Goal: Complete application form: Complete application form

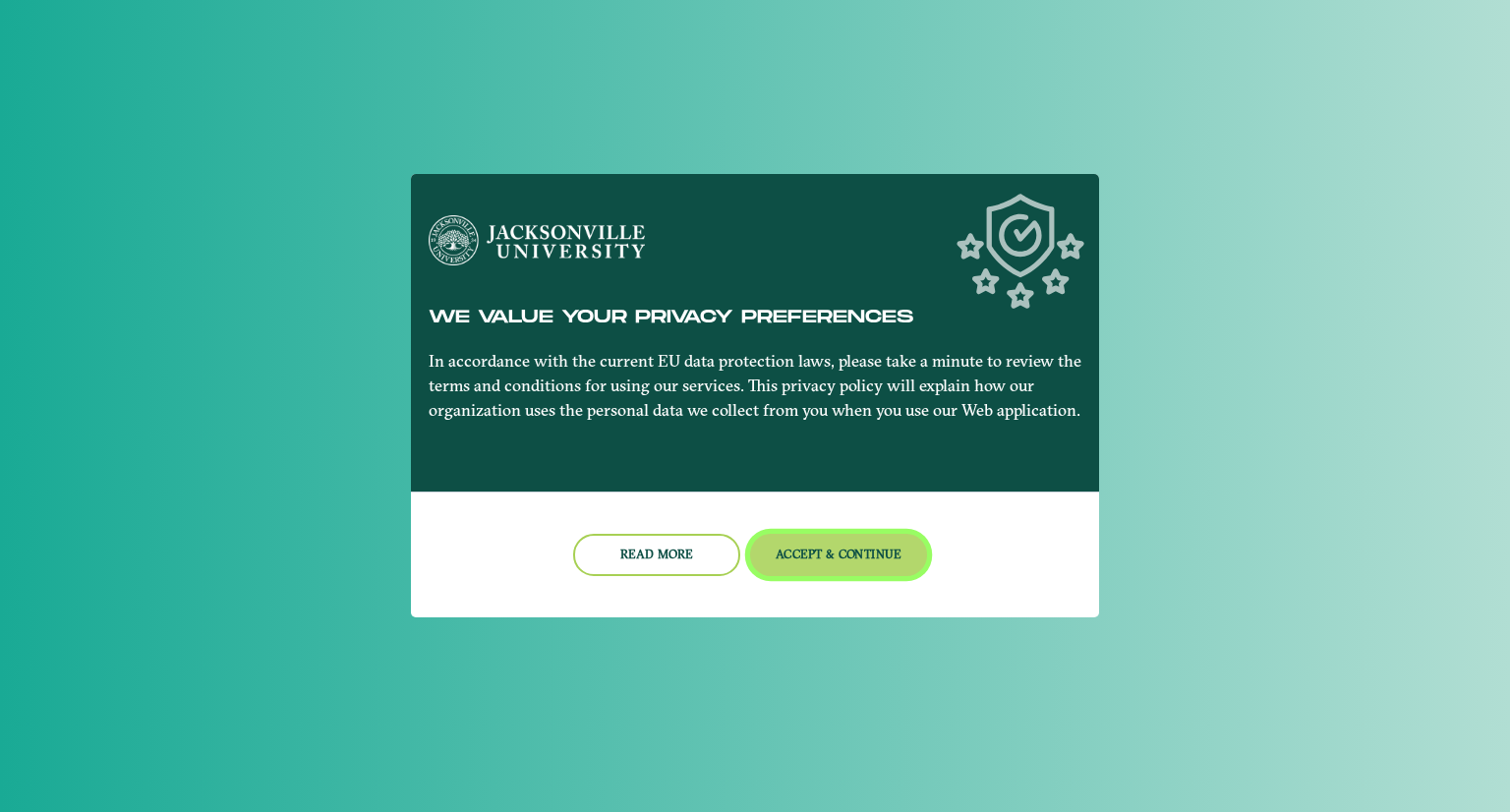
click at [815, 558] on button "Accept & Continue" at bounding box center [839, 555] width 178 height 43
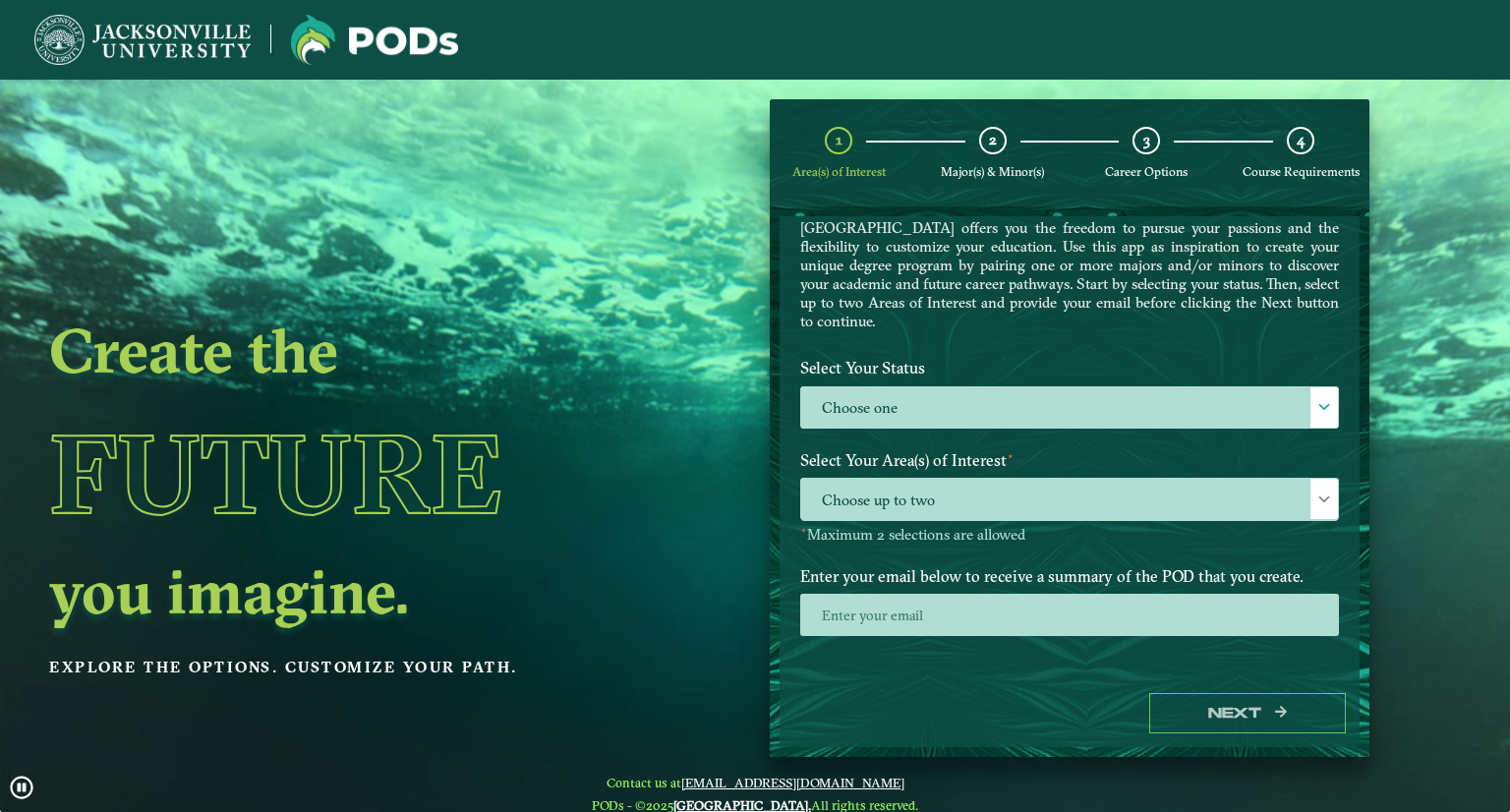
scroll to position [4, 0]
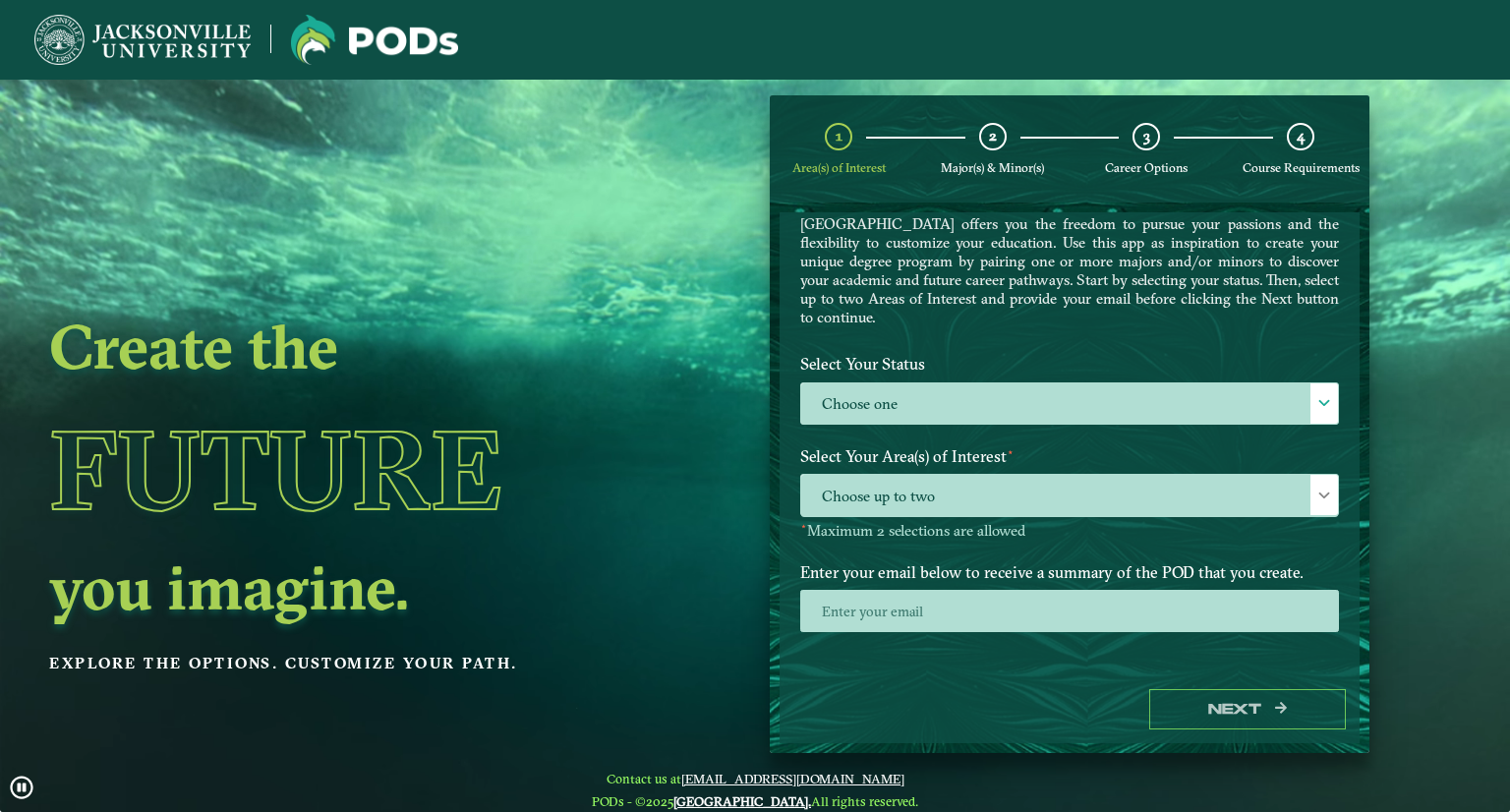
click at [917, 357] on label "Select Your Status" at bounding box center [1070, 364] width 569 height 37
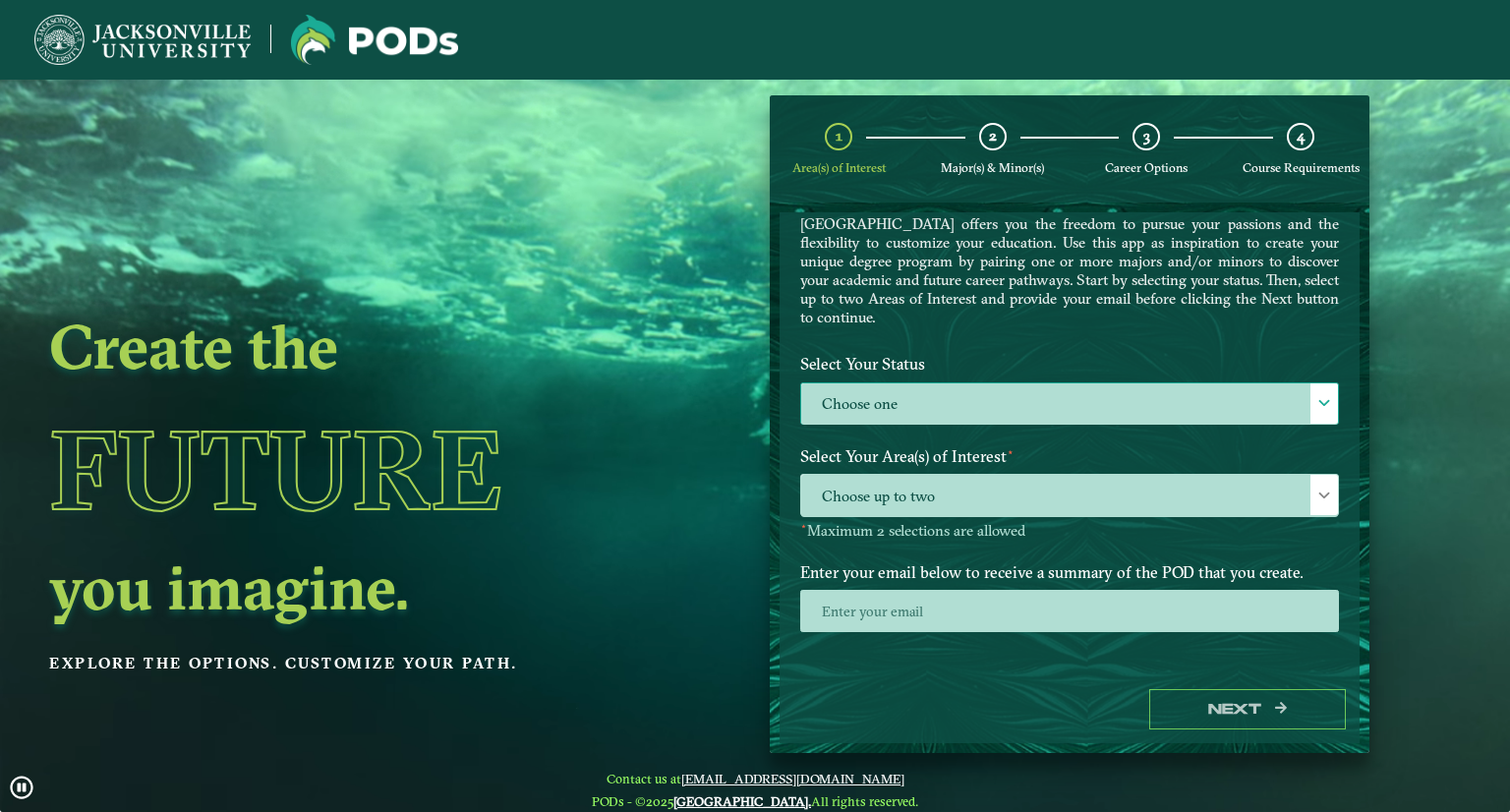
click at [903, 393] on label "Choose one" at bounding box center [1070, 405] width 537 height 43
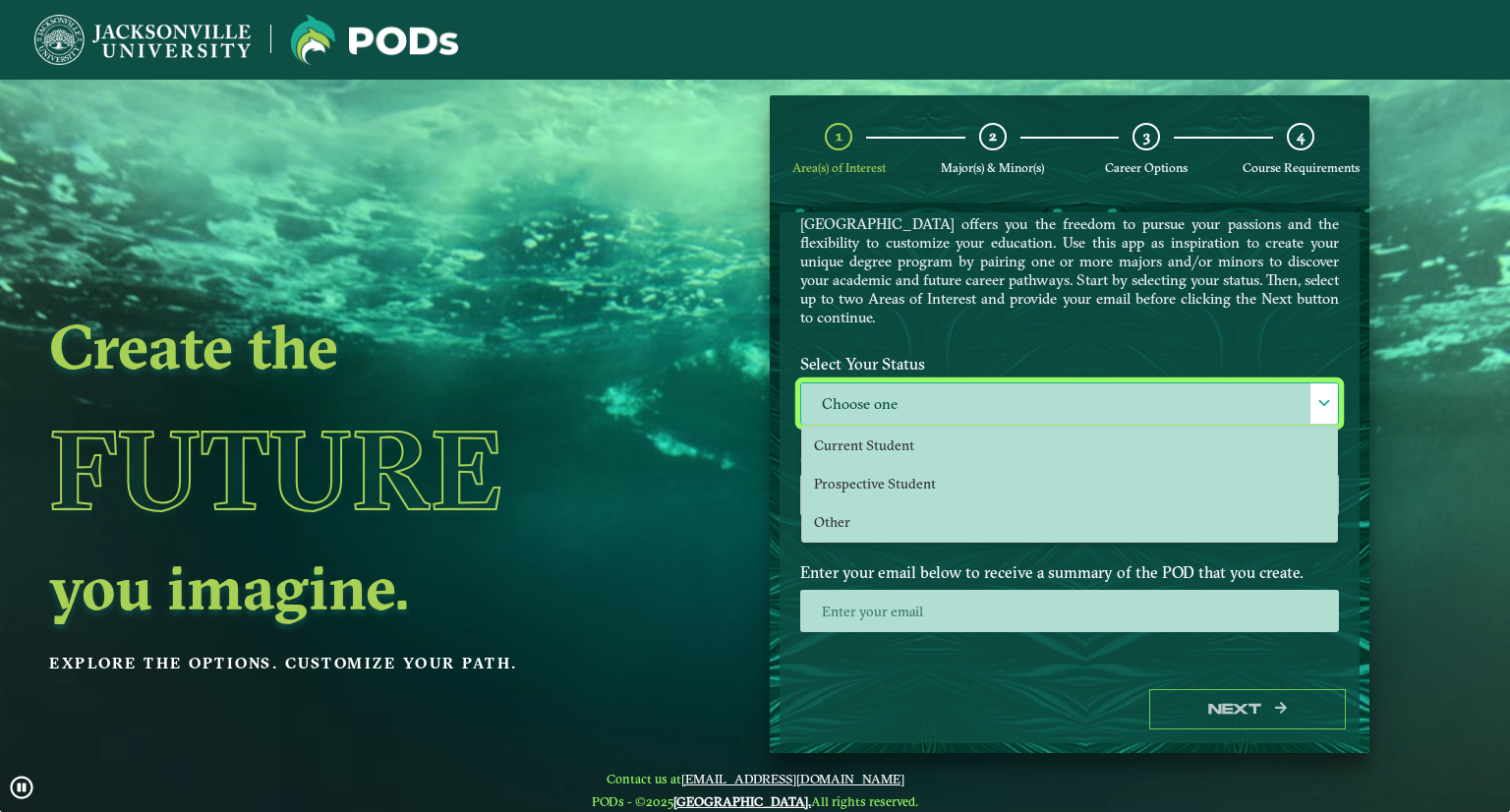
scroll to position [10, 85]
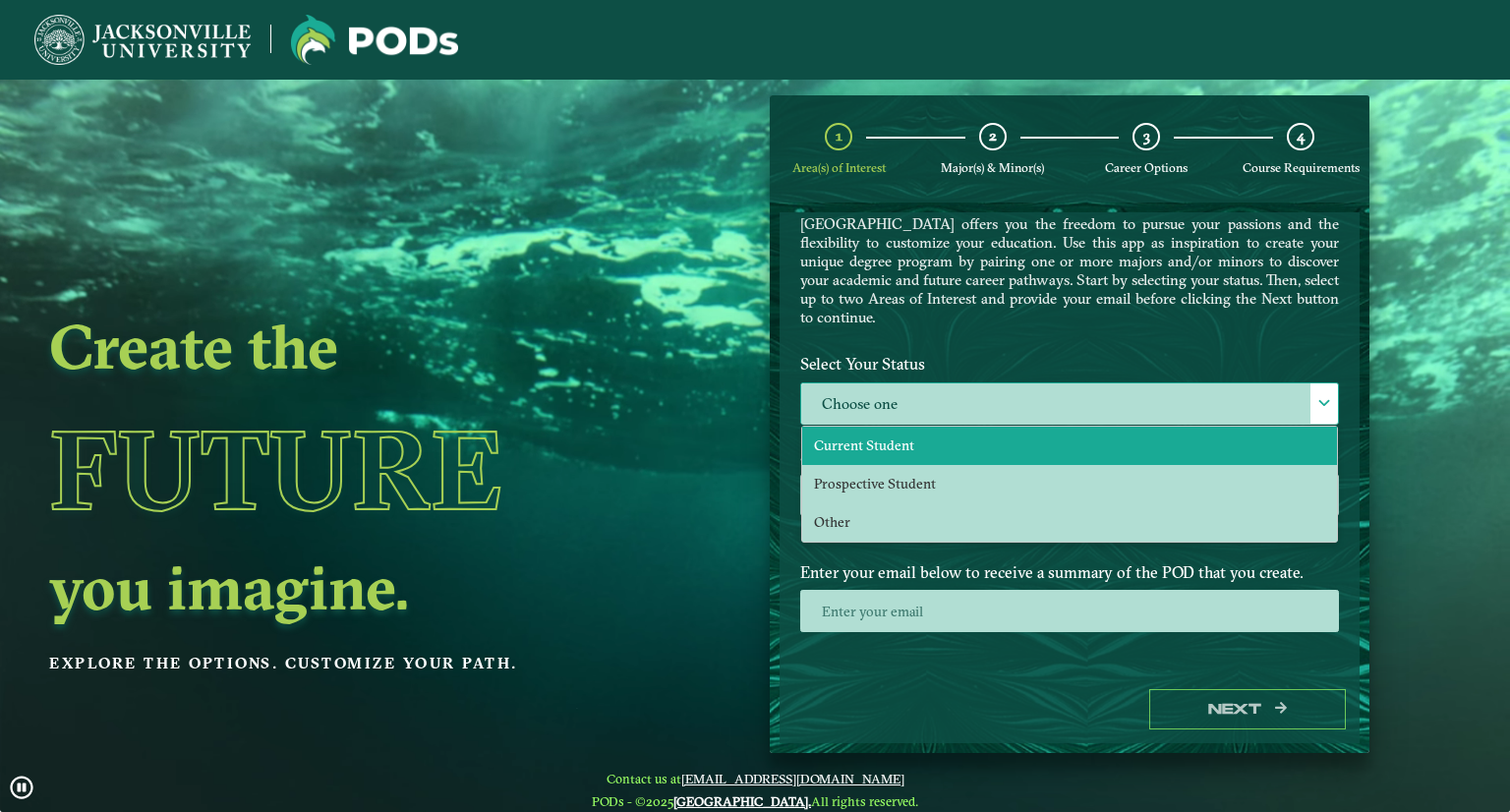
click at [878, 437] on span "Current Student" at bounding box center [864, 445] width 100 height 18
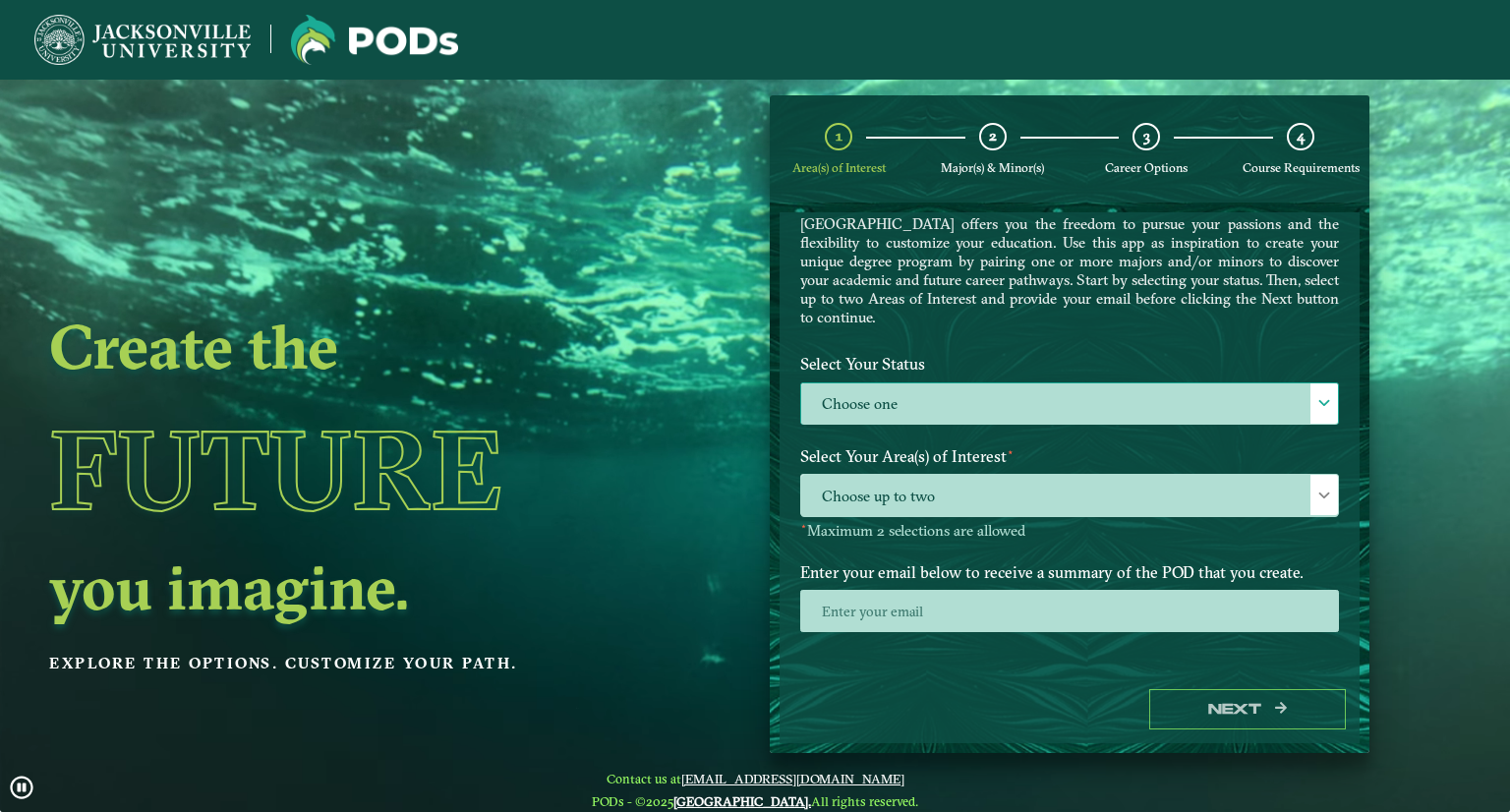
select select "[object Object]"
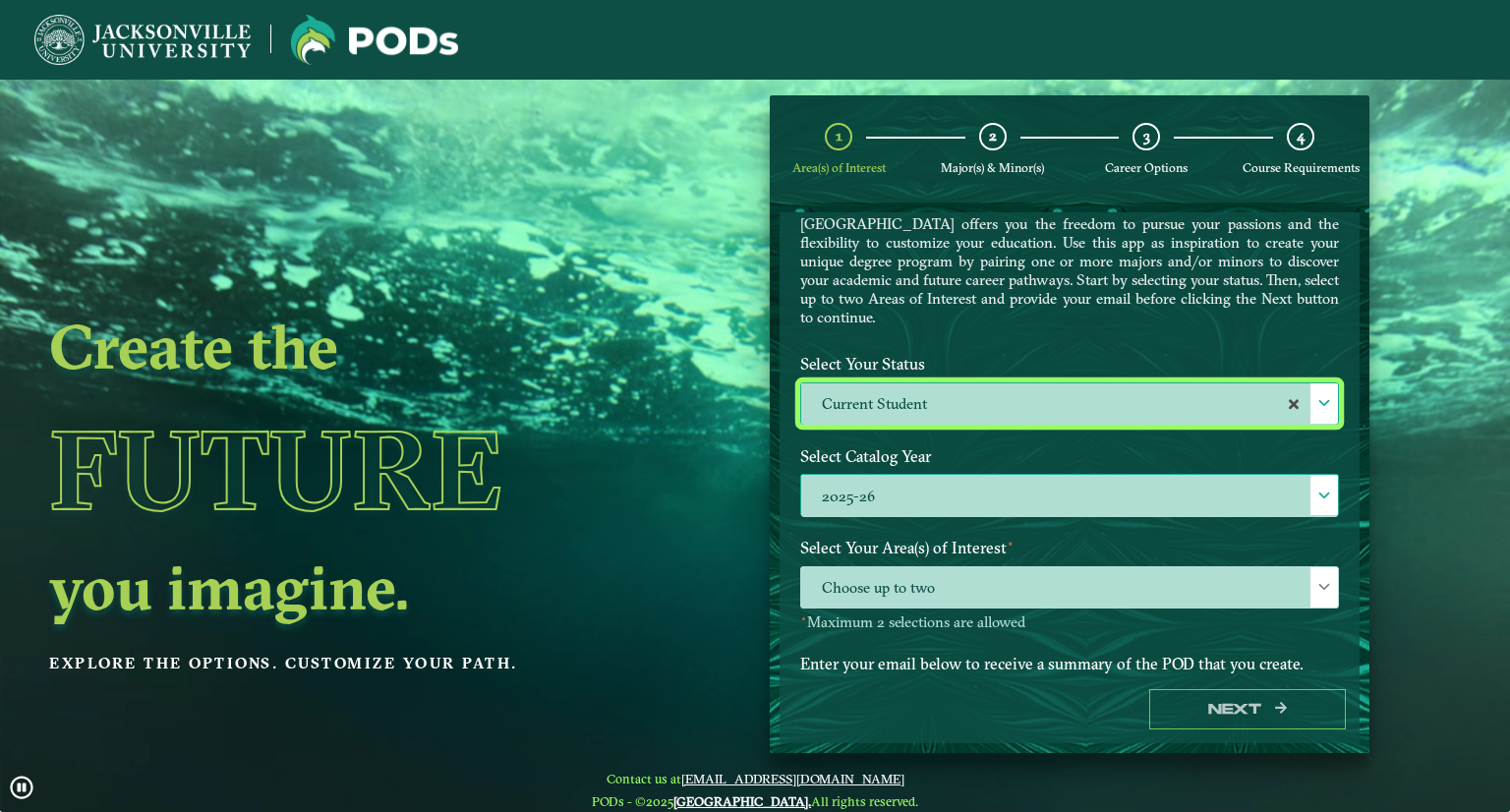
click at [853, 488] on label "2025-26" at bounding box center [1070, 496] width 537 height 43
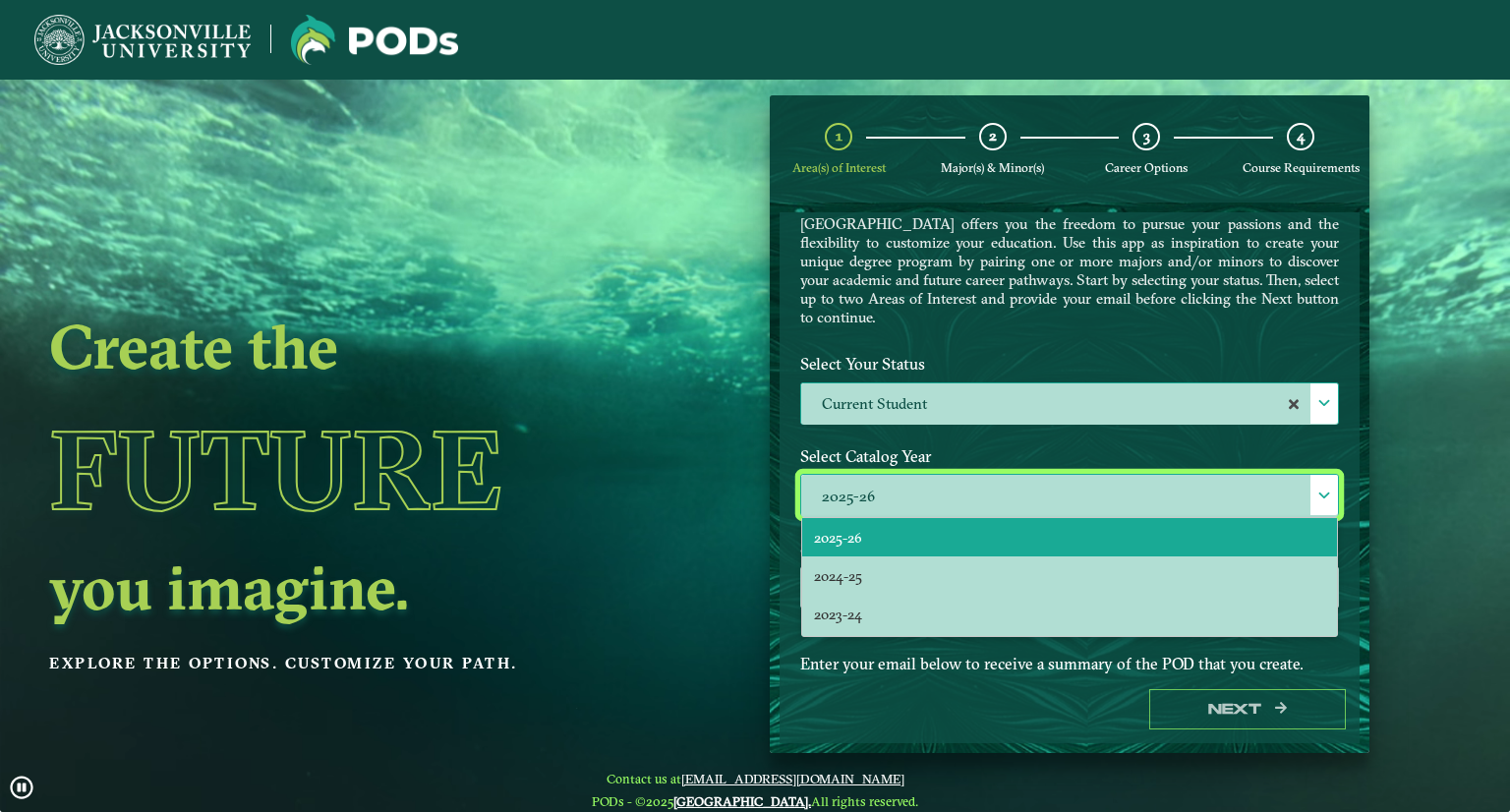
click at [853, 489] on label "2025-26" at bounding box center [1070, 496] width 537 height 43
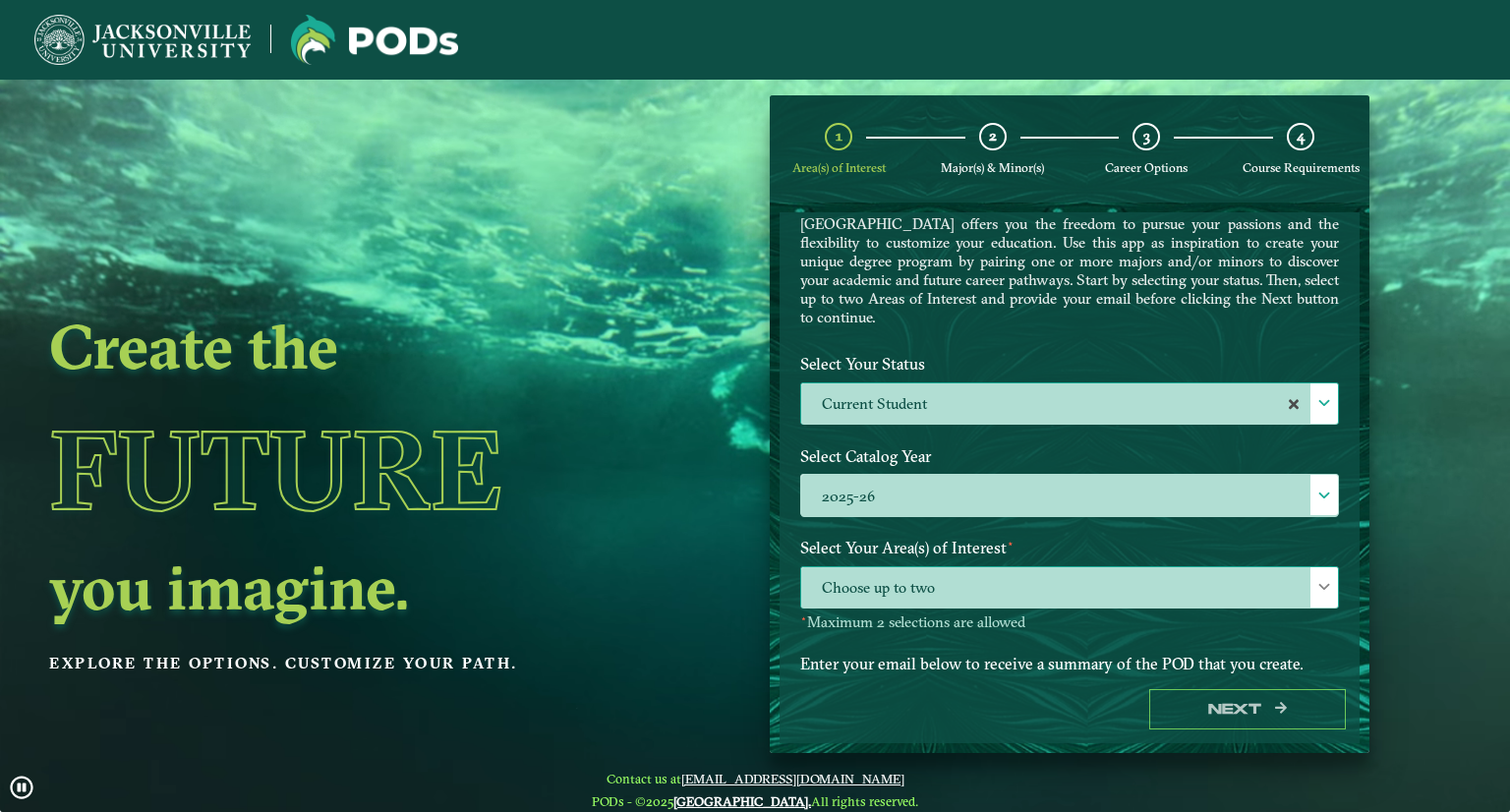
click at [865, 586] on span "Choose up to two" at bounding box center [1070, 588] width 537 height 43
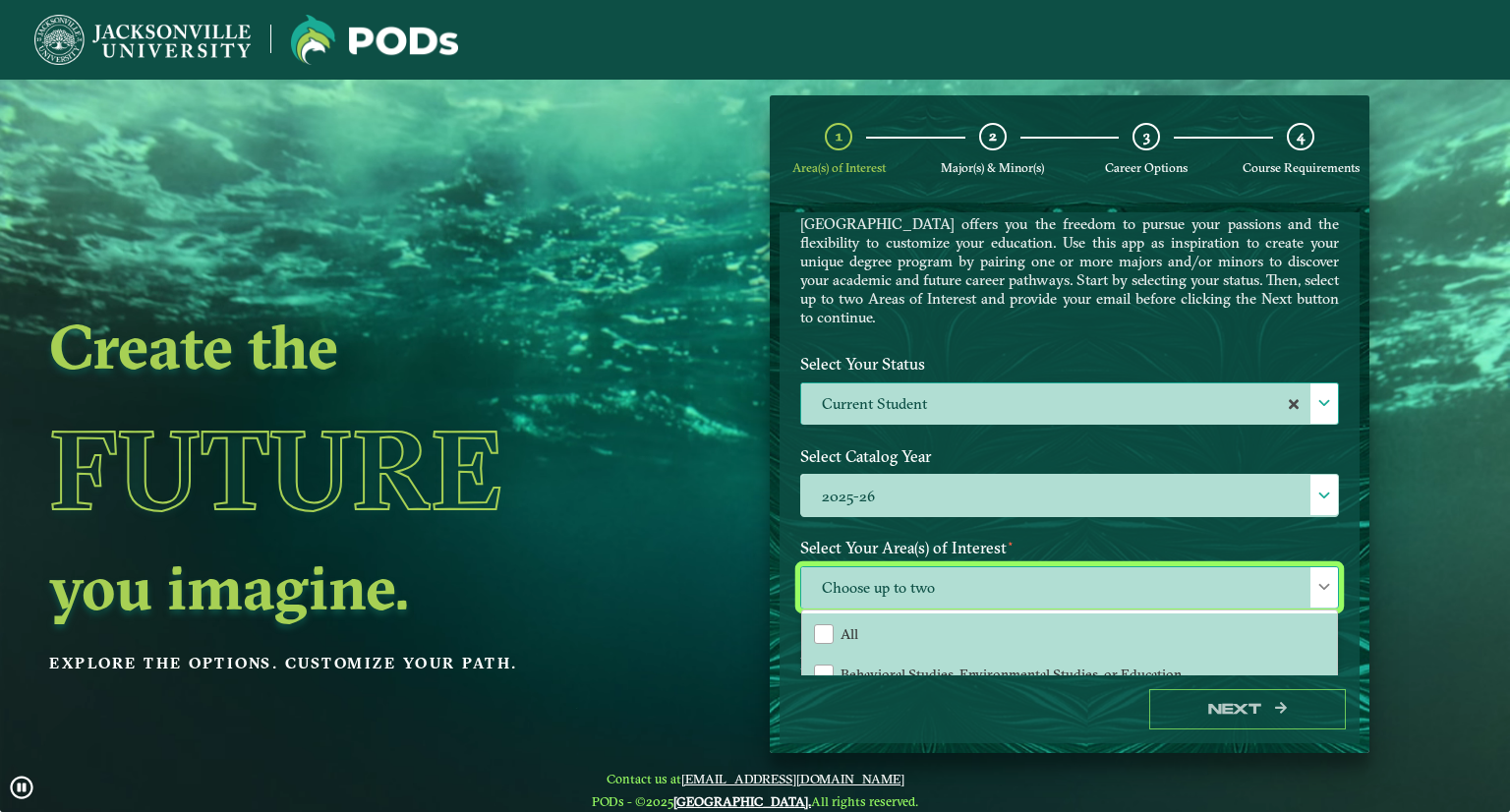
scroll to position [164, 0]
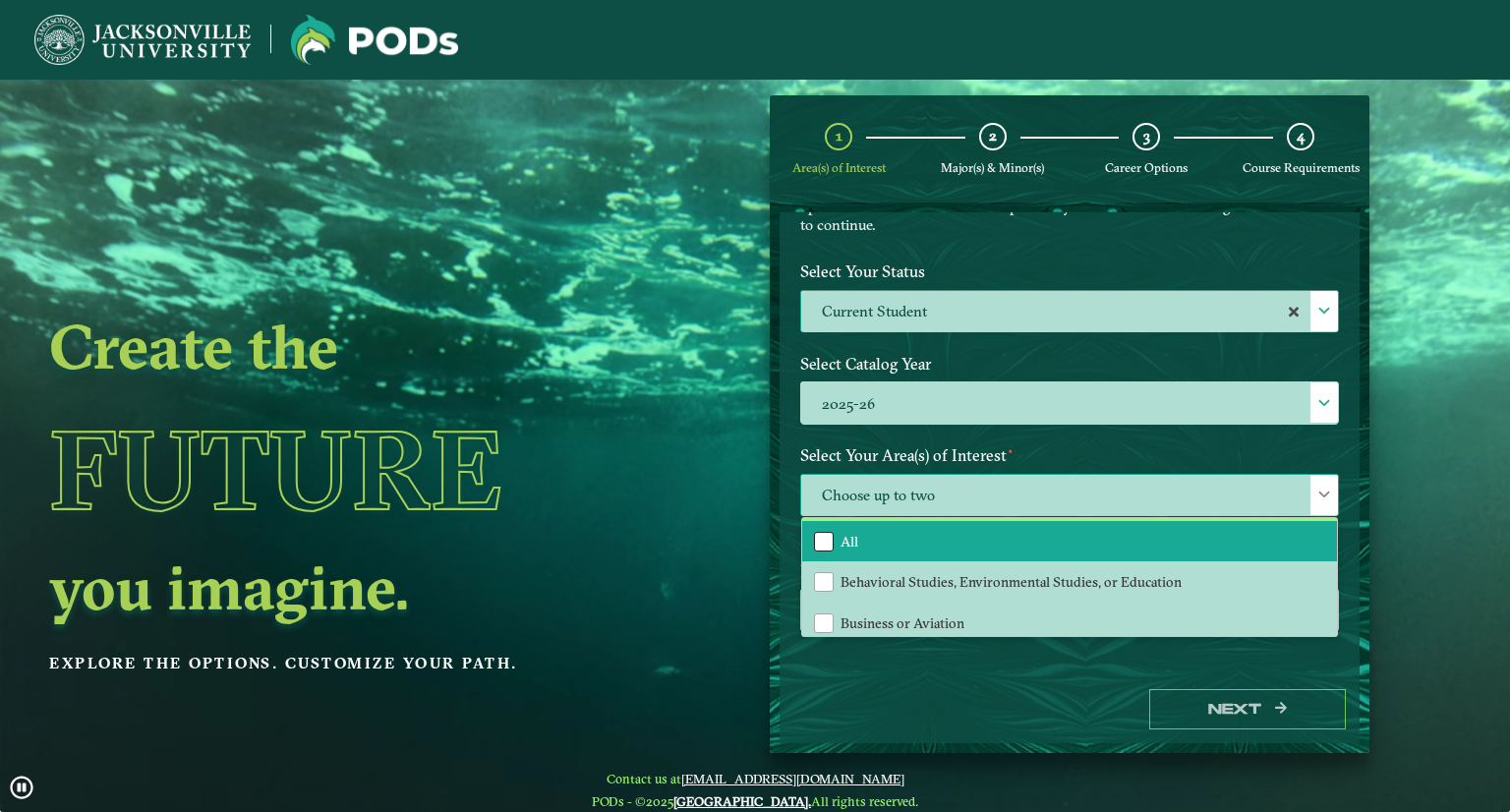
click at [821, 537] on div "All" at bounding box center [824, 542] width 20 height 20
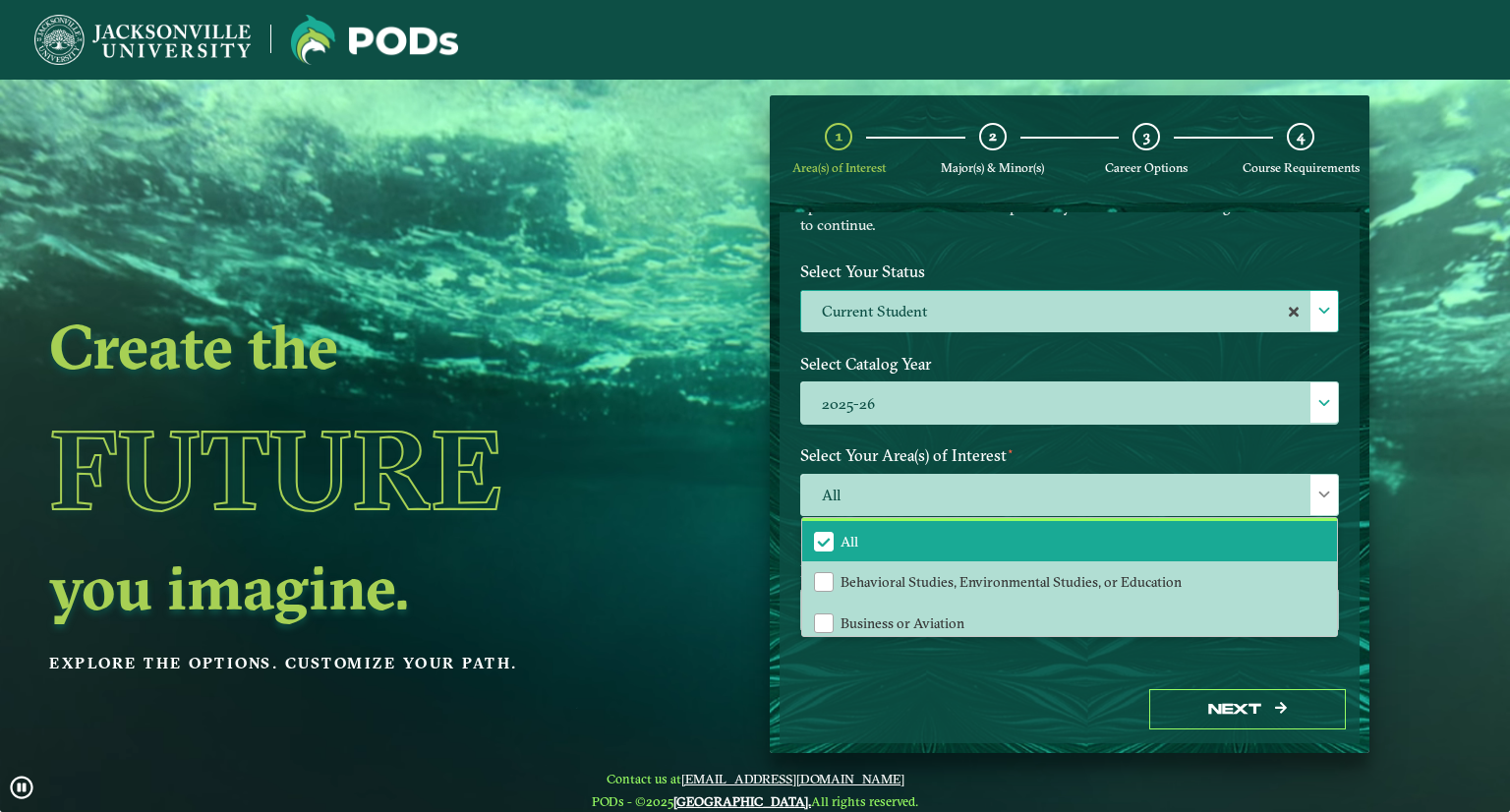
scroll to position [79, 0]
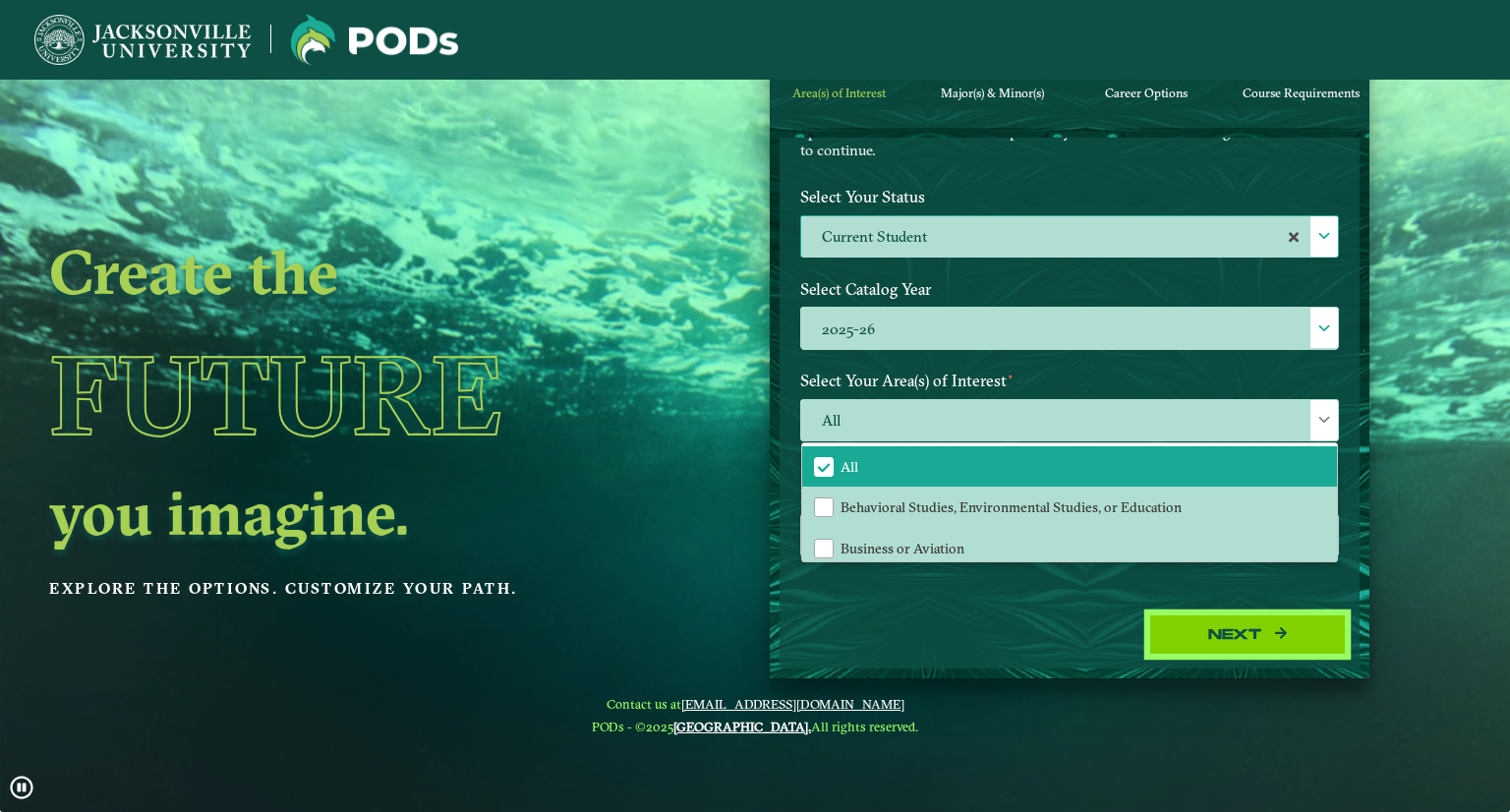
click at [1204, 615] on button "Next" at bounding box center [1248, 634] width 197 height 41
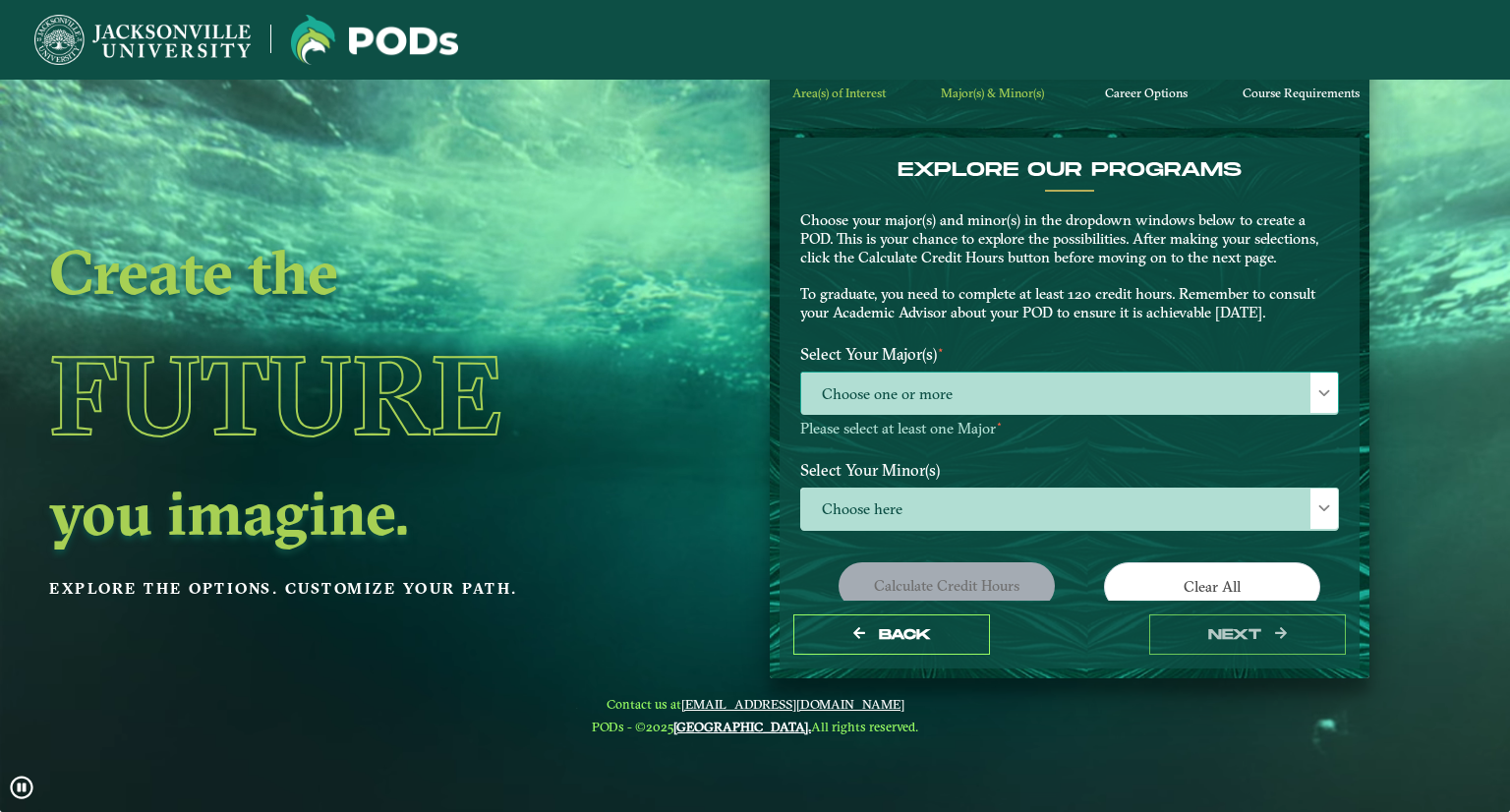
click at [918, 377] on span "Choose one or more" at bounding box center [1070, 394] width 537 height 43
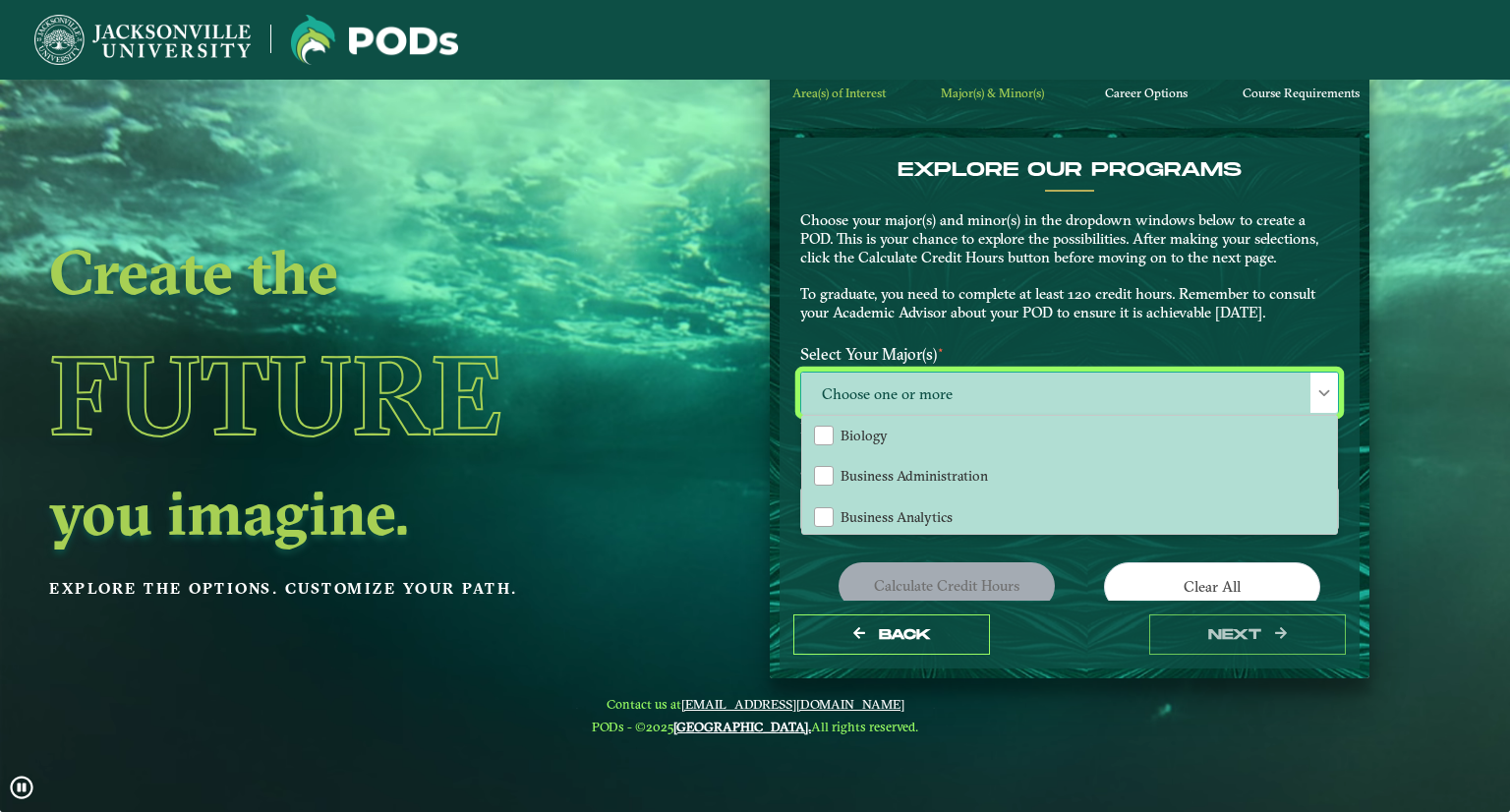
scroll to position [401, 0]
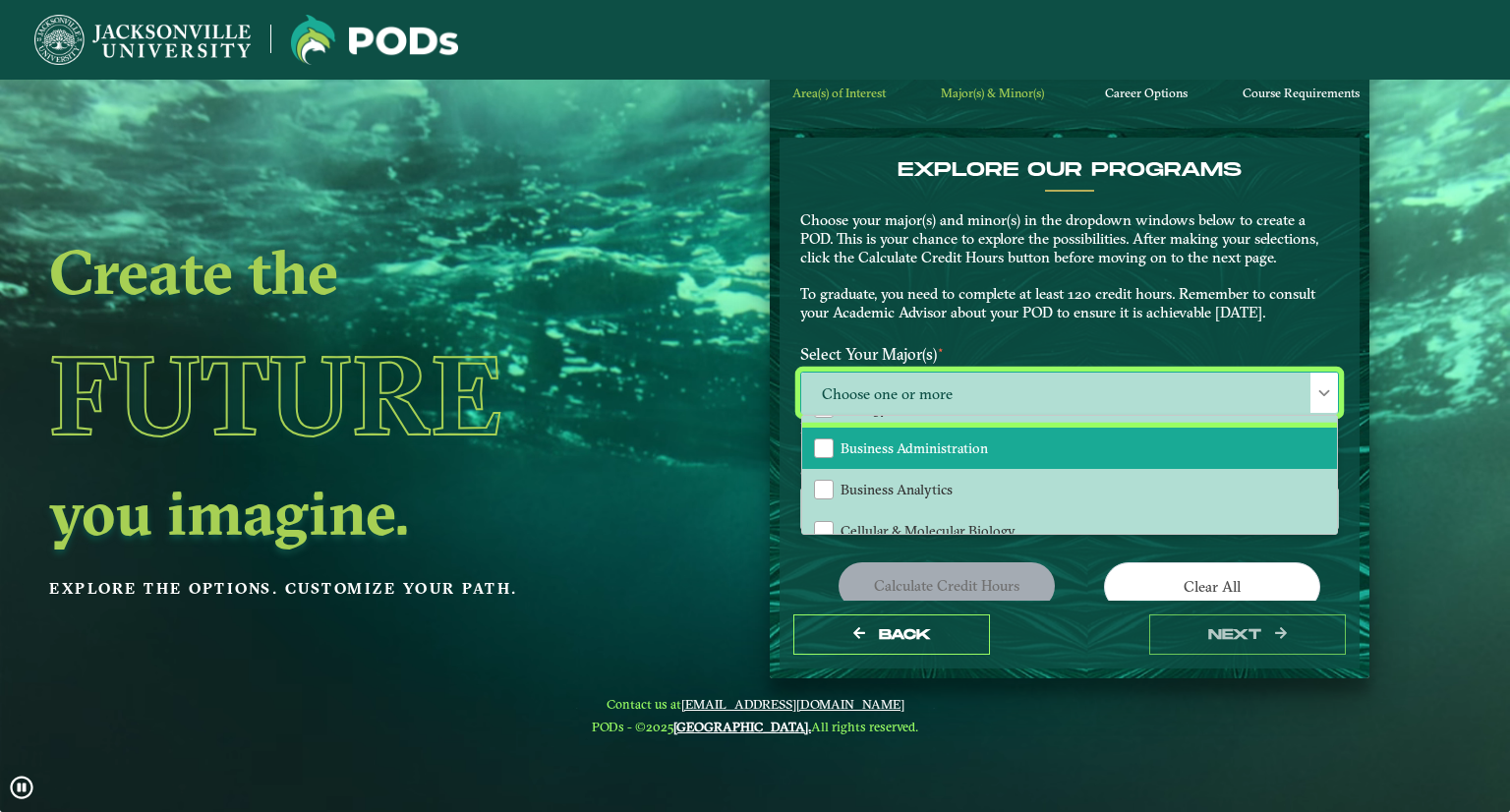
click at [931, 447] on span "Business Administration" at bounding box center [915, 448] width 147 height 18
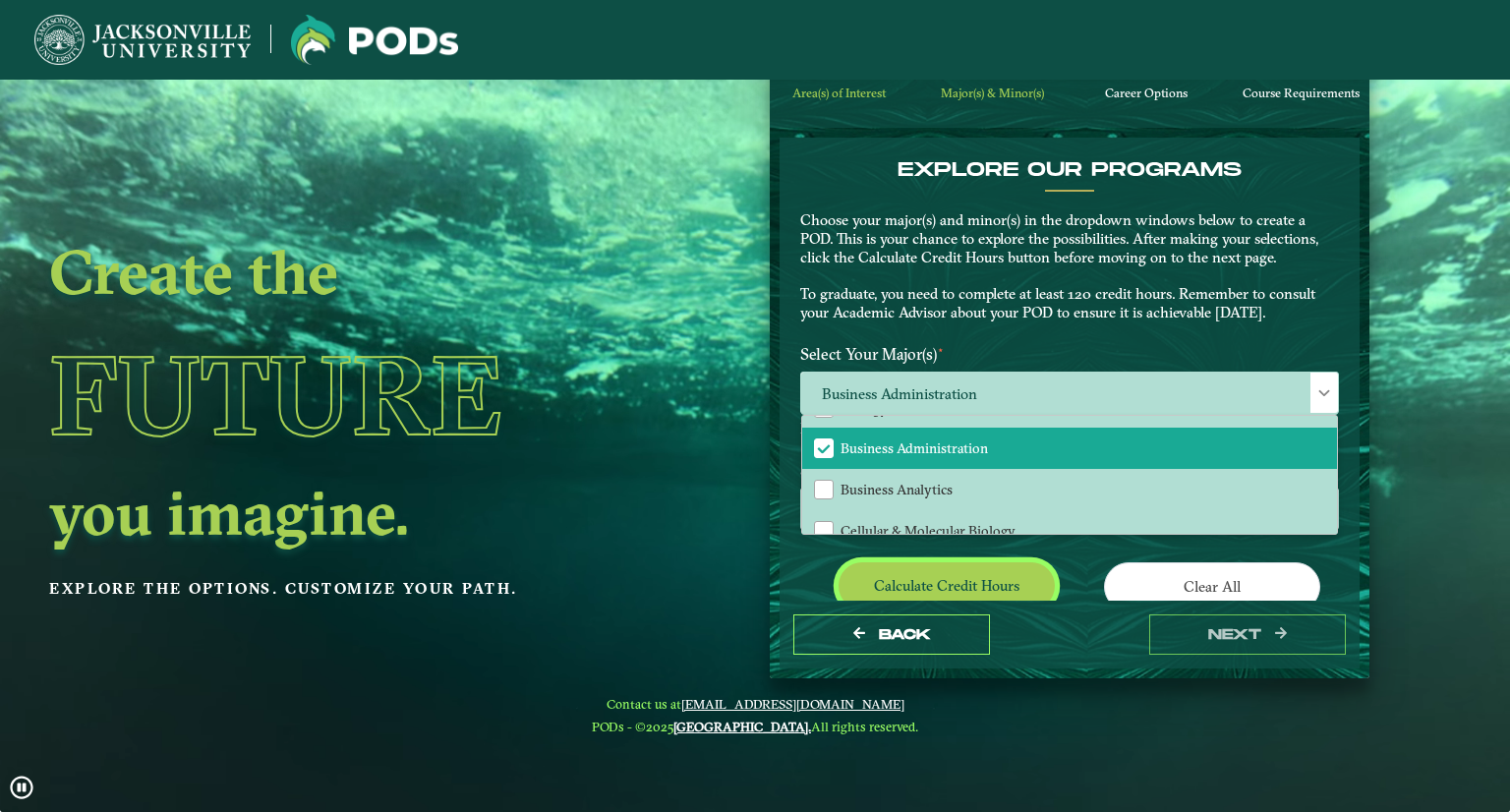
click at [973, 578] on button "Calculate credit hours" at bounding box center [947, 585] width 217 height 46
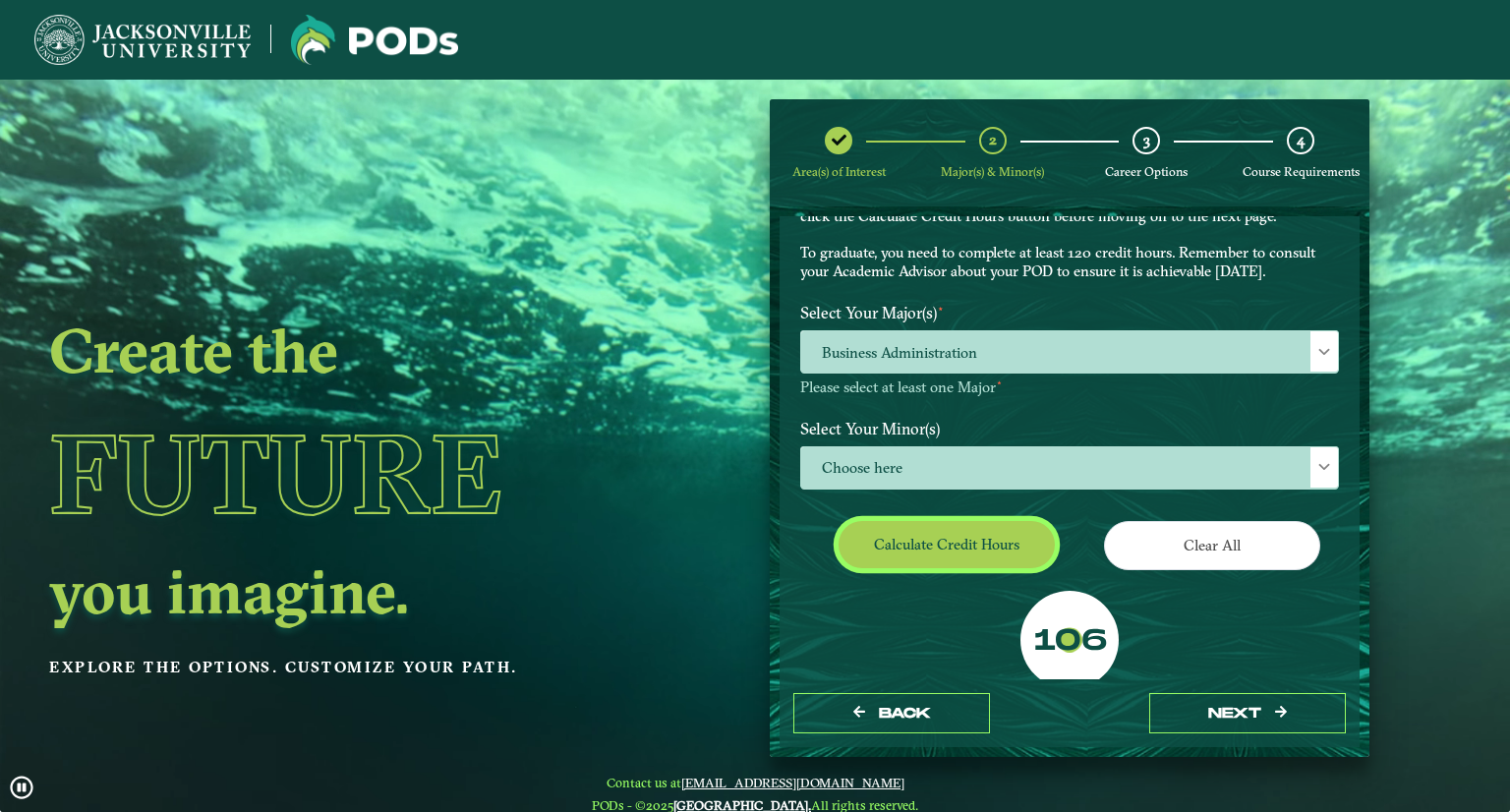
scroll to position [116, 0]
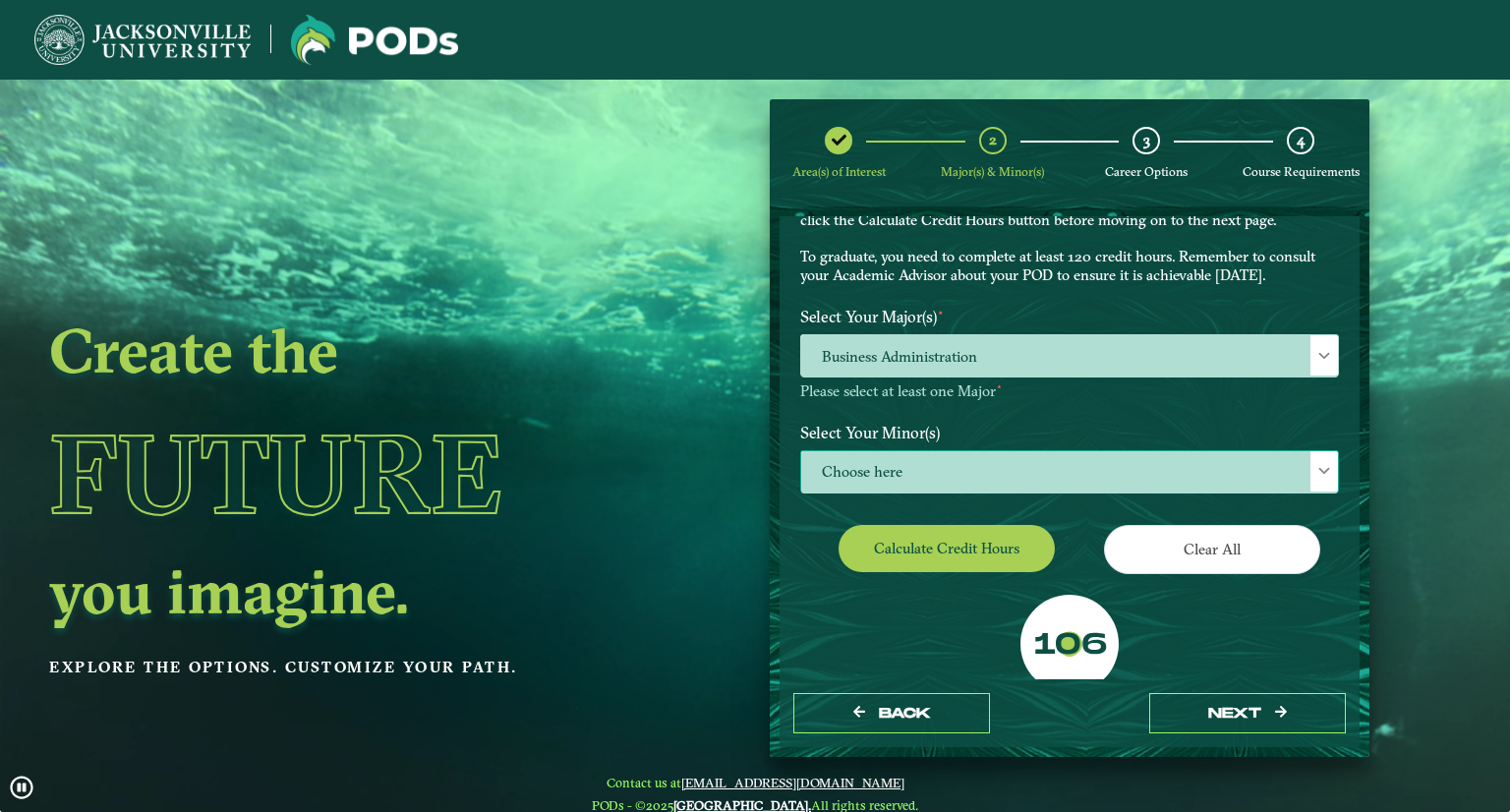
click at [1093, 474] on span "Choose here" at bounding box center [1070, 472] width 537 height 43
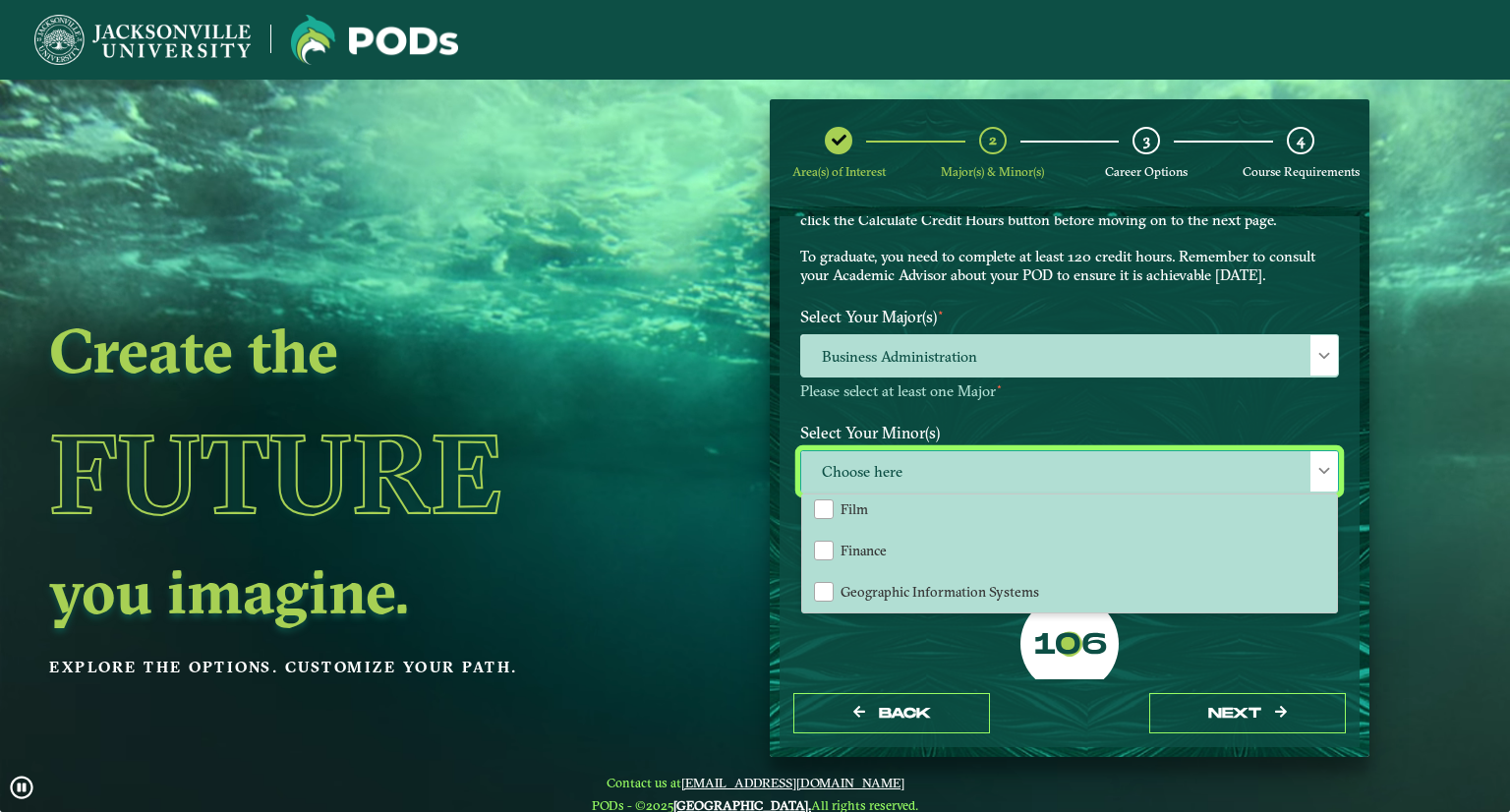
scroll to position [947, 0]
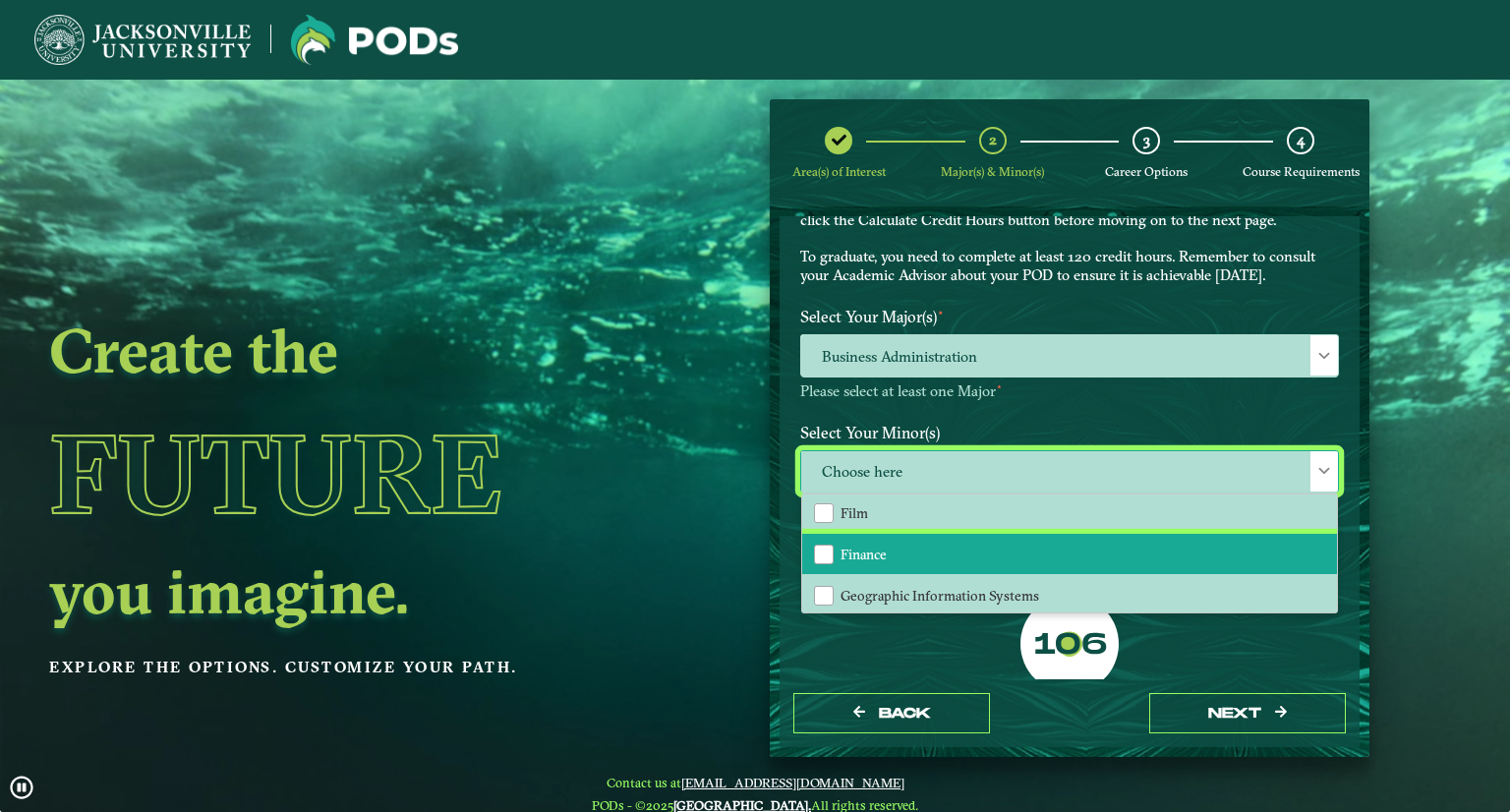
click at [850, 552] on li "Finance" at bounding box center [1070, 555] width 535 height 42
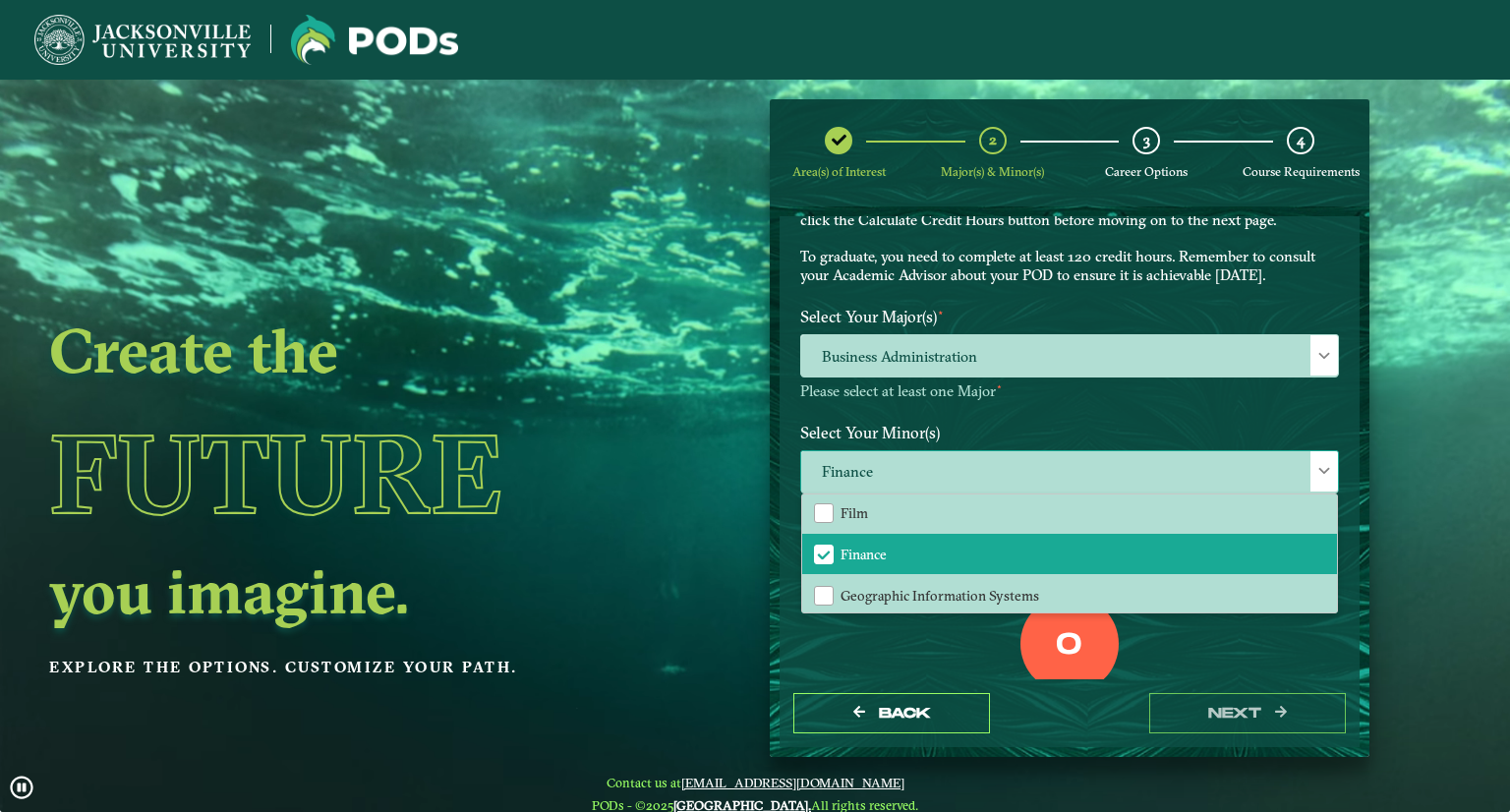
click at [1317, 469] on span at bounding box center [1324, 471] width 14 height 14
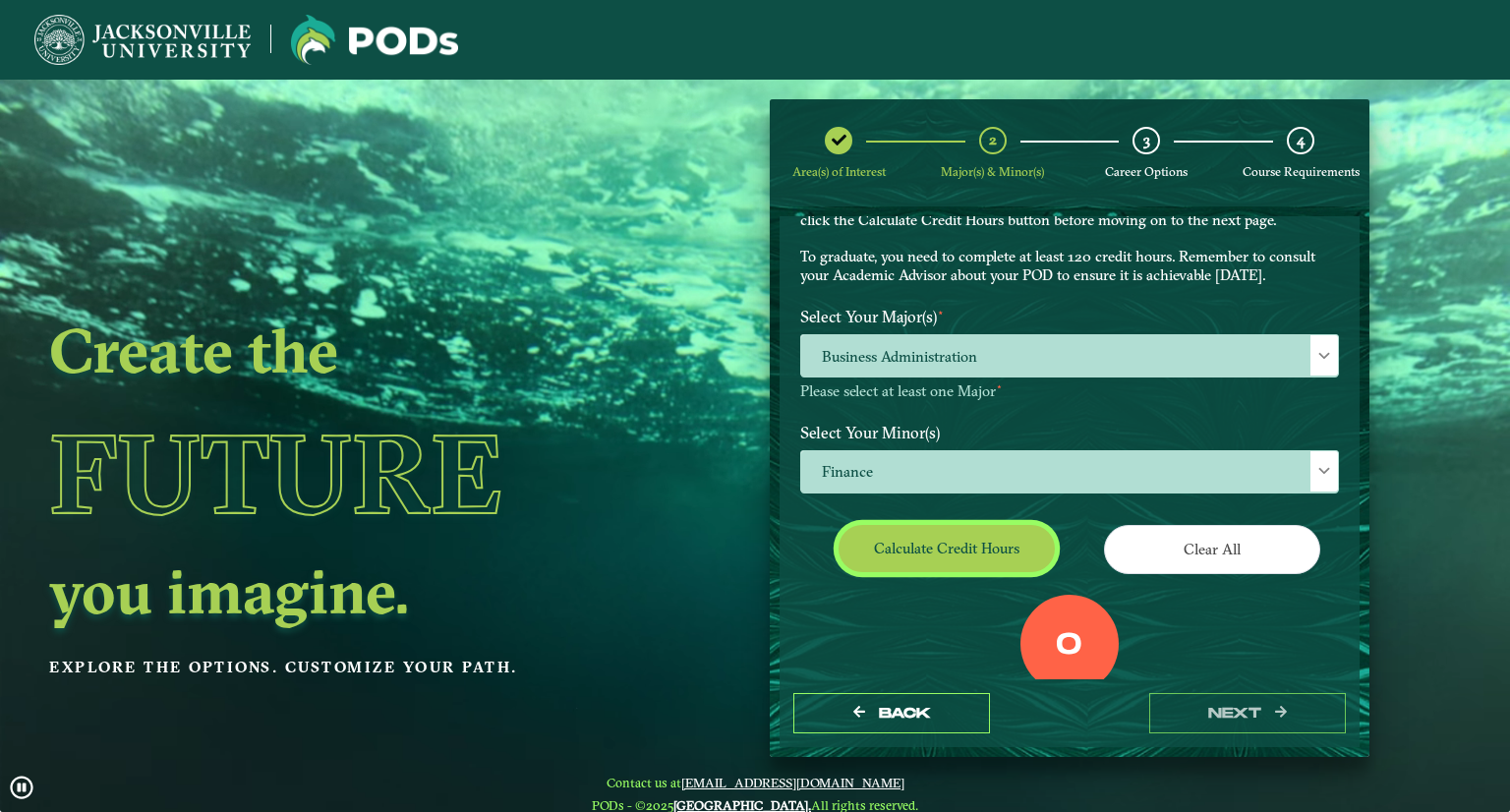
click at [946, 548] on button "Calculate credit hours" at bounding box center [947, 548] width 217 height 46
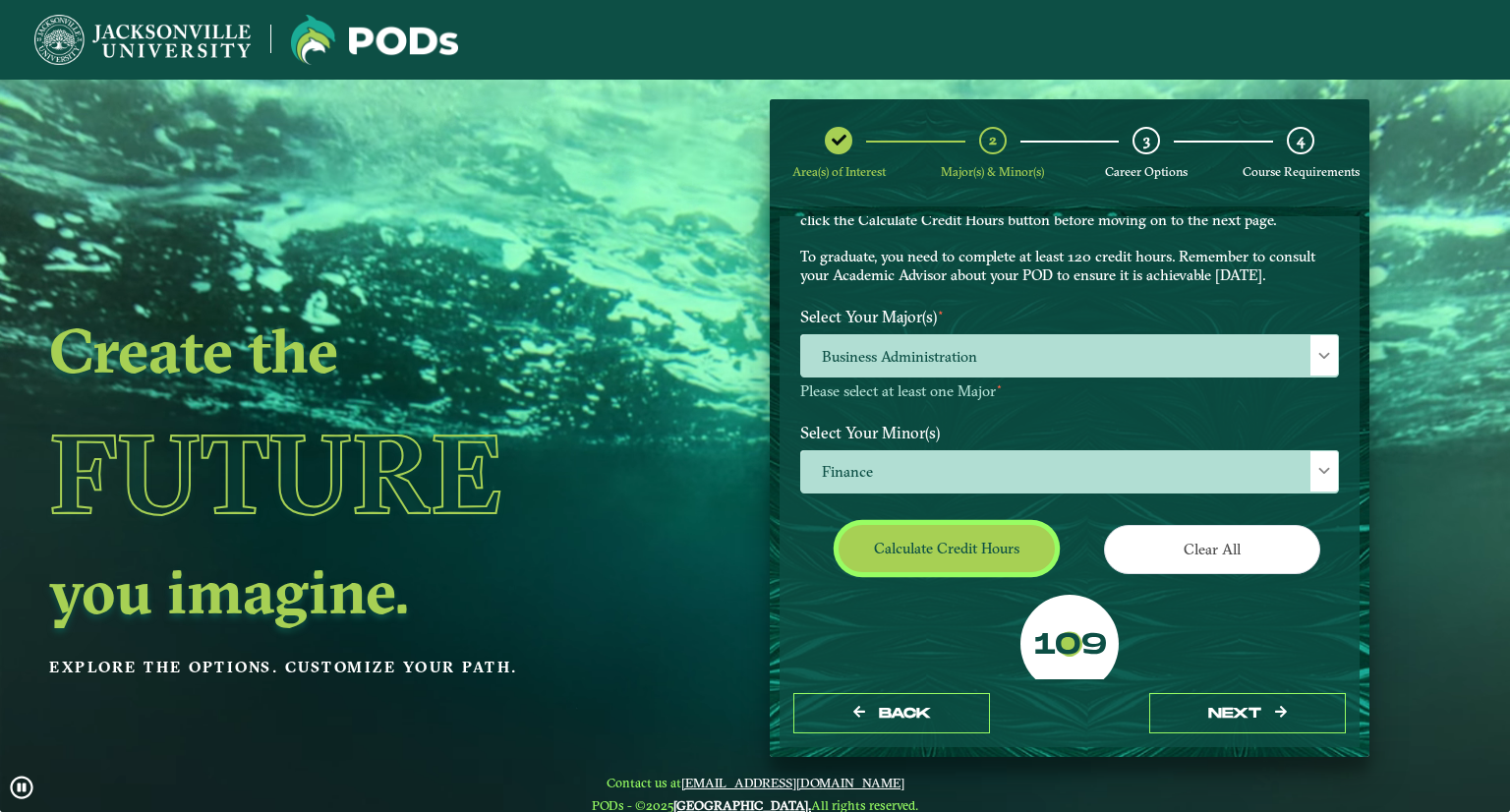
scroll to position [159, 0]
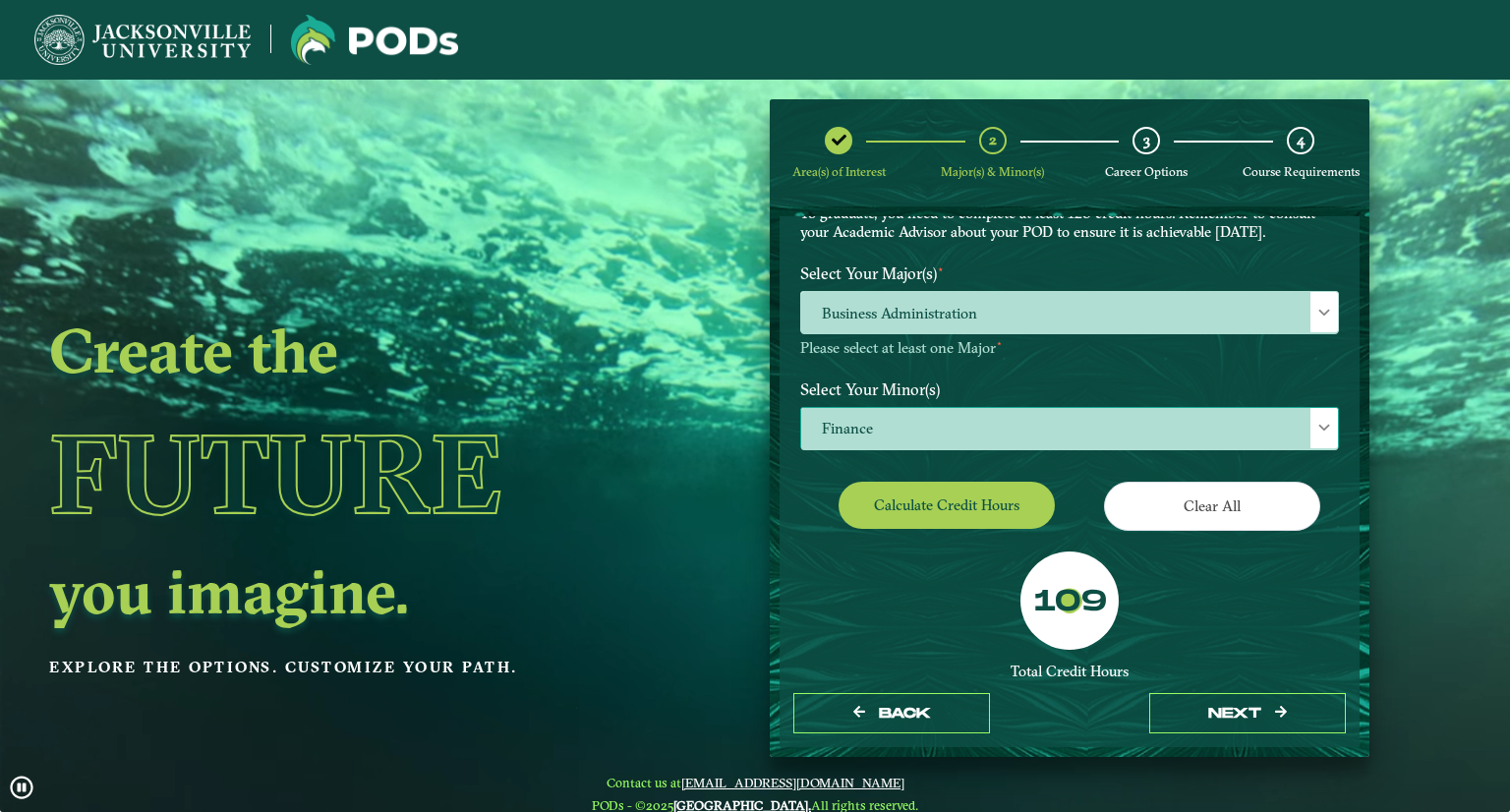
click at [978, 430] on span "Finance" at bounding box center [1070, 428] width 537 height 43
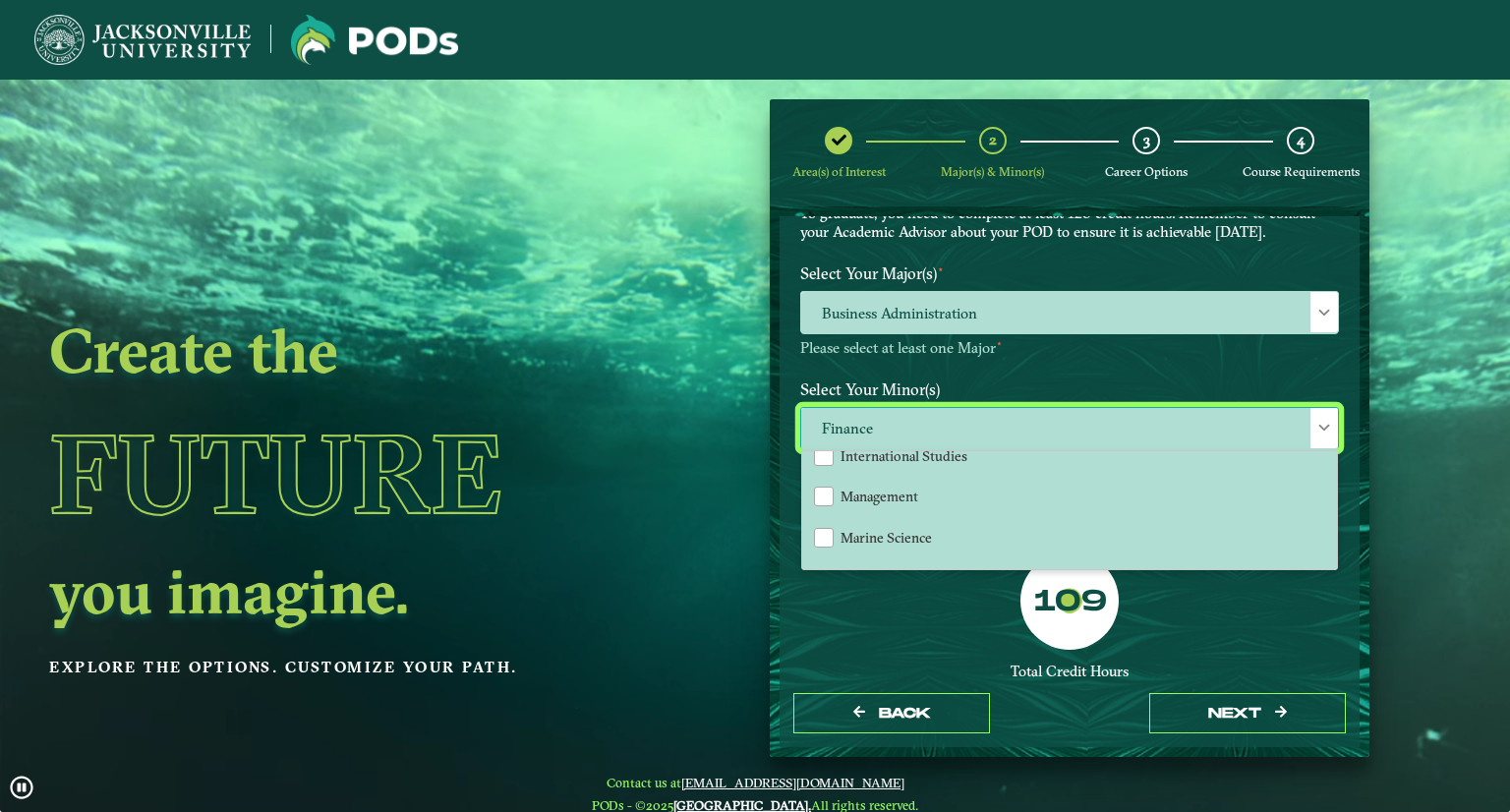
scroll to position [1322, 0]
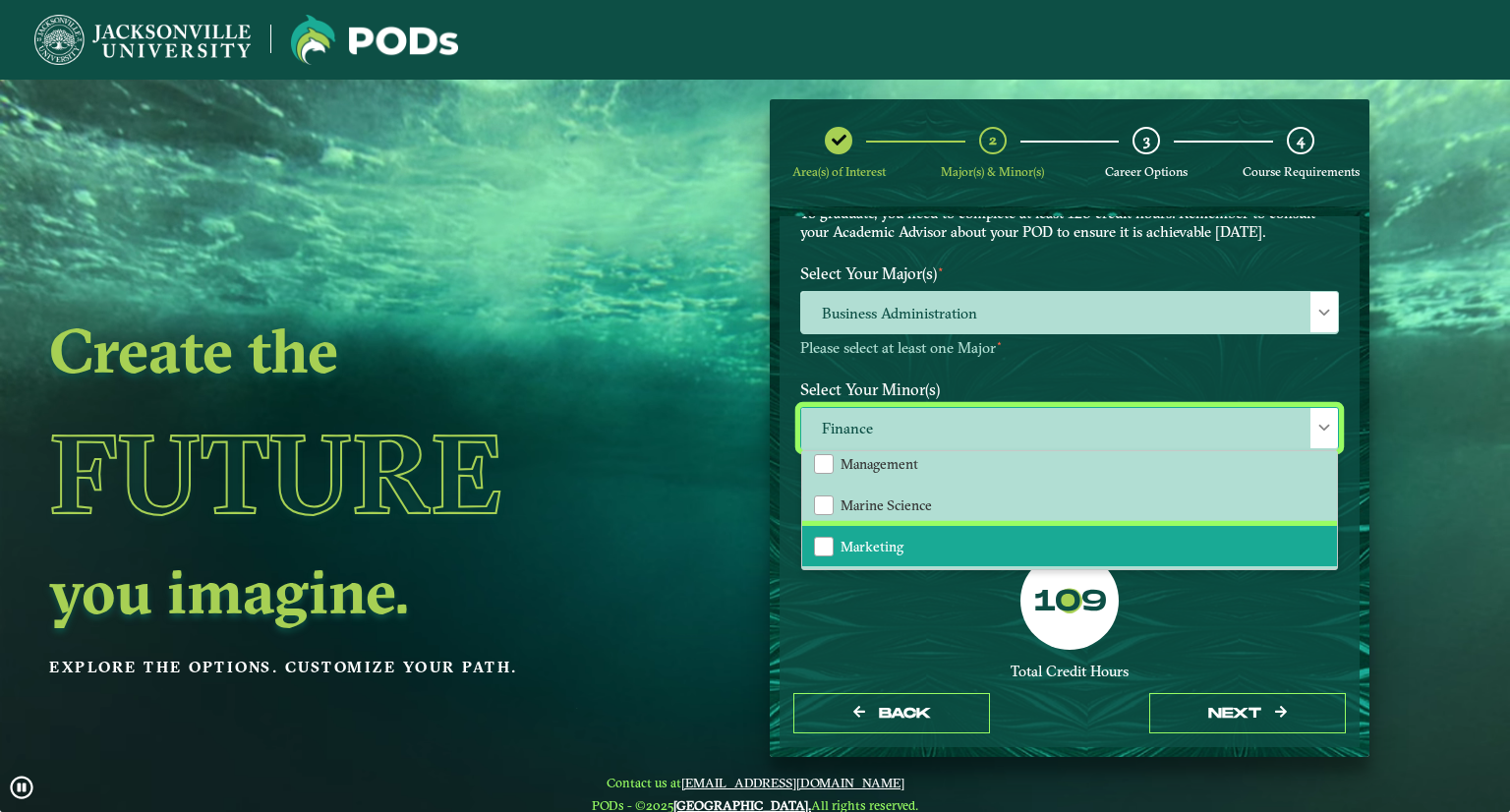
click at [893, 538] on span "Marketing" at bounding box center [872, 547] width 63 height 18
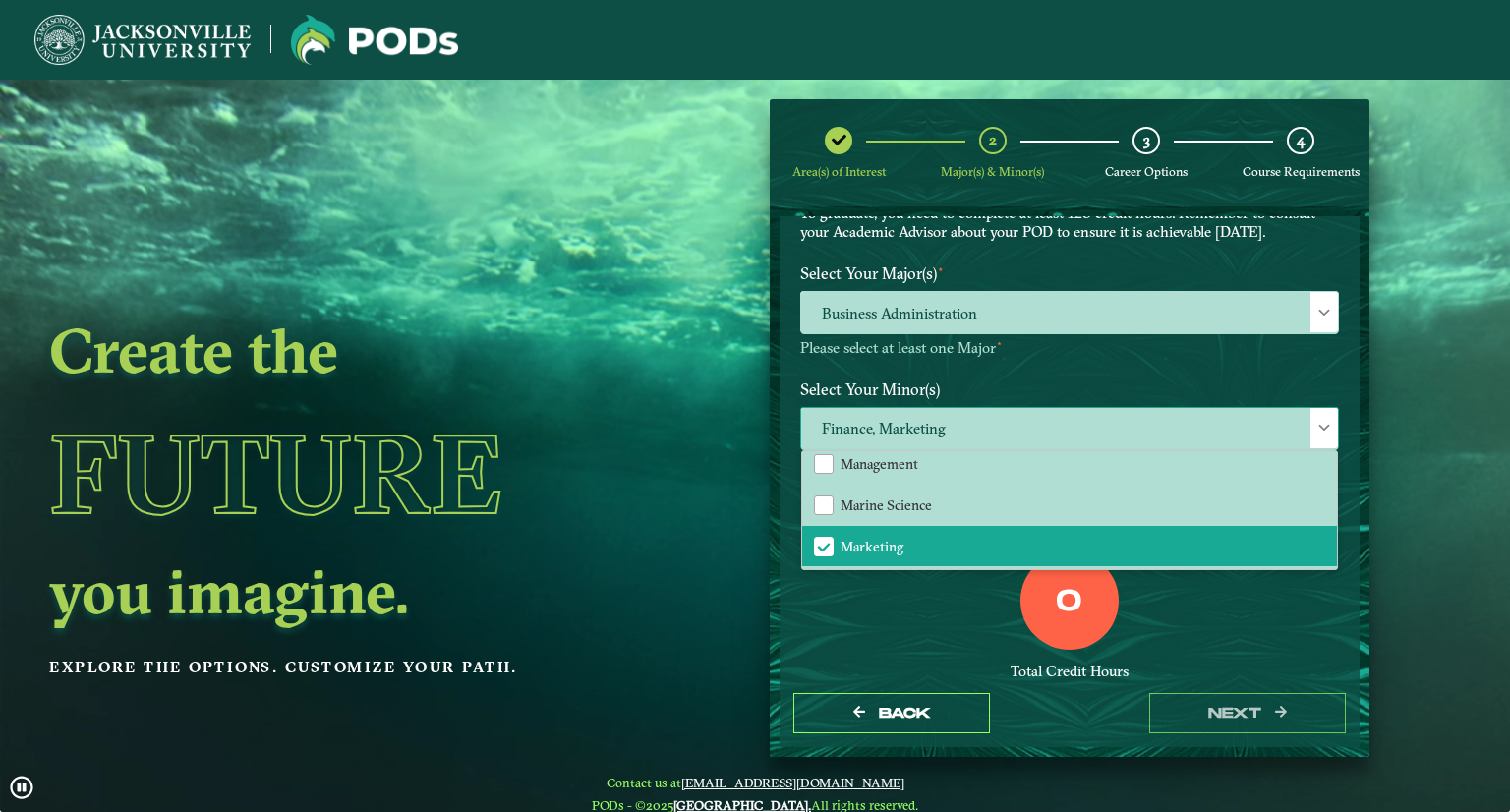
click at [1317, 429] on span at bounding box center [1324, 427] width 14 height 14
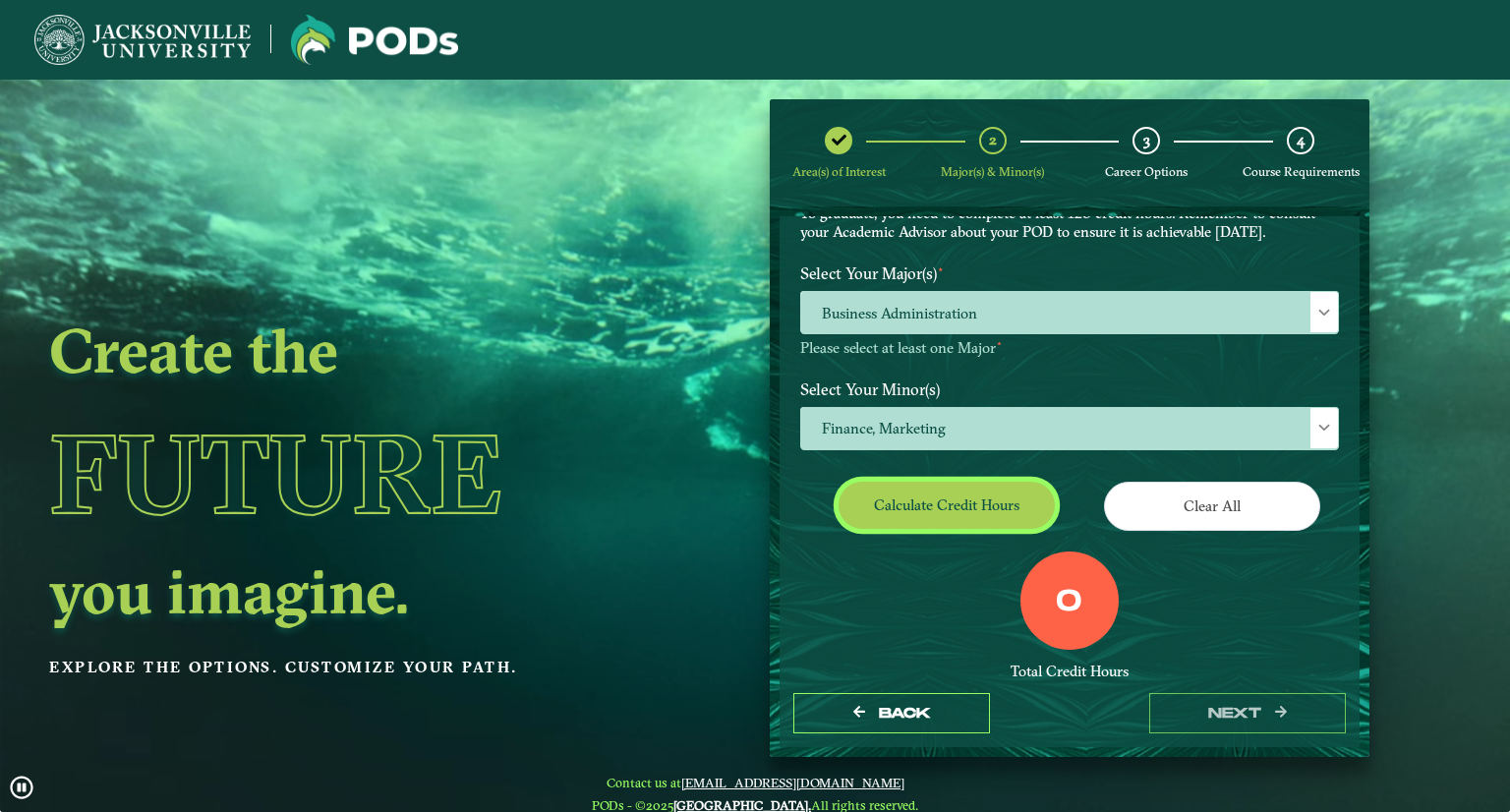
click at [934, 504] on button "Calculate credit hours" at bounding box center [947, 505] width 217 height 46
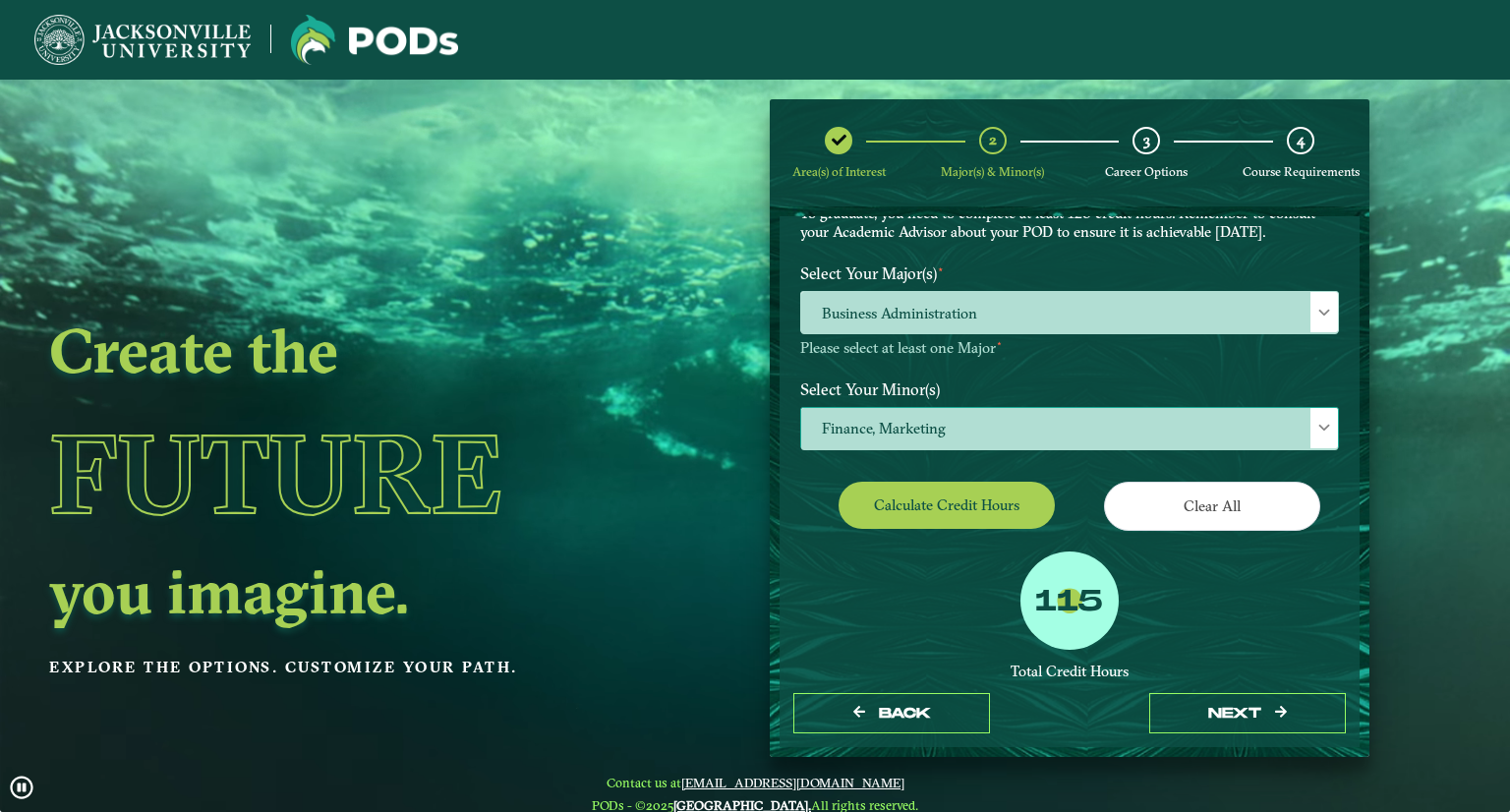
click at [1092, 420] on span "Finance, Marketing" at bounding box center [1070, 428] width 537 height 43
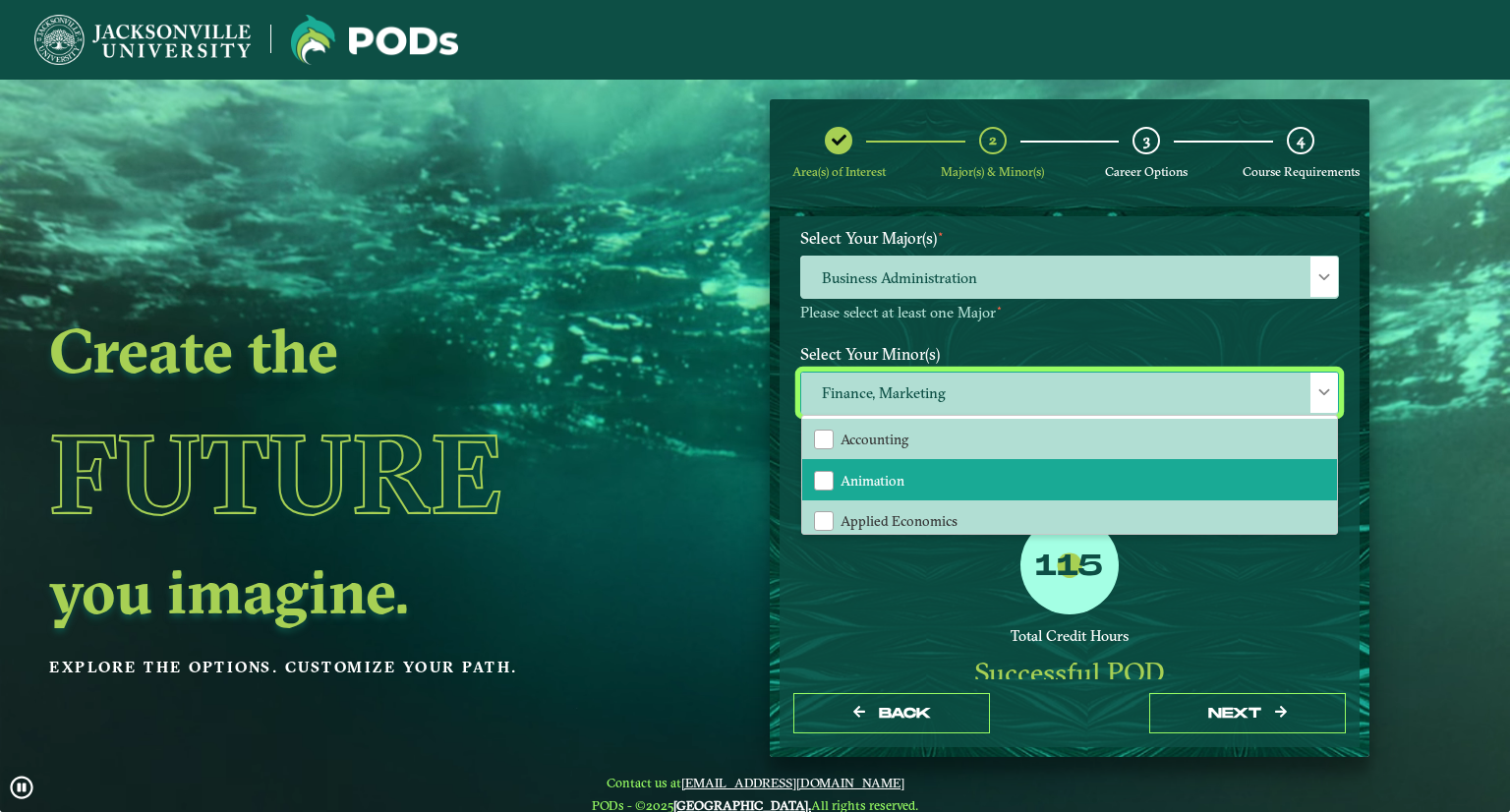
scroll to position [219, 0]
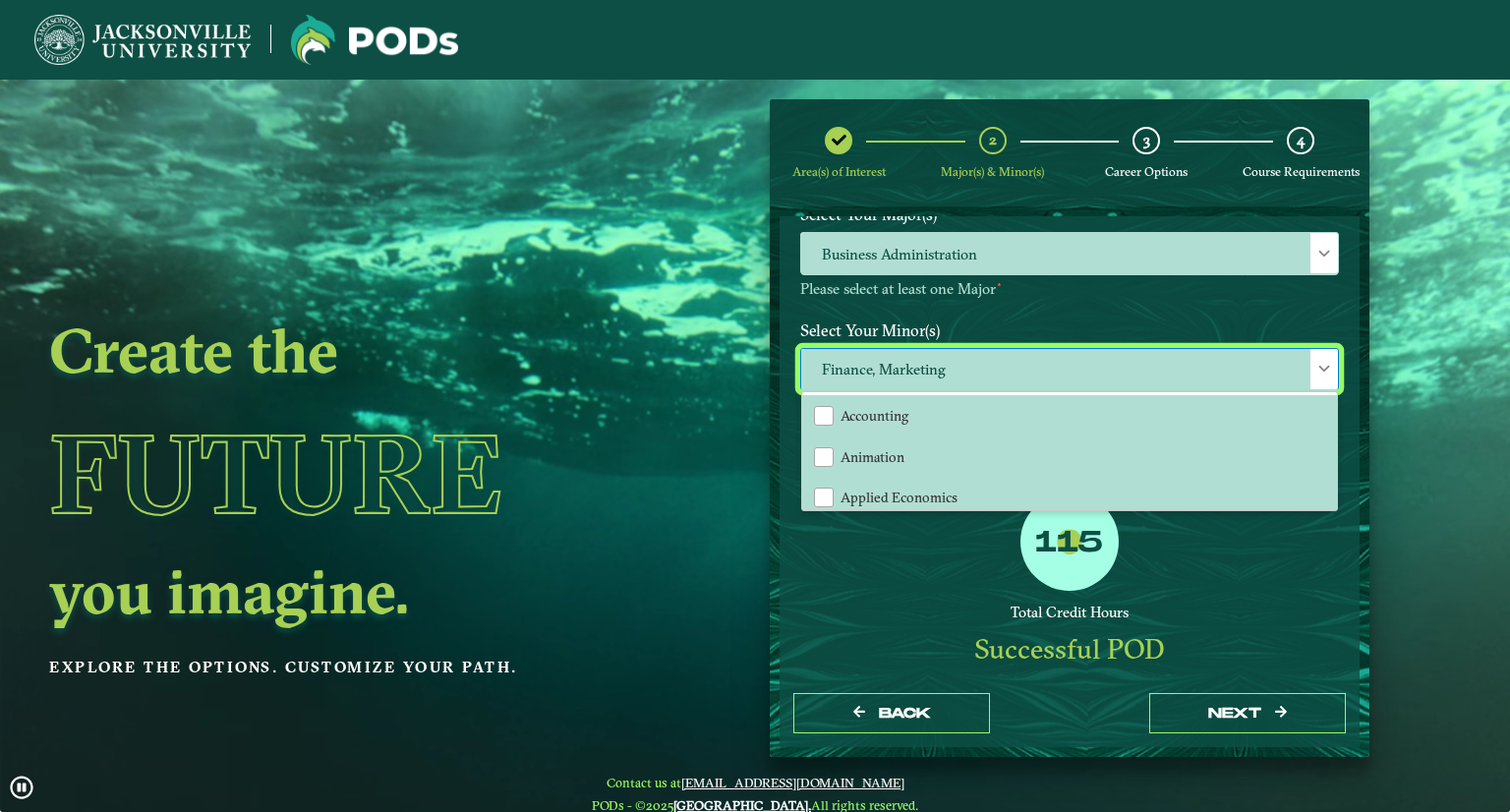
click at [938, 590] on div "115 Total Credit Hours Successful POD This means you will need to either take a…" at bounding box center [1070, 620] width 569 height 257
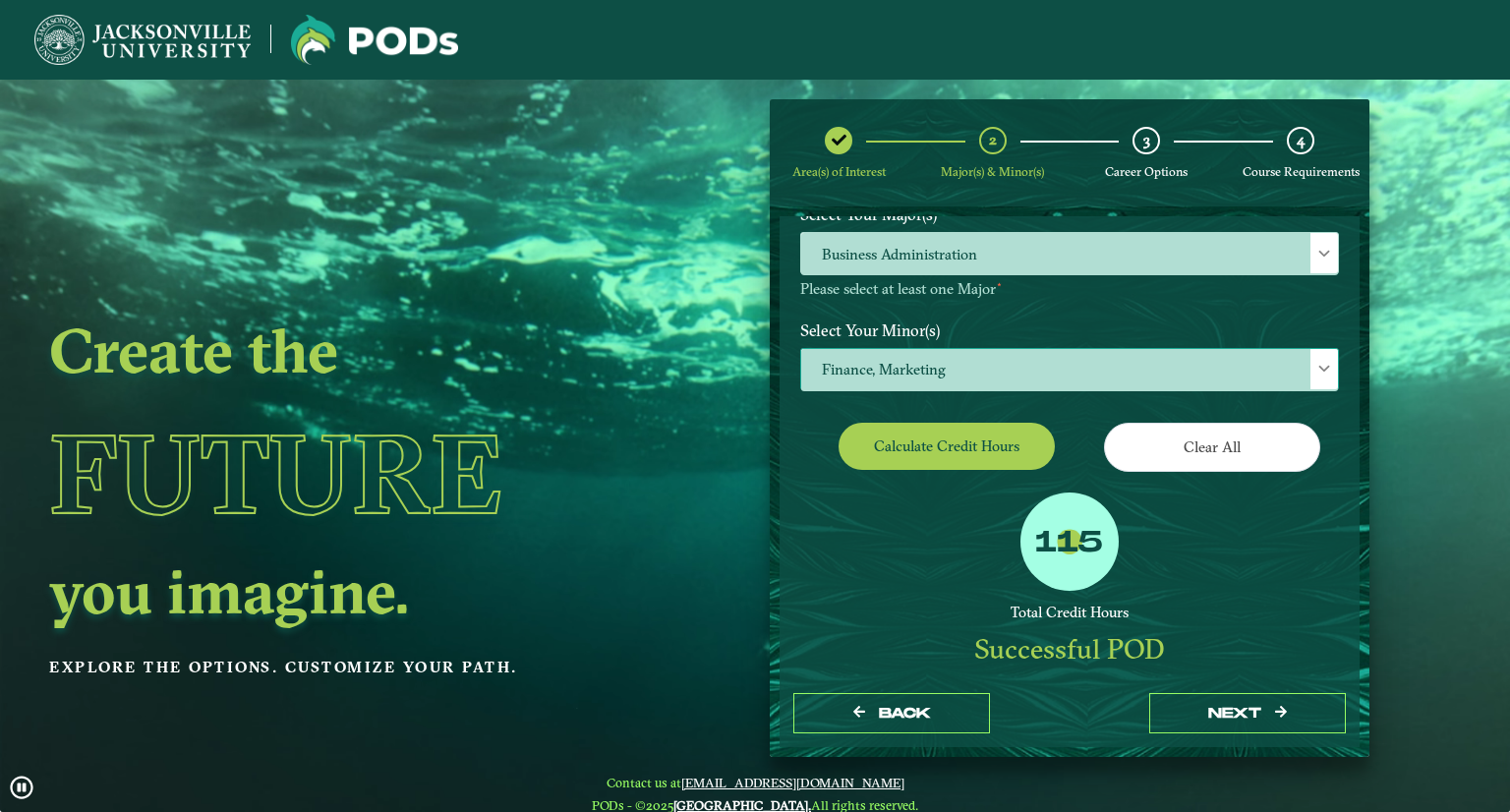
click at [973, 367] on span "Finance, Marketing" at bounding box center [1070, 370] width 537 height 43
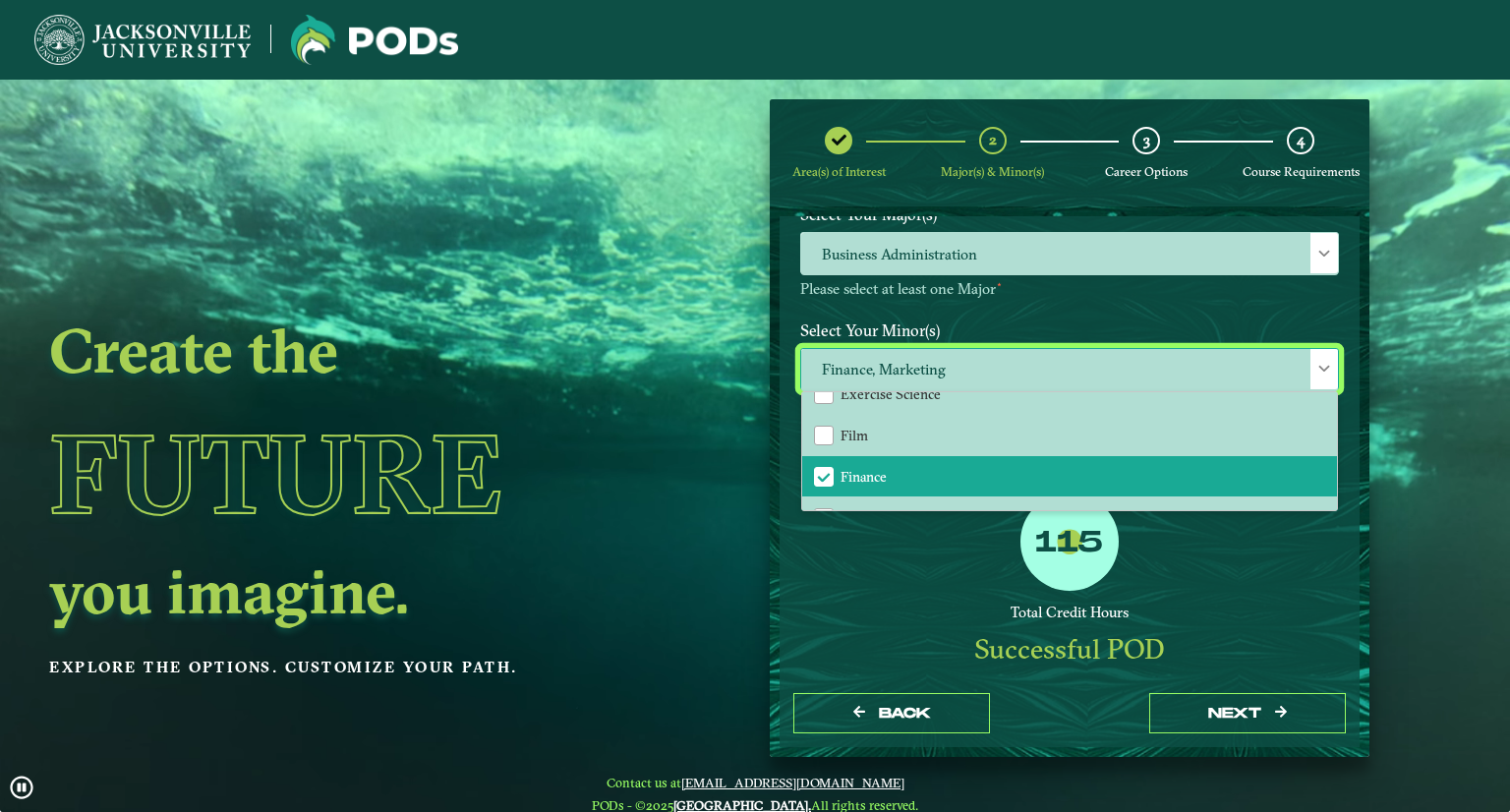
scroll to position [924, 0]
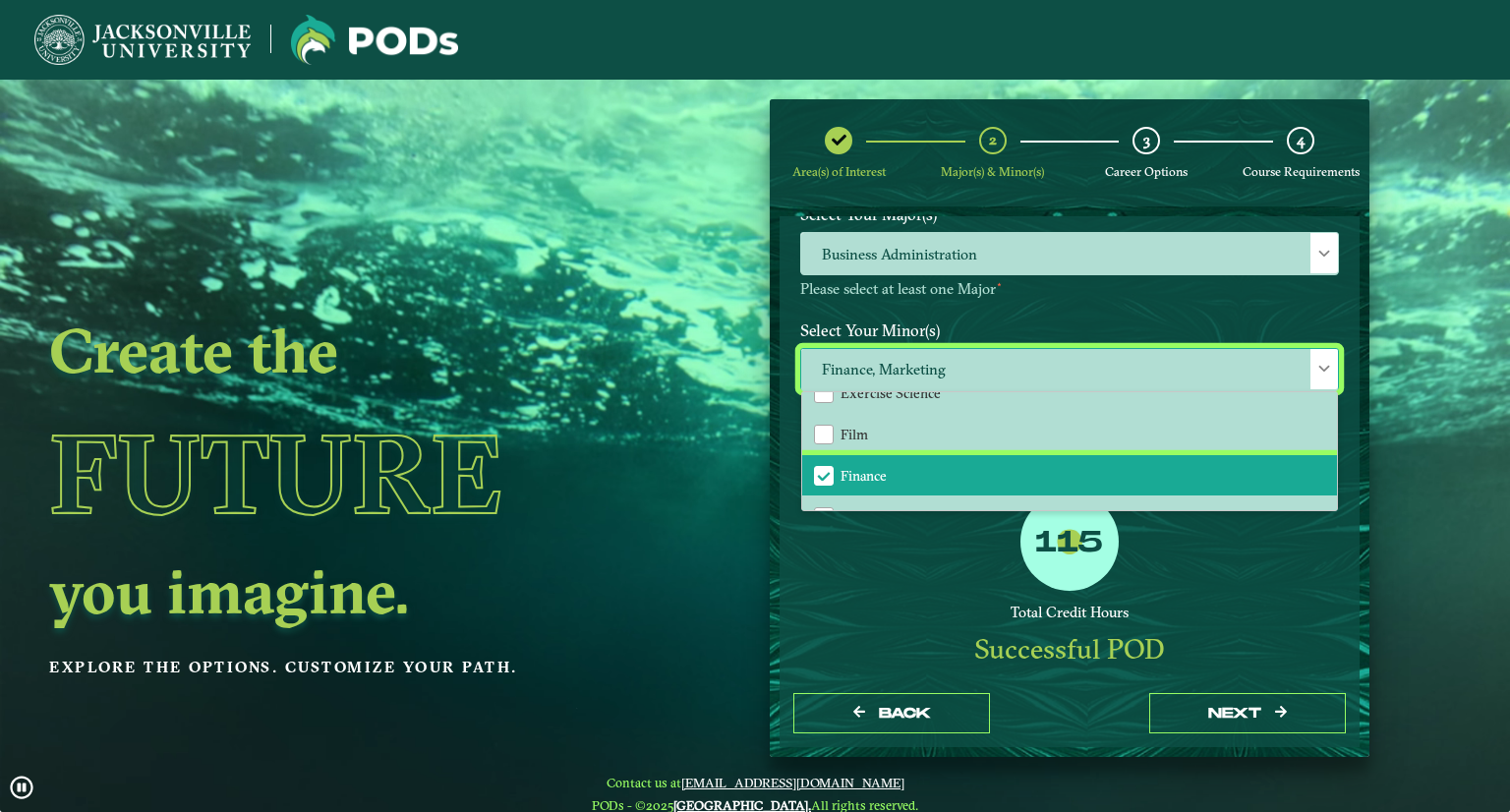
click at [826, 469] on span "Finance" at bounding box center [824, 476] width 18 height 18
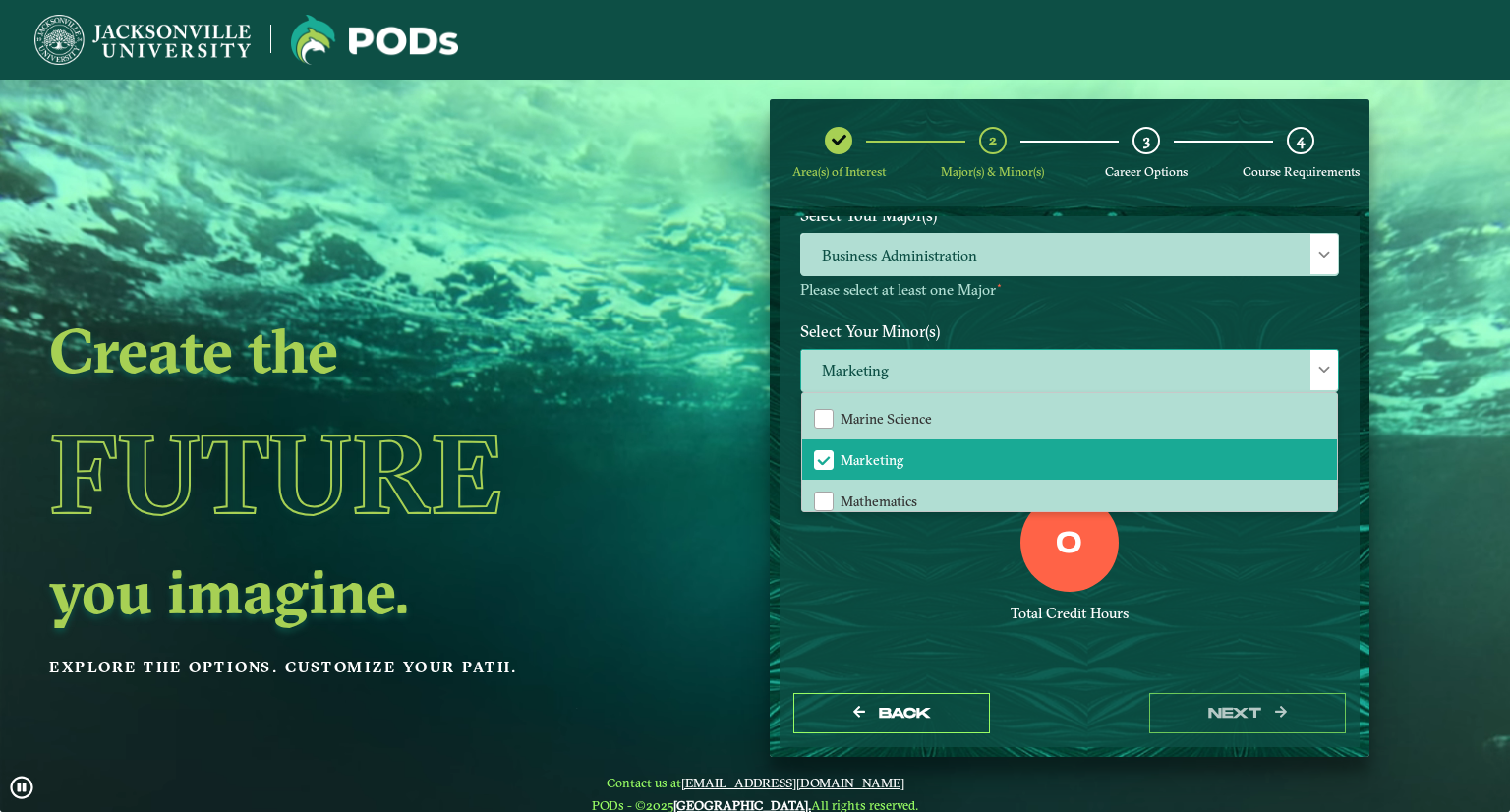
scroll to position [1345, 0]
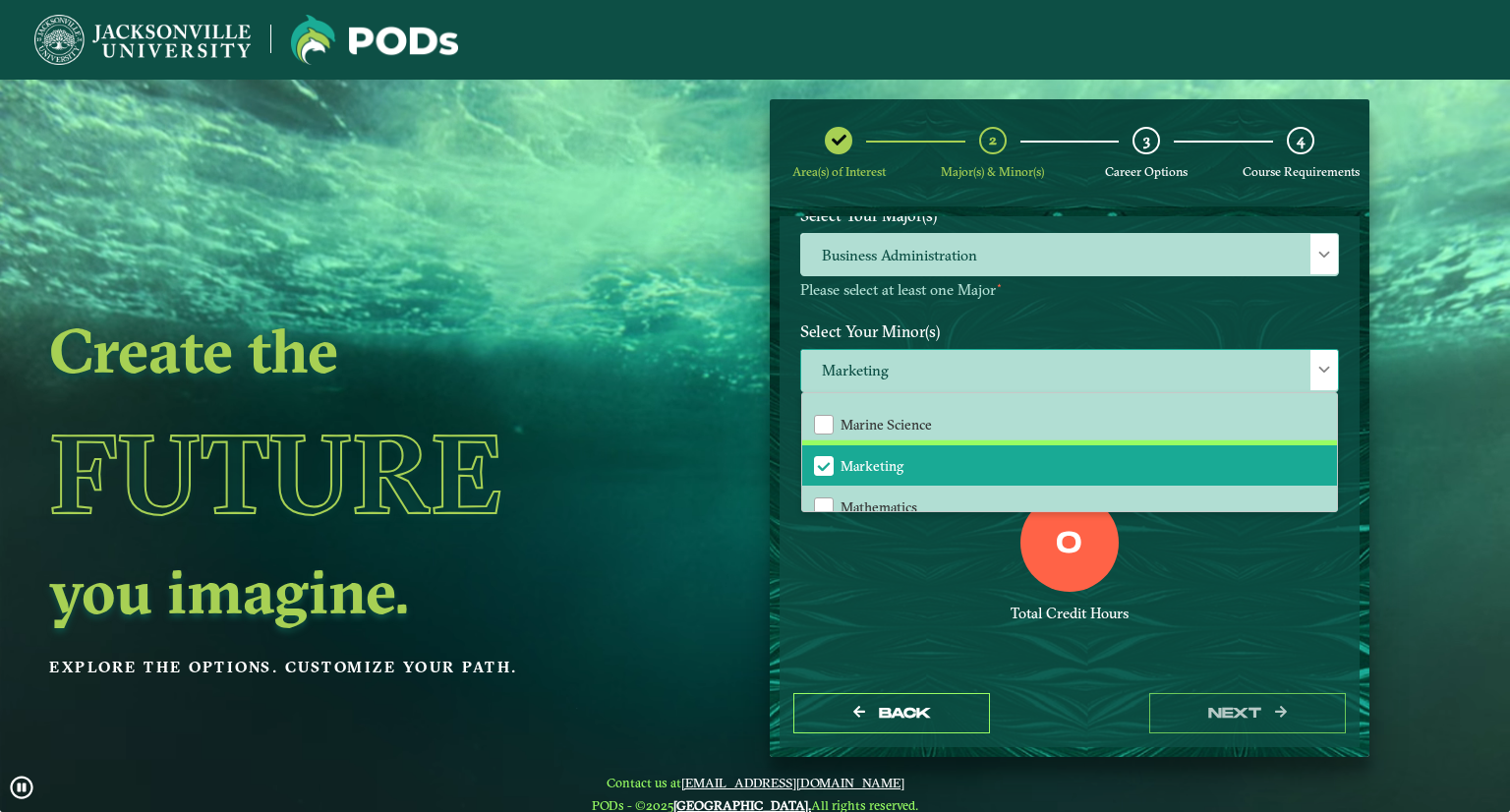
click at [818, 457] on span "Marketing" at bounding box center [824, 466] width 18 height 18
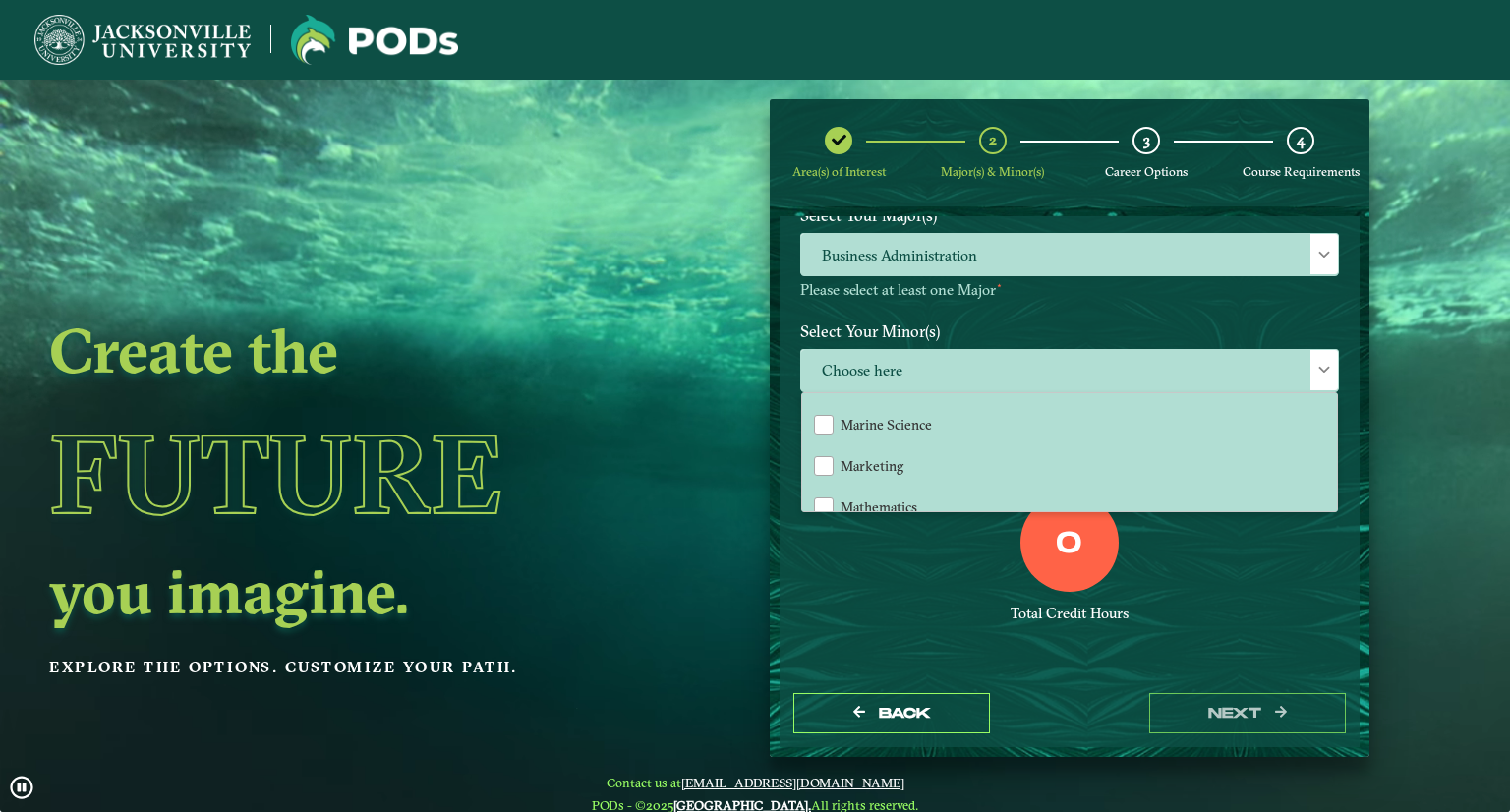
click at [697, 487] on ngx-dashboard "Create the Future you imagine. Explore the options. Customize your path. Area(s…" at bounding box center [755, 428] width 1510 height 659
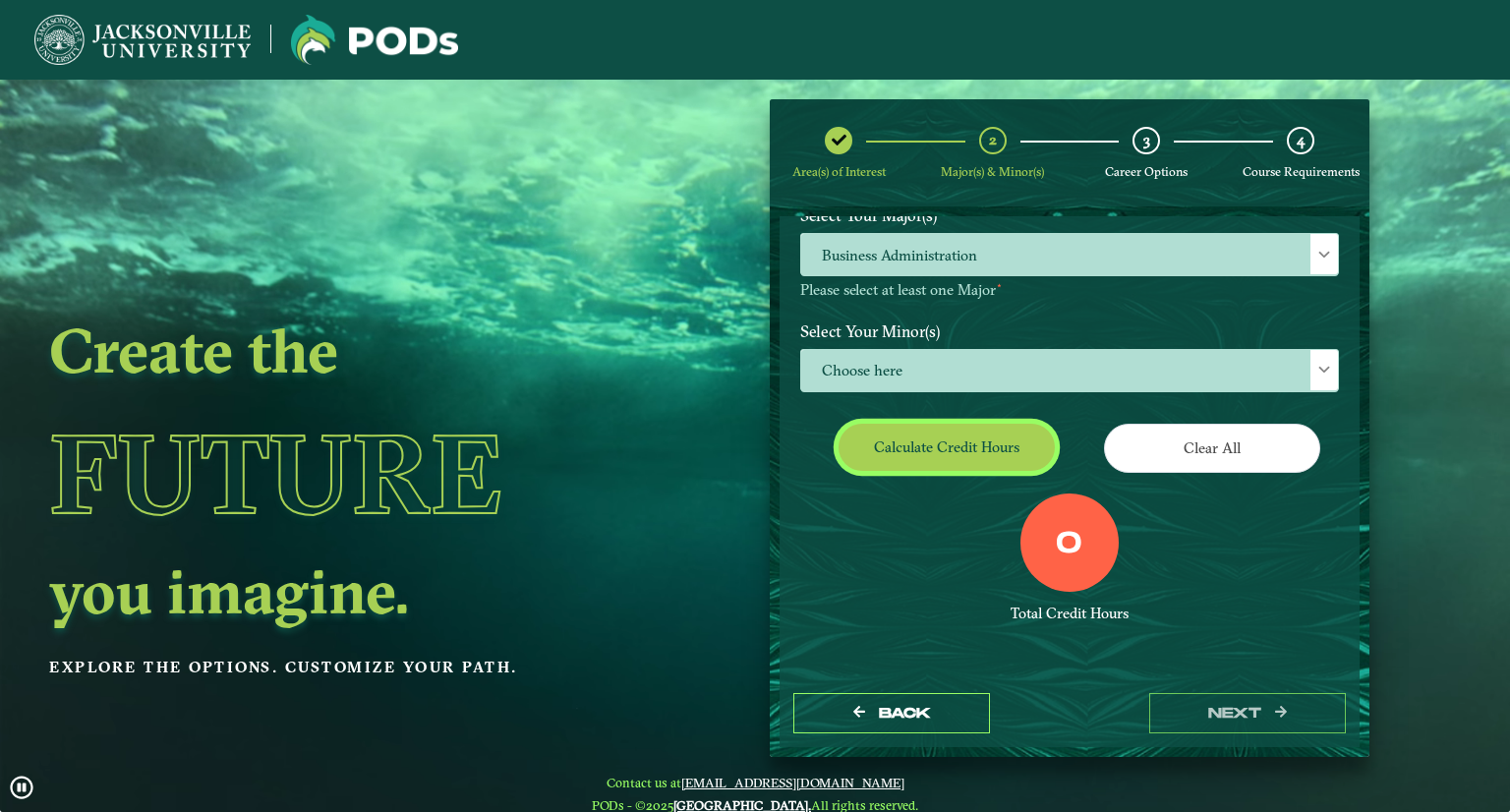
click at [976, 451] on button "Calculate credit hours" at bounding box center [947, 446] width 217 height 46
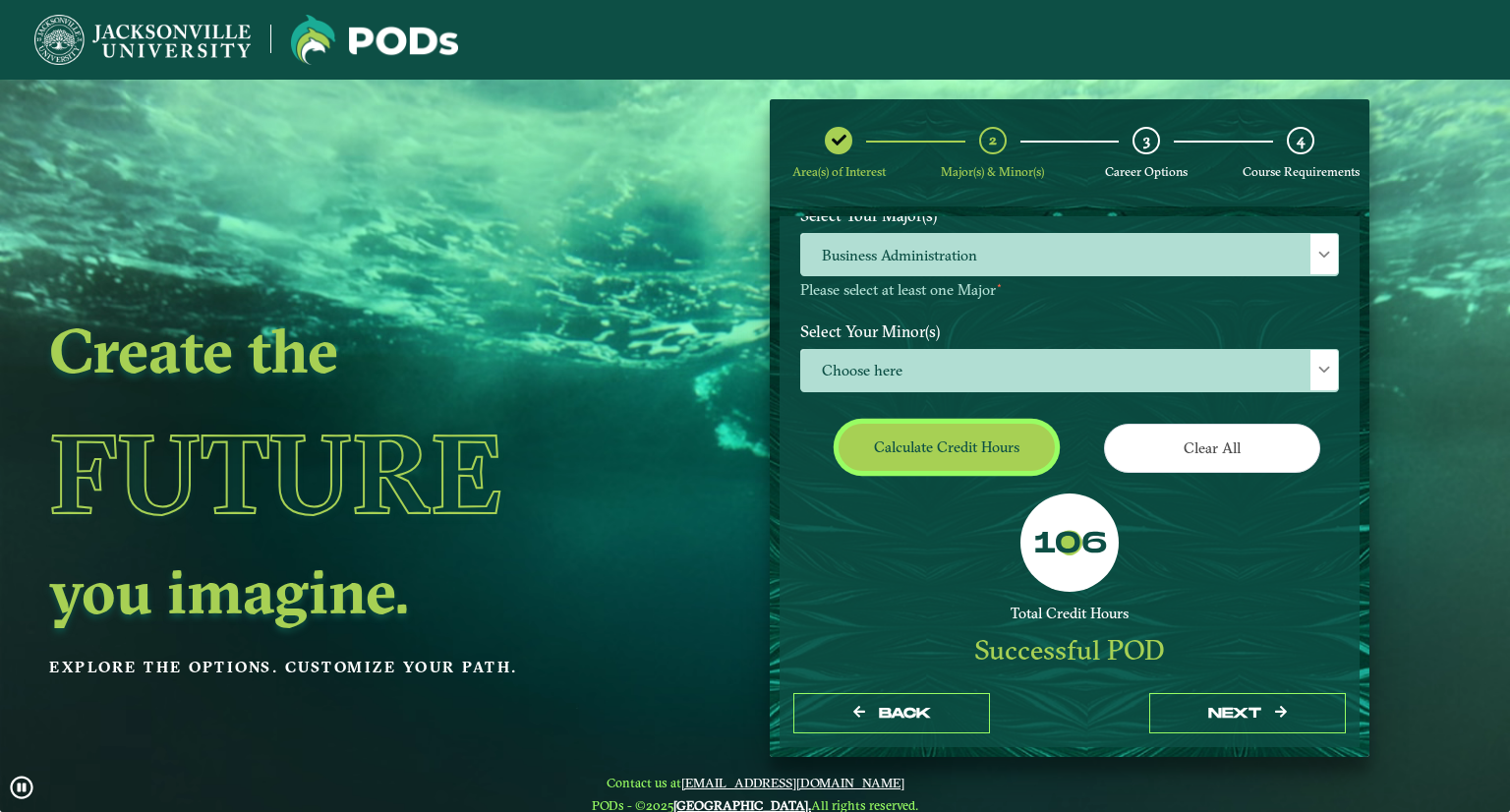
scroll to position [159, 0]
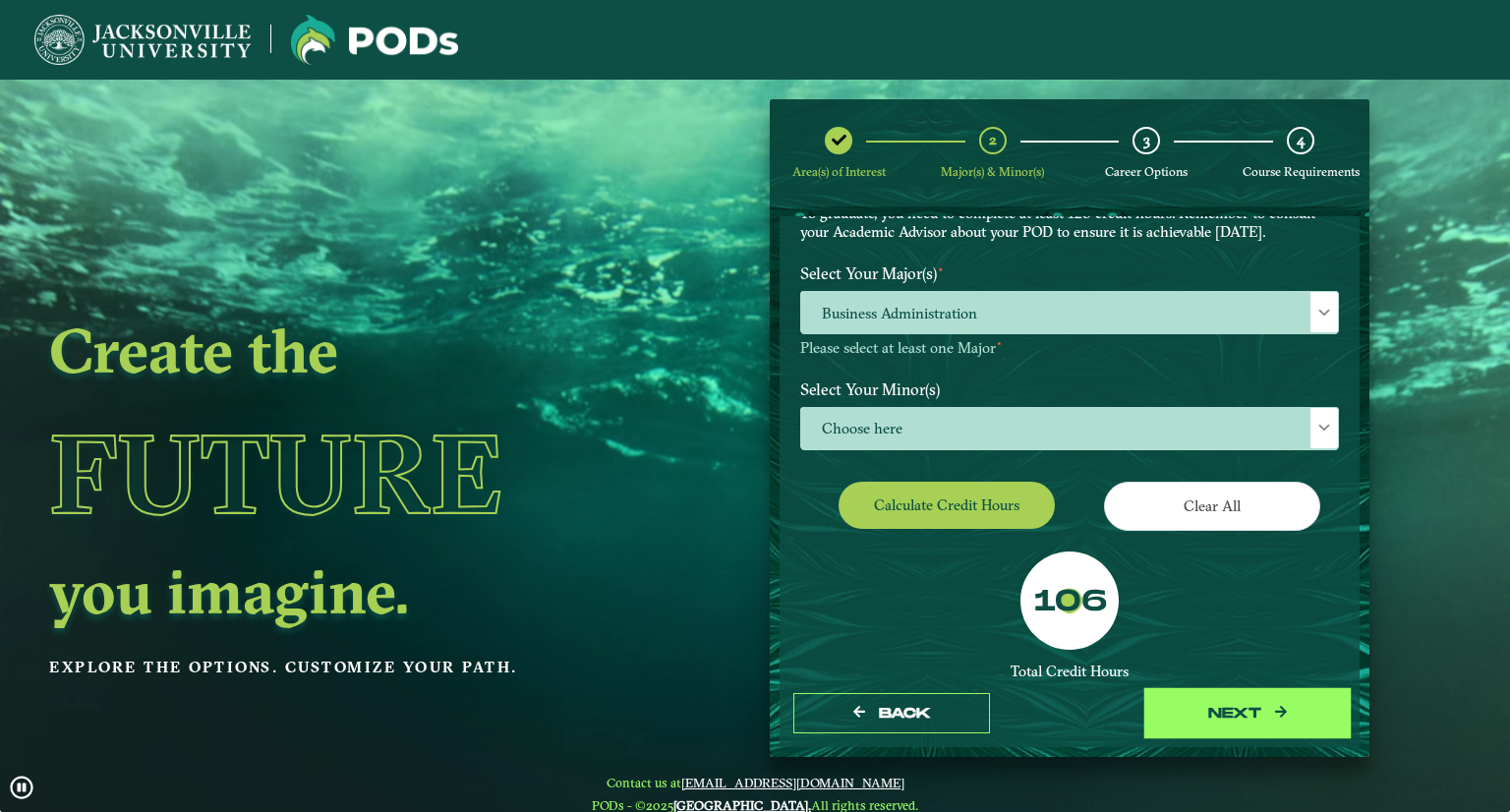
click at [1217, 706] on button "next" at bounding box center [1248, 713] width 197 height 41
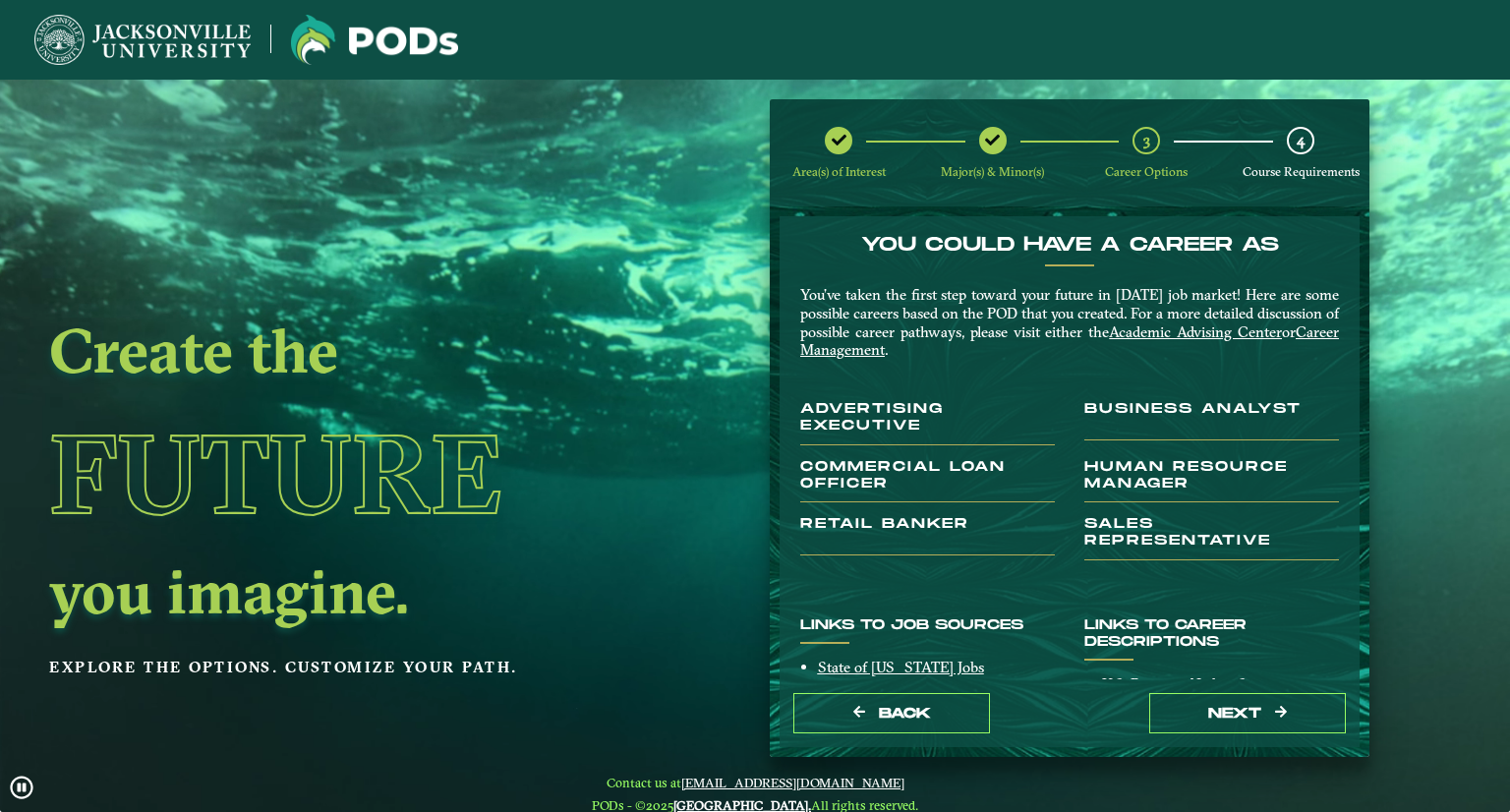
scroll to position [0, 0]
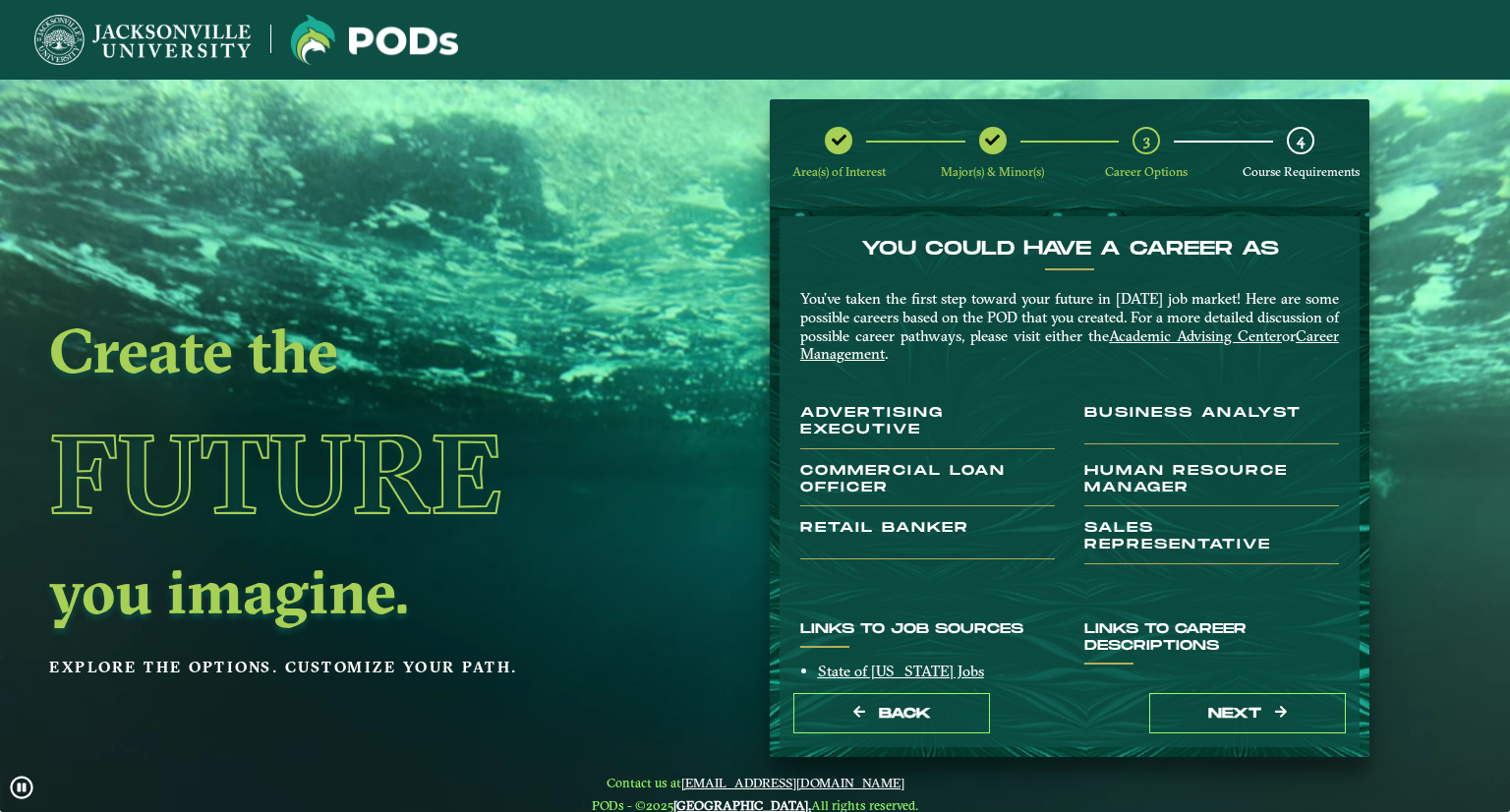
click at [988, 138] on icon at bounding box center [992, 140] width 15 height 15
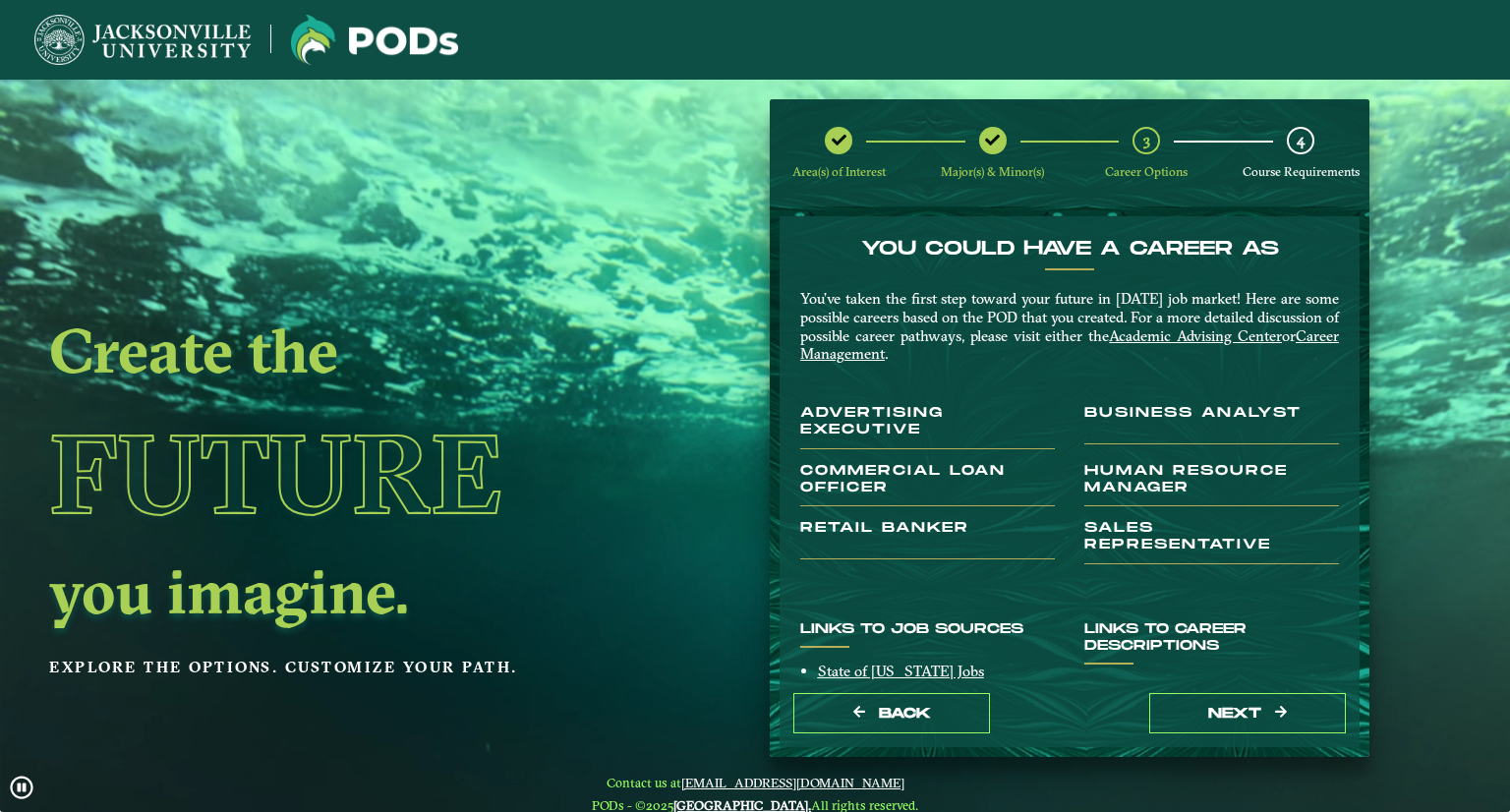
click at [1143, 483] on h3 "Human Resource Manager" at bounding box center [1212, 485] width 254 height 45
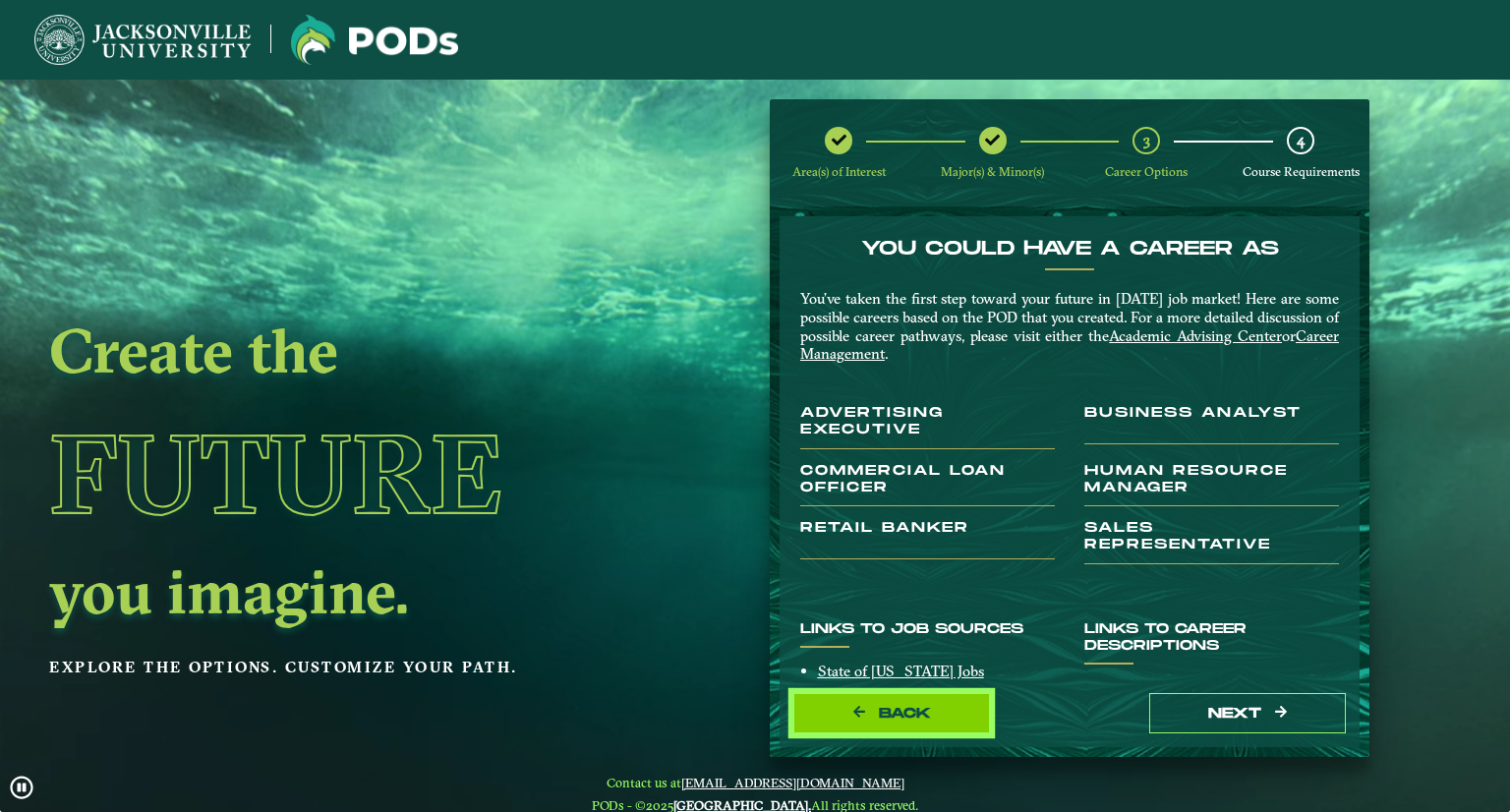
click at [951, 699] on button "Back" at bounding box center [892, 713] width 197 height 41
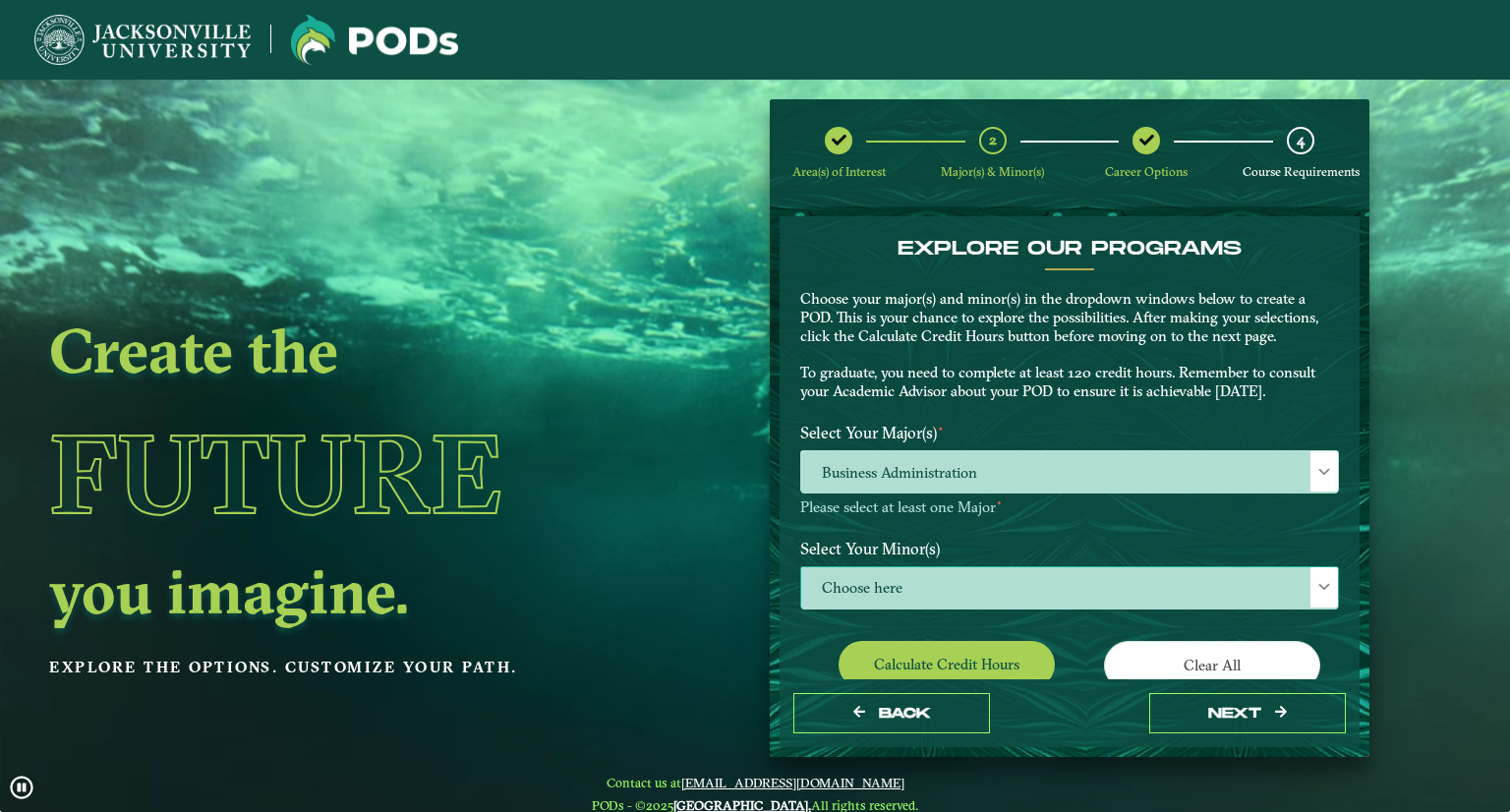
click at [921, 594] on span "Choose here" at bounding box center [1070, 588] width 537 height 43
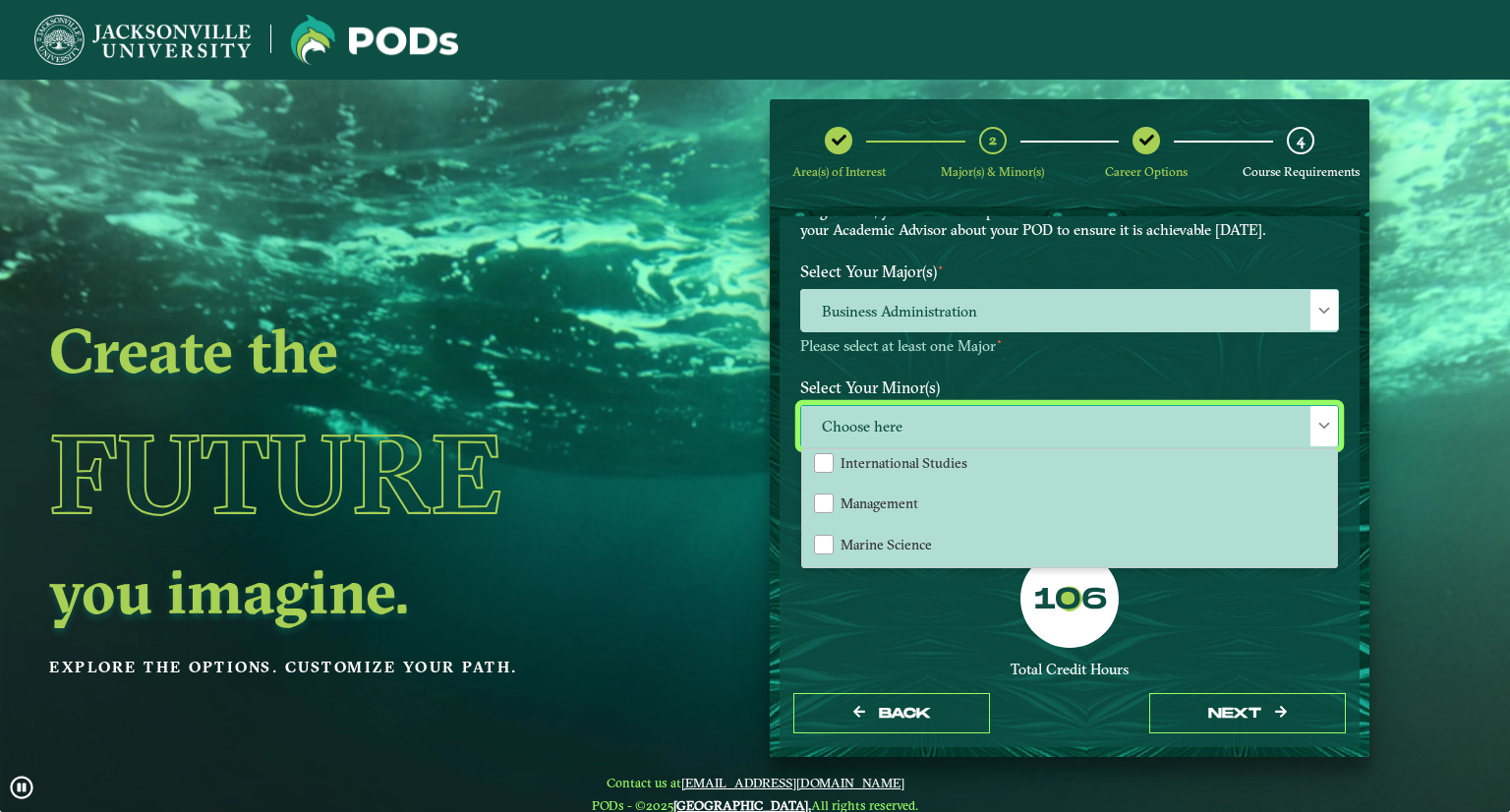
scroll to position [1281, 0]
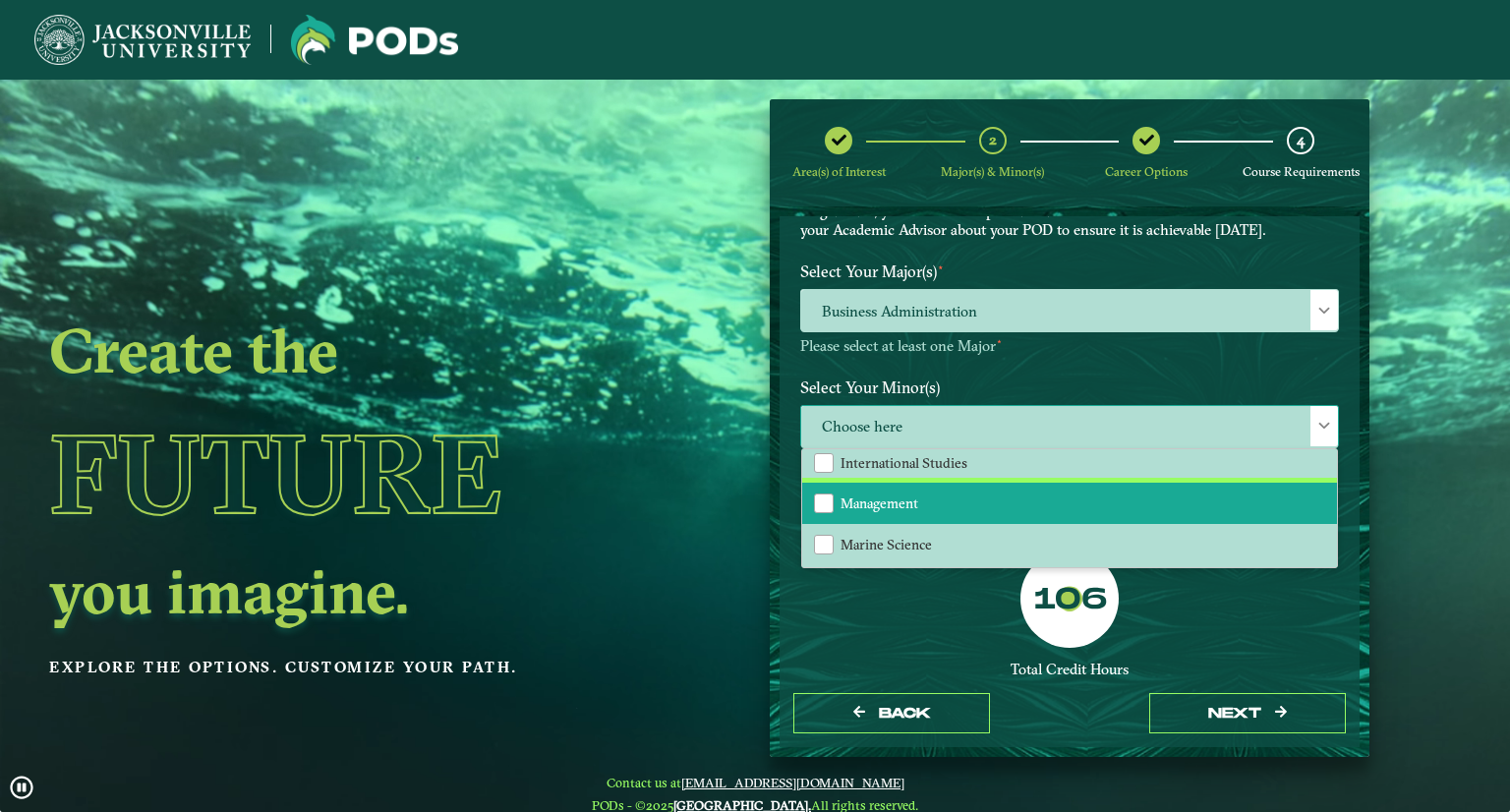
click at [893, 494] on span "Management" at bounding box center [880, 503] width 78 height 18
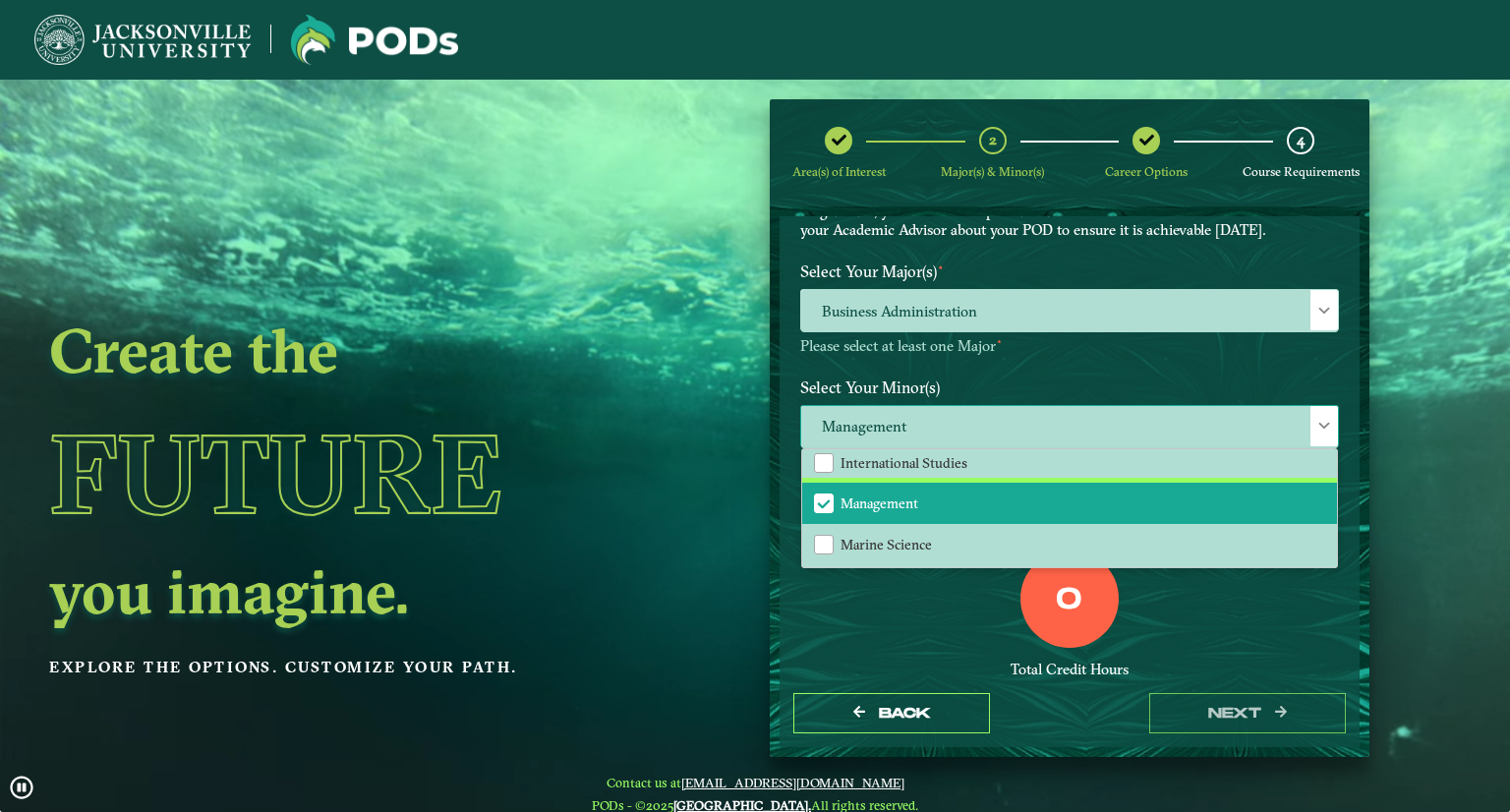
click at [893, 494] on span "Management" at bounding box center [880, 503] width 78 height 18
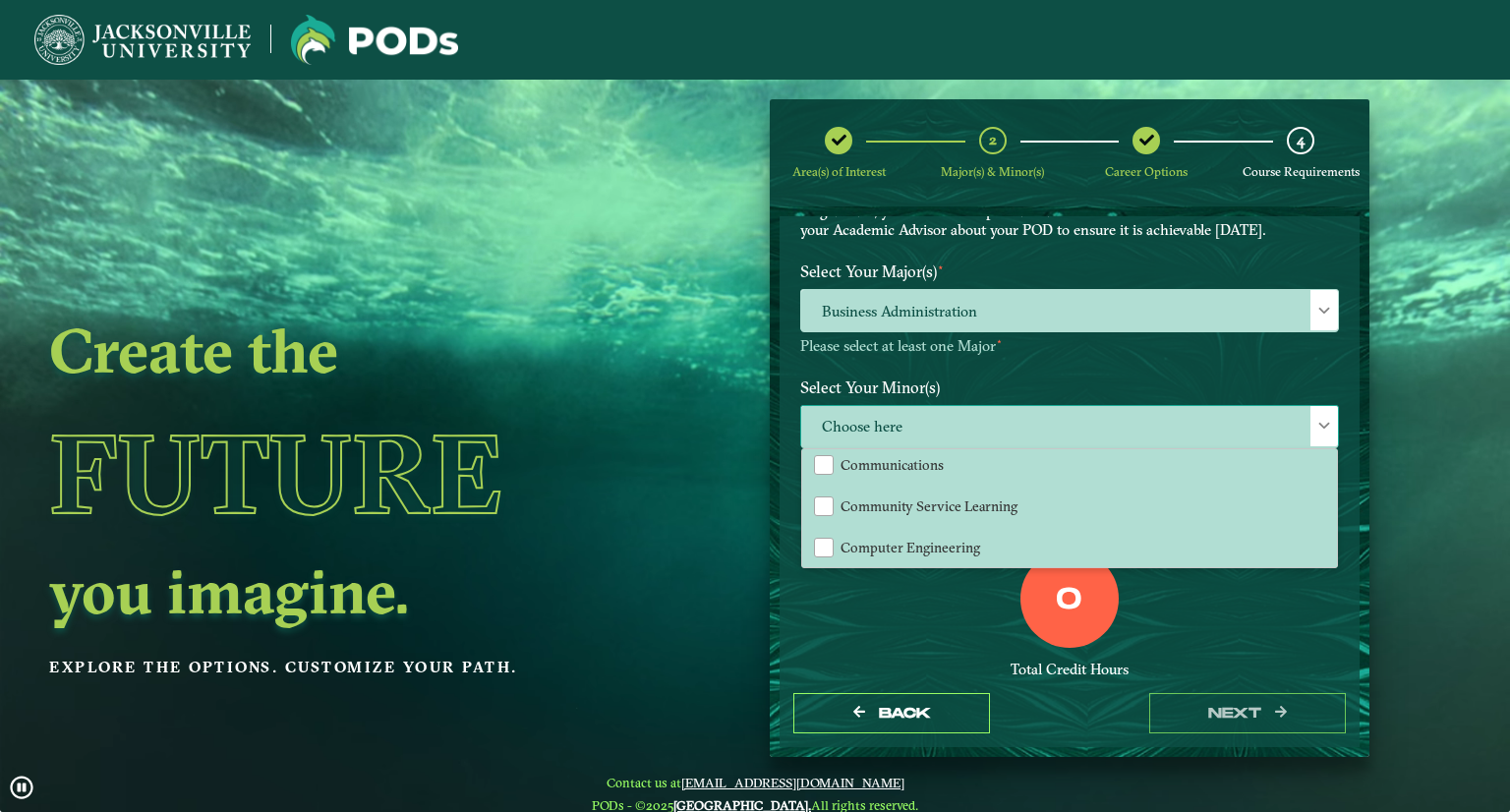
scroll to position [500, 0]
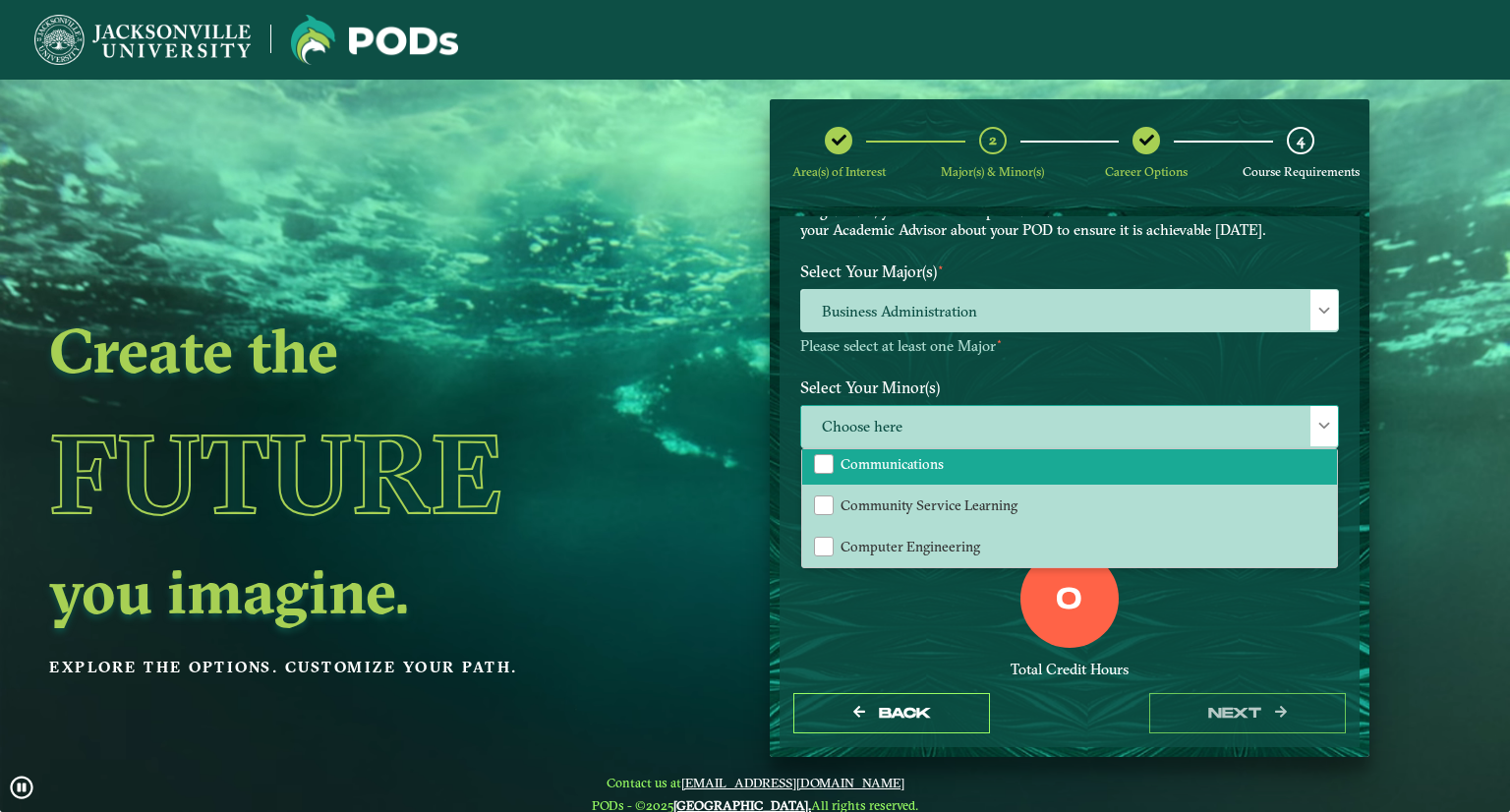
click at [887, 473] on li "Communications" at bounding box center [1070, 464] width 535 height 42
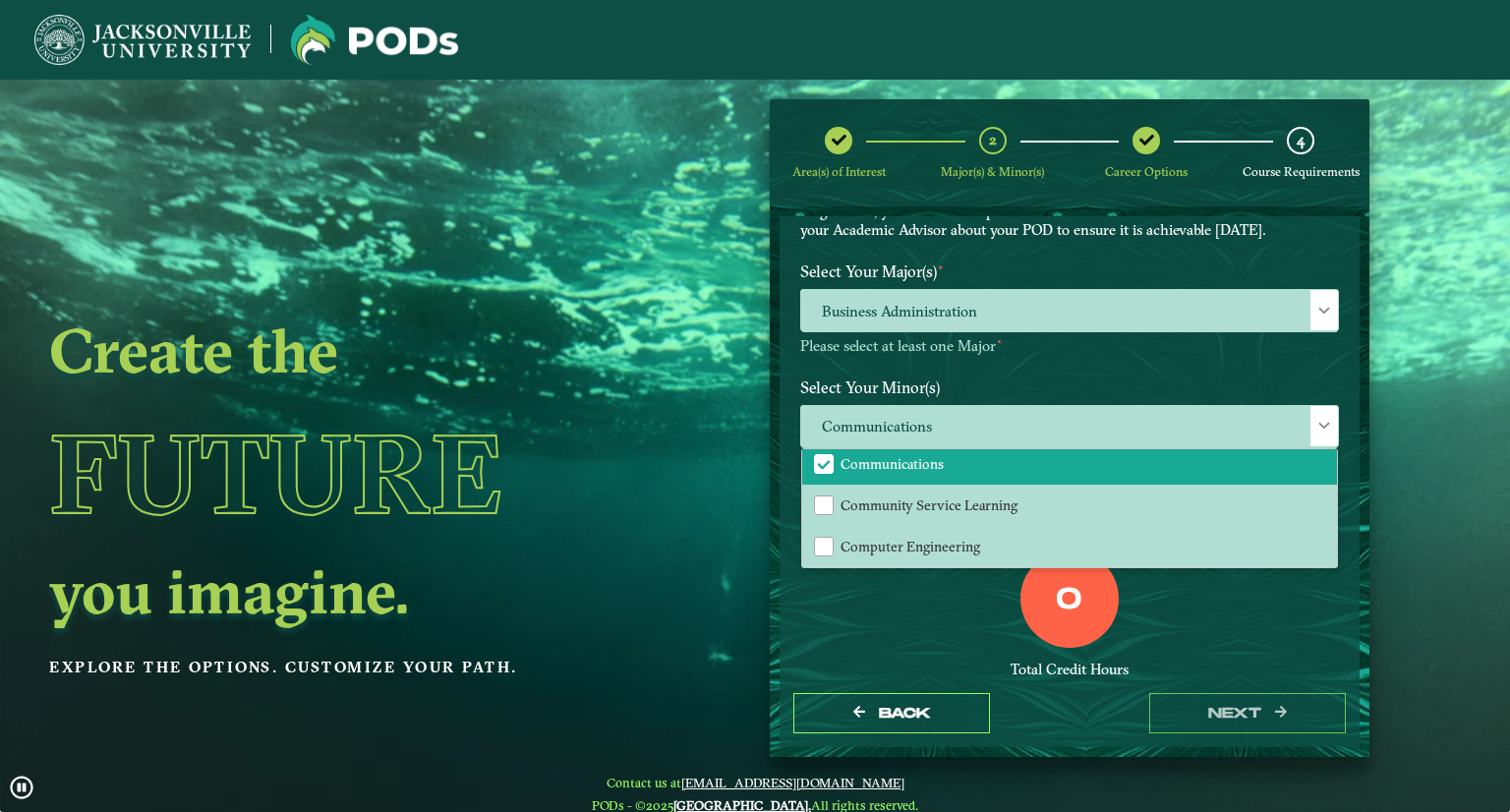
drag, startPoint x: 931, startPoint y: 651, endPoint x: 844, endPoint y: 653, distance: 87.0
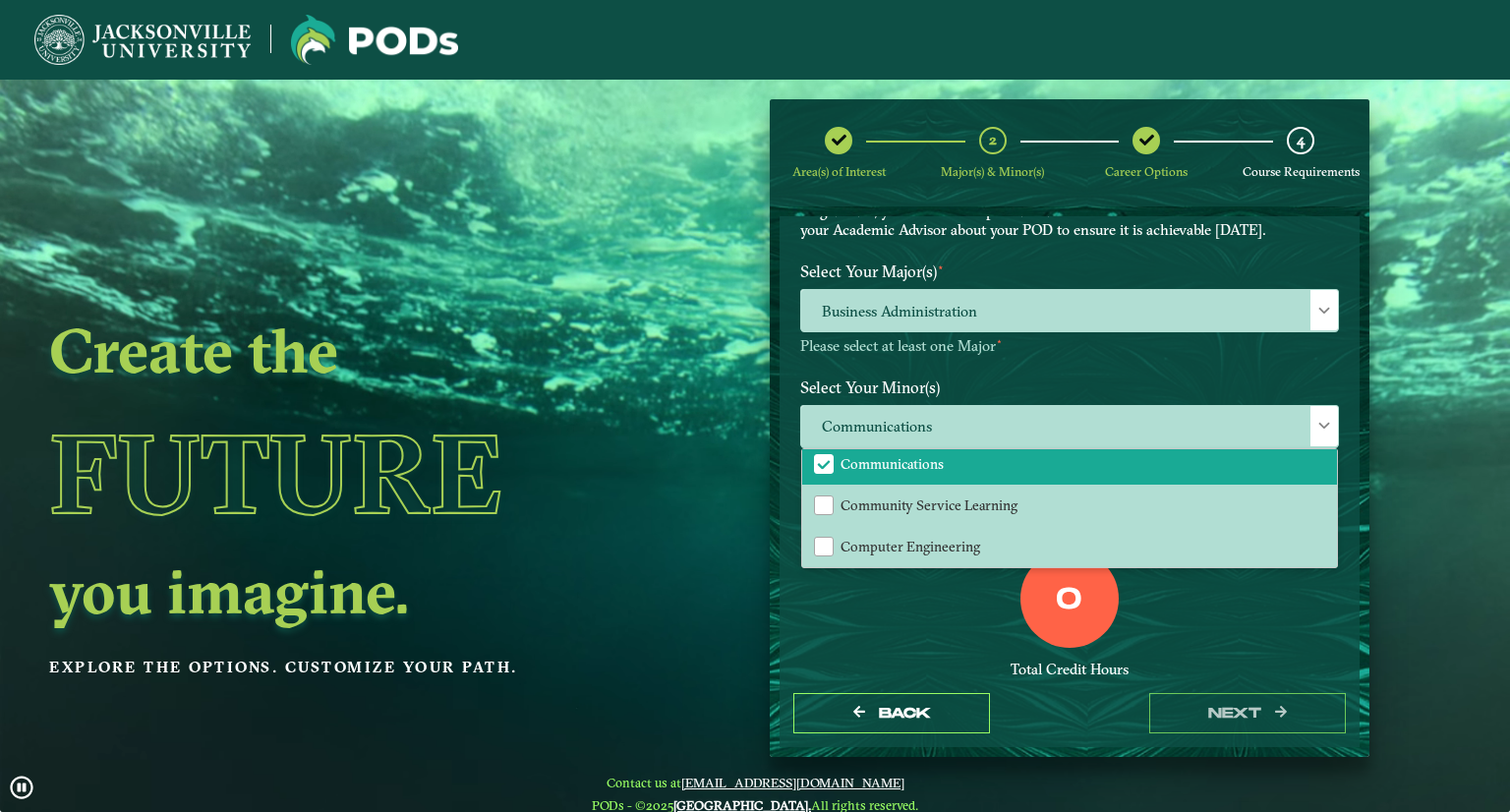
click at [844, 653] on div "0 Total Credit Hours" at bounding box center [1070, 633] width 569 height 167
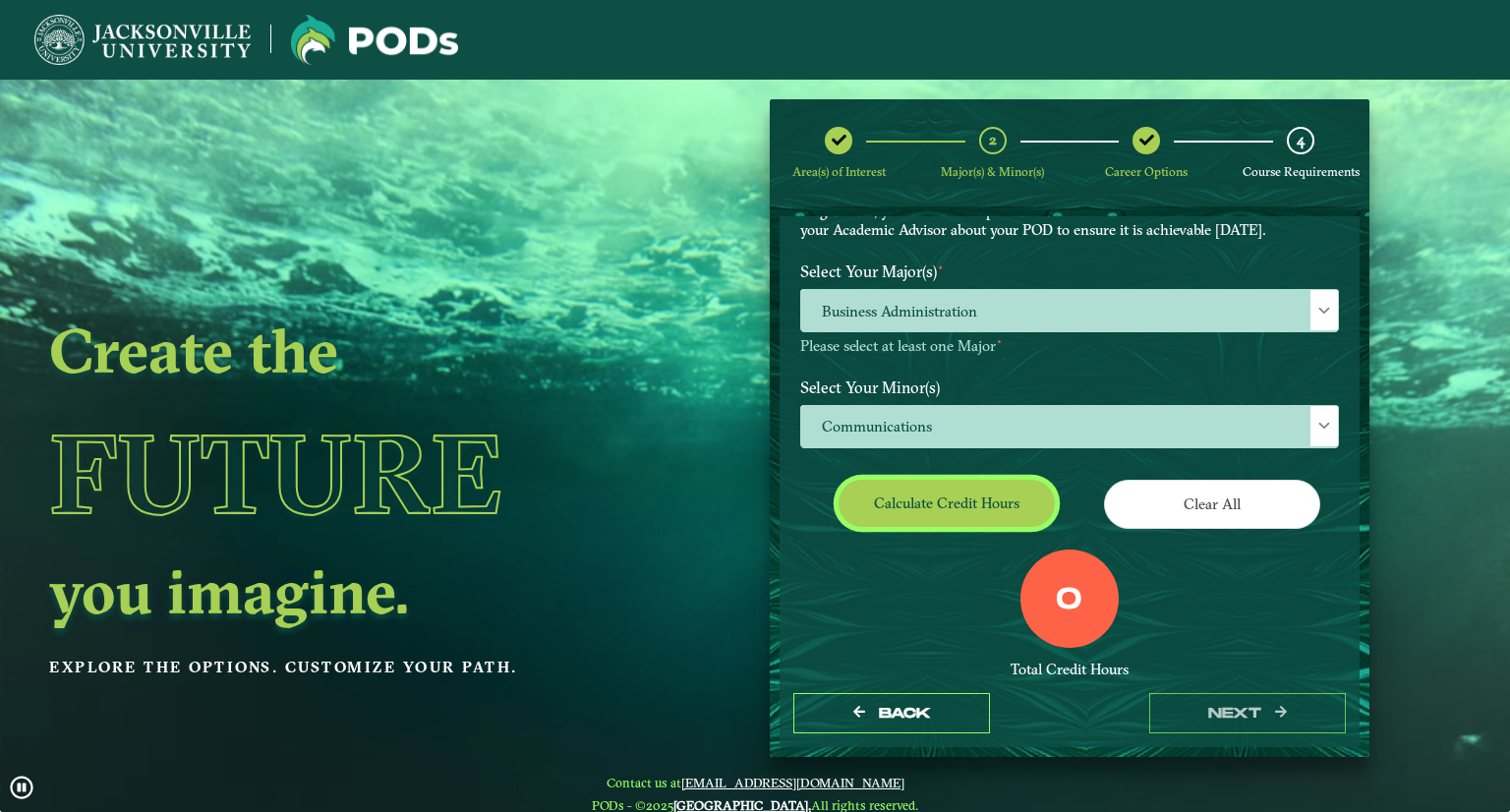
click at [931, 507] on button "Calculate credit hours" at bounding box center [947, 503] width 217 height 46
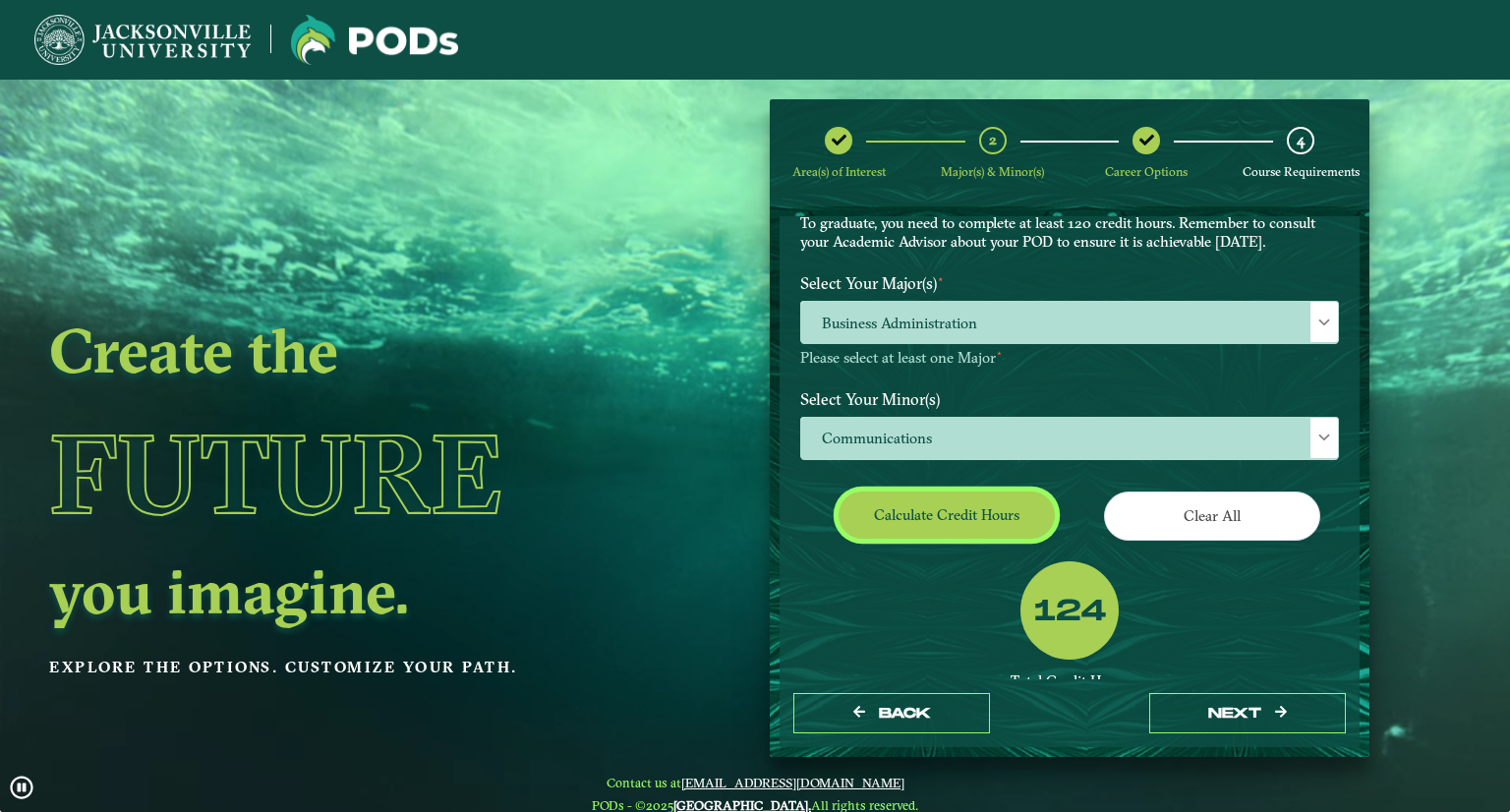
scroll to position [147, 0]
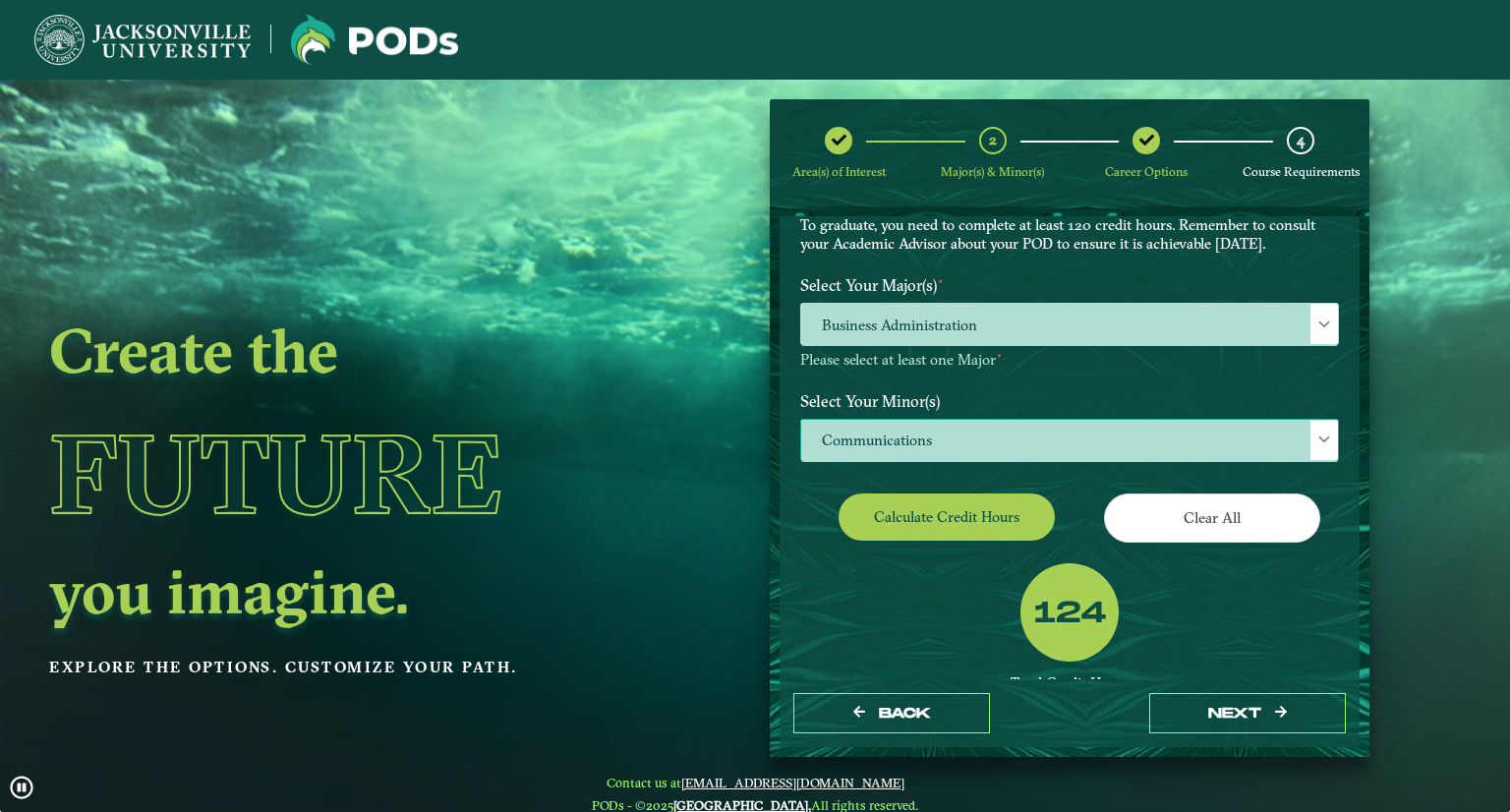
click at [913, 446] on span "Communications" at bounding box center [1070, 440] width 537 height 43
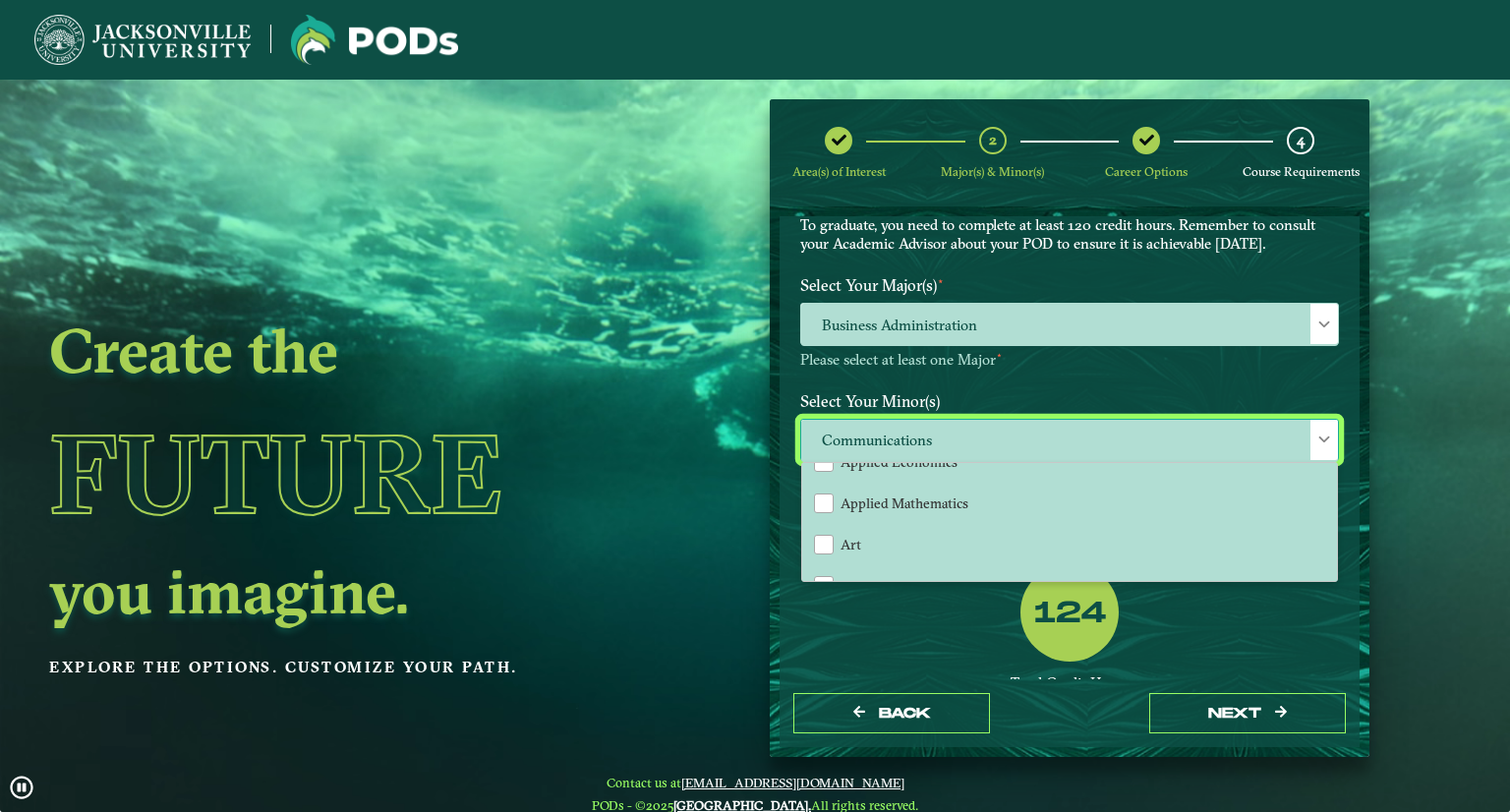
scroll to position [0, 0]
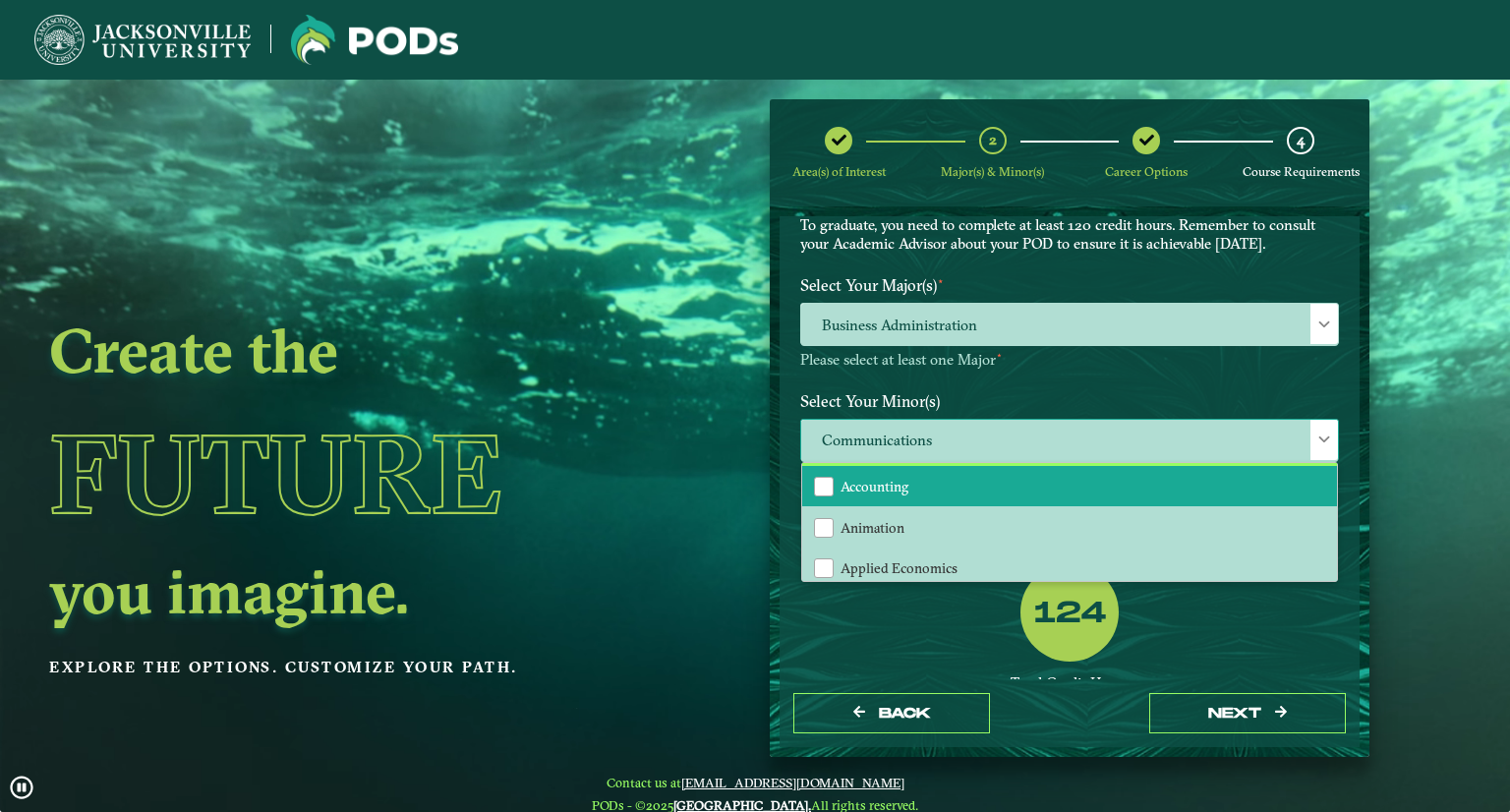
click at [879, 493] on li "Accounting" at bounding box center [1070, 487] width 535 height 42
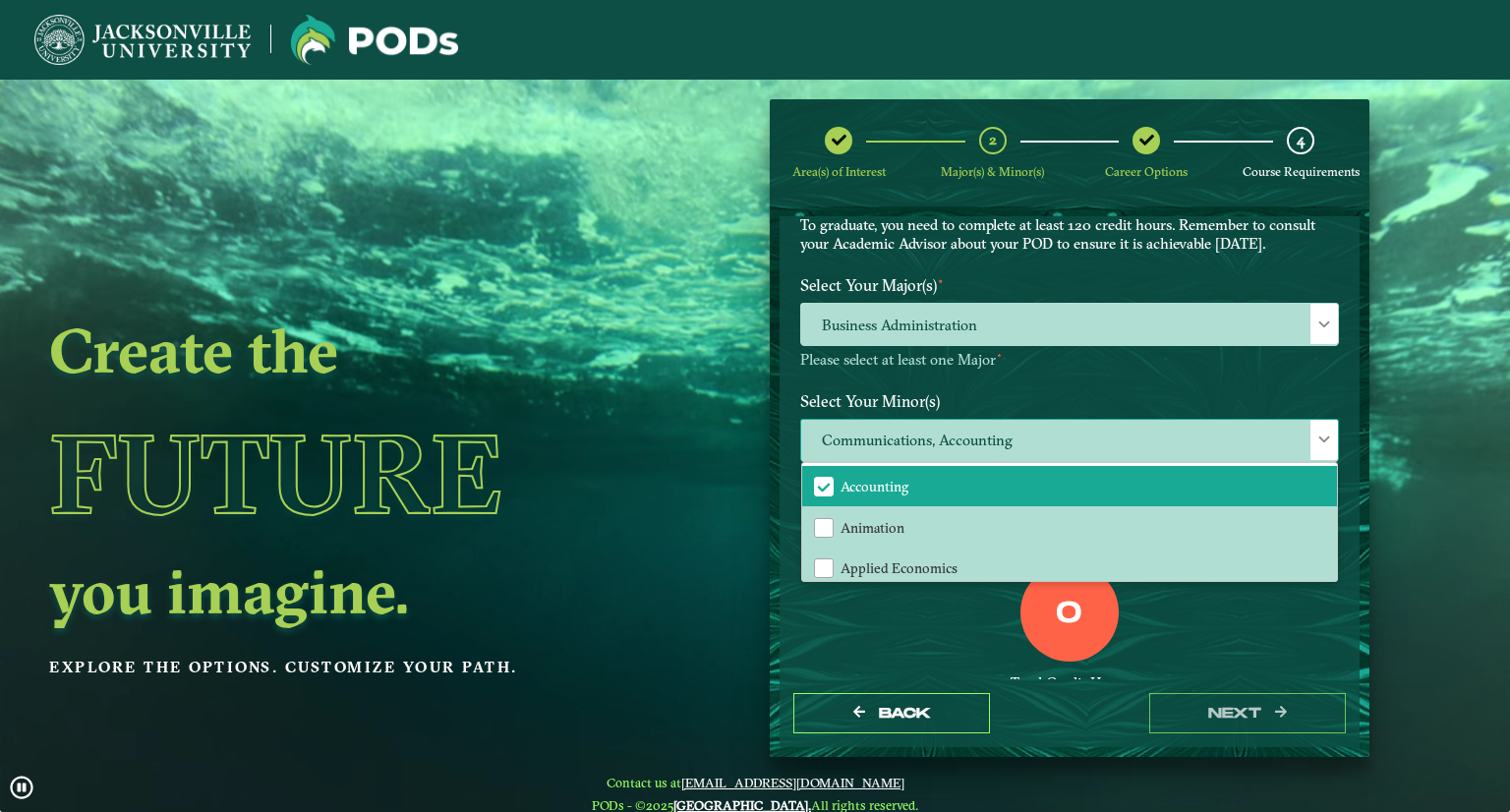
click at [936, 440] on span "Communications, Accounting" at bounding box center [1070, 440] width 537 height 43
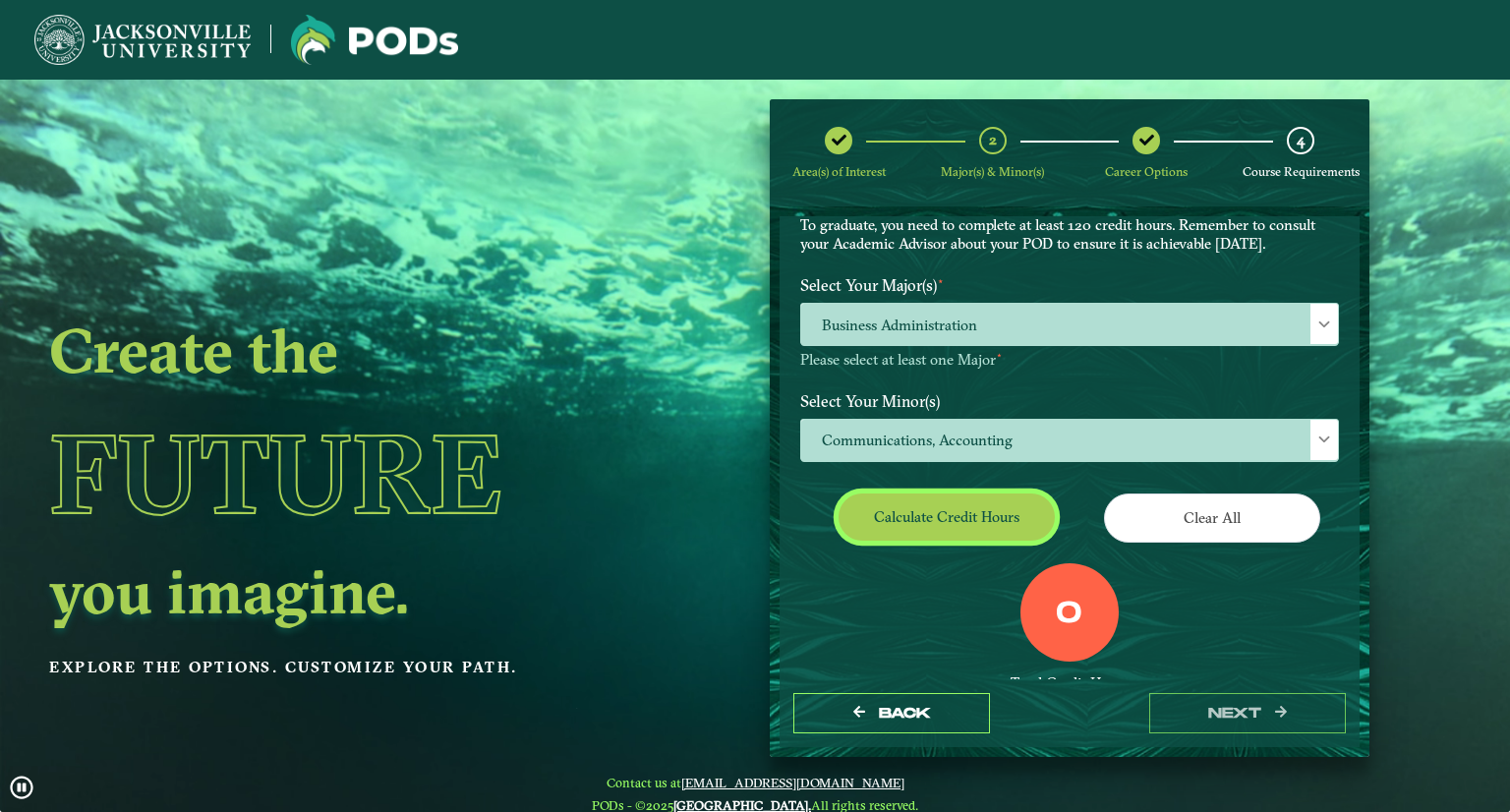
click at [929, 528] on button "Calculate credit hours" at bounding box center [947, 516] width 217 height 46
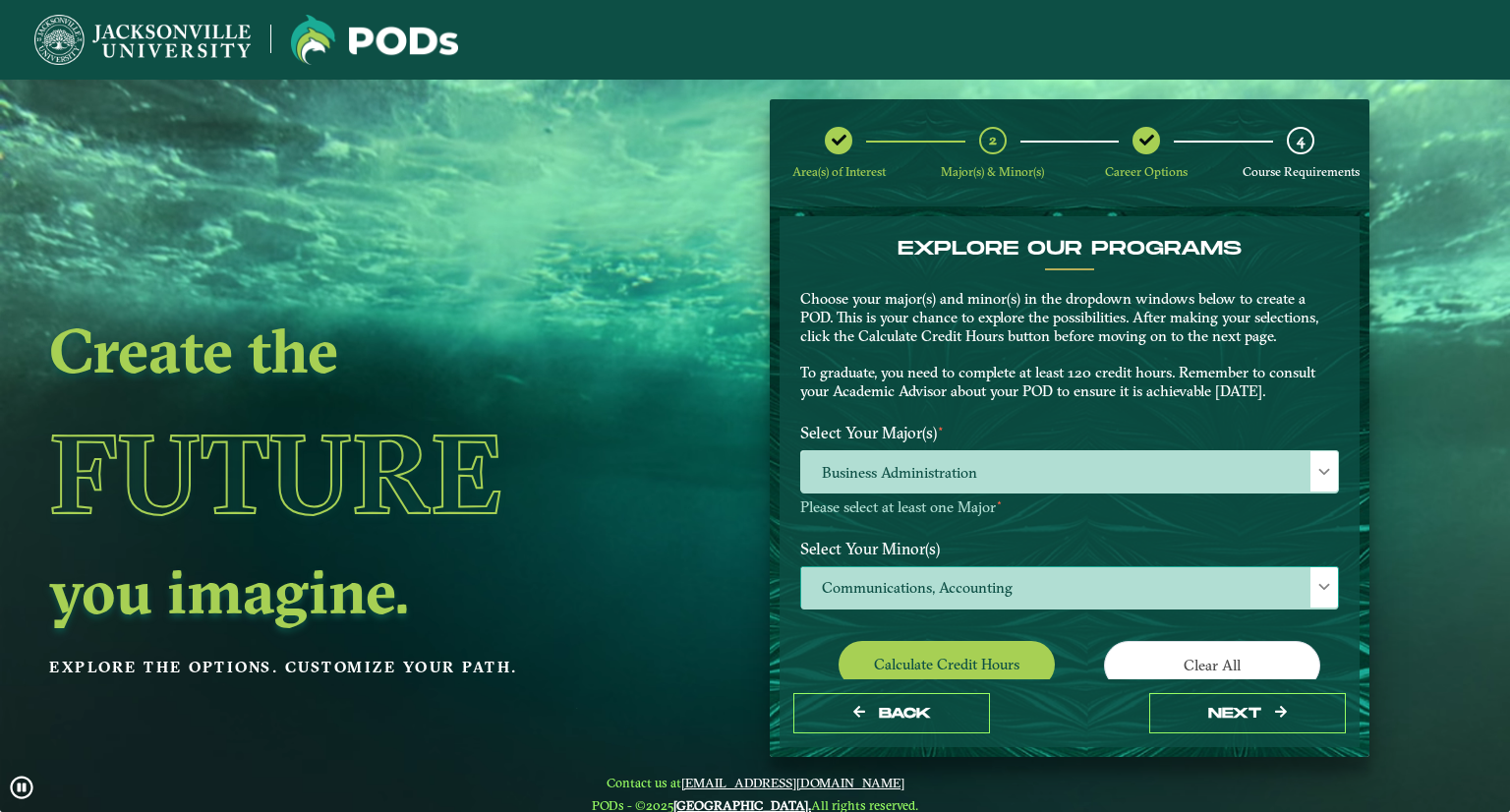
click at [943, 586] on span "Communications, Accounting" at bounding box center [1070, 588] width 537 height 43
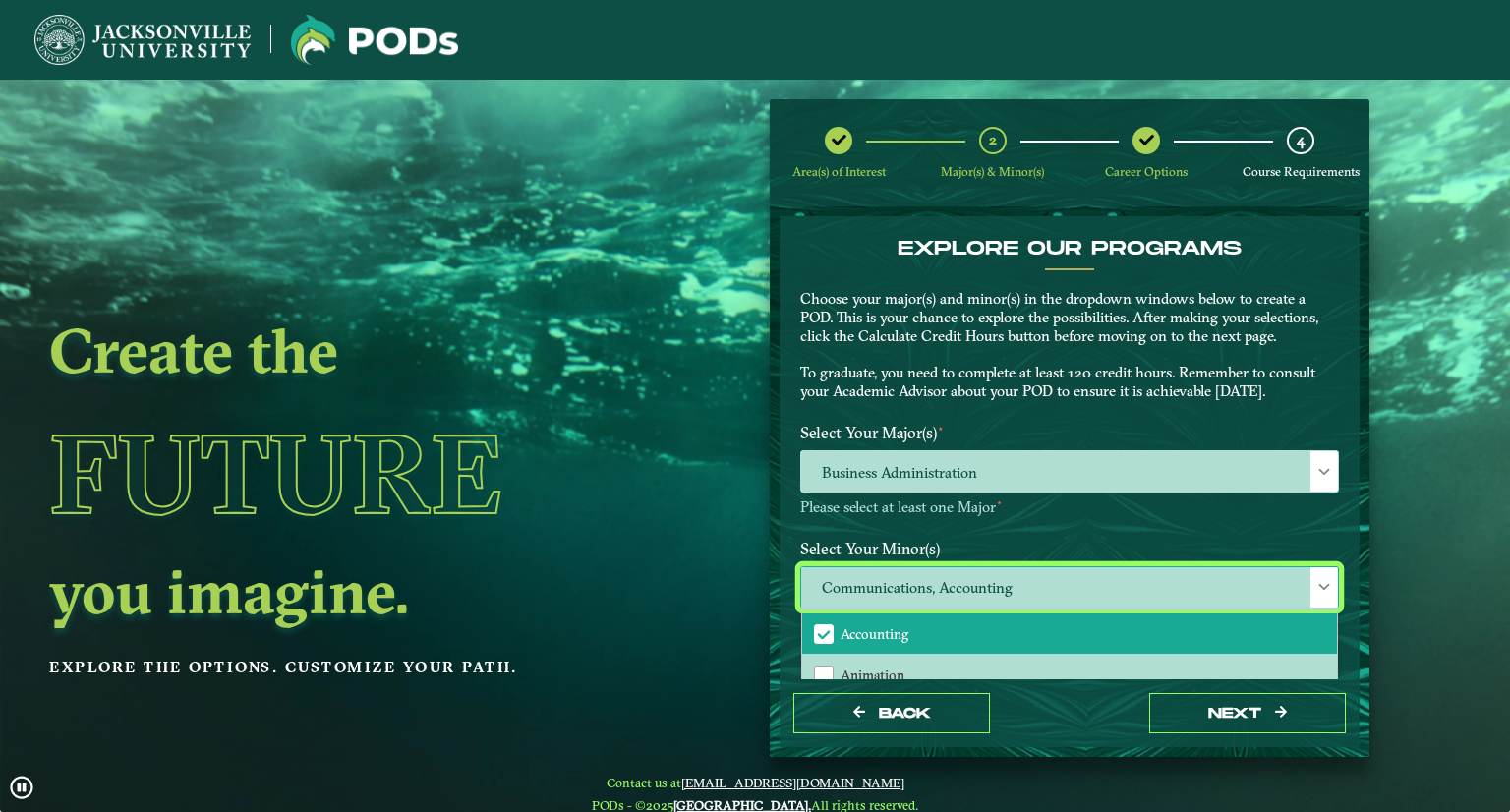
click at [891, 632] on span "Accounting" at bounding box center [875, 634] width 68 height 18
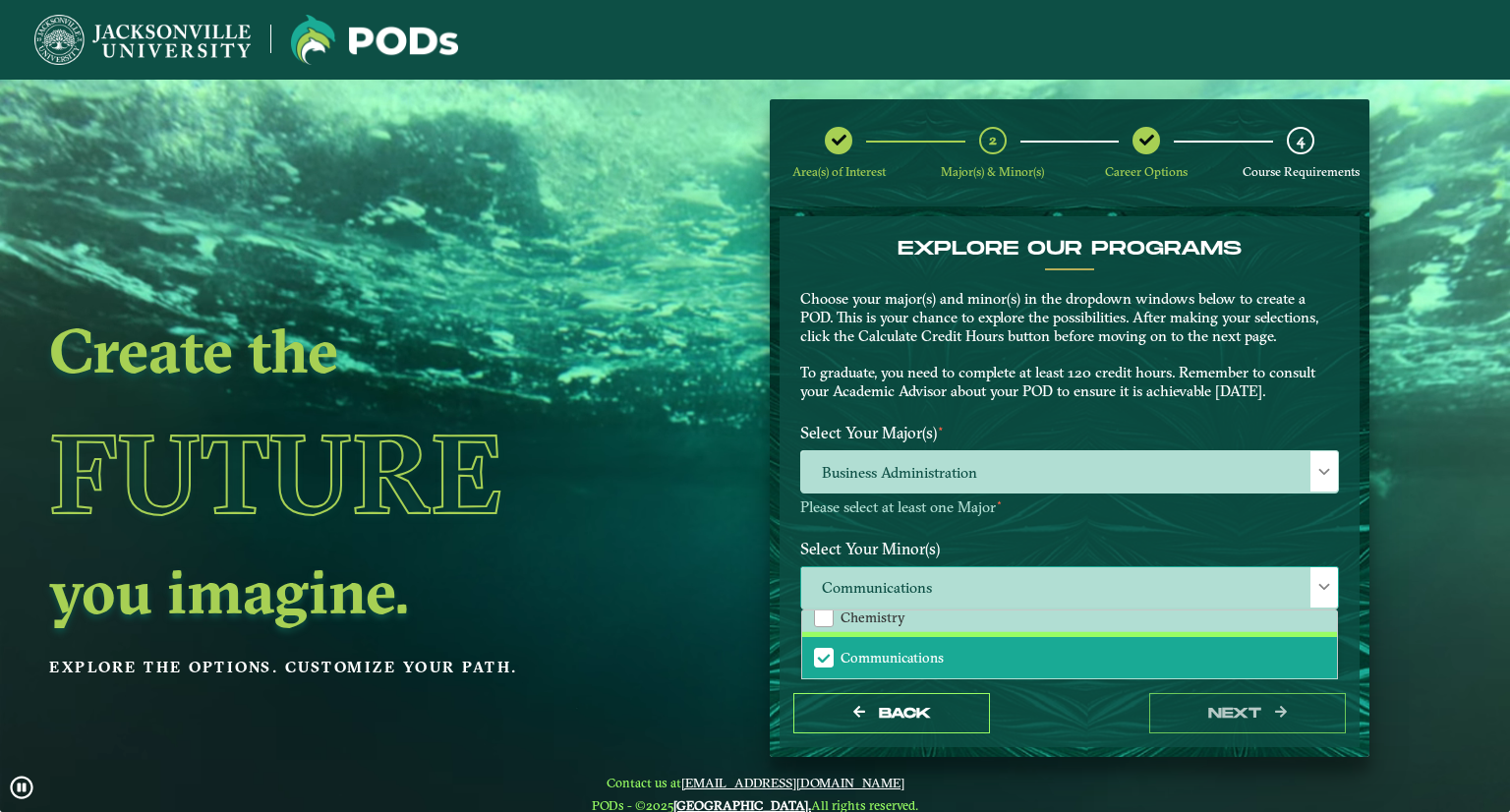
click at [822, 649] on span "Communications" at bounding box center [824, 658] width 18 height 18
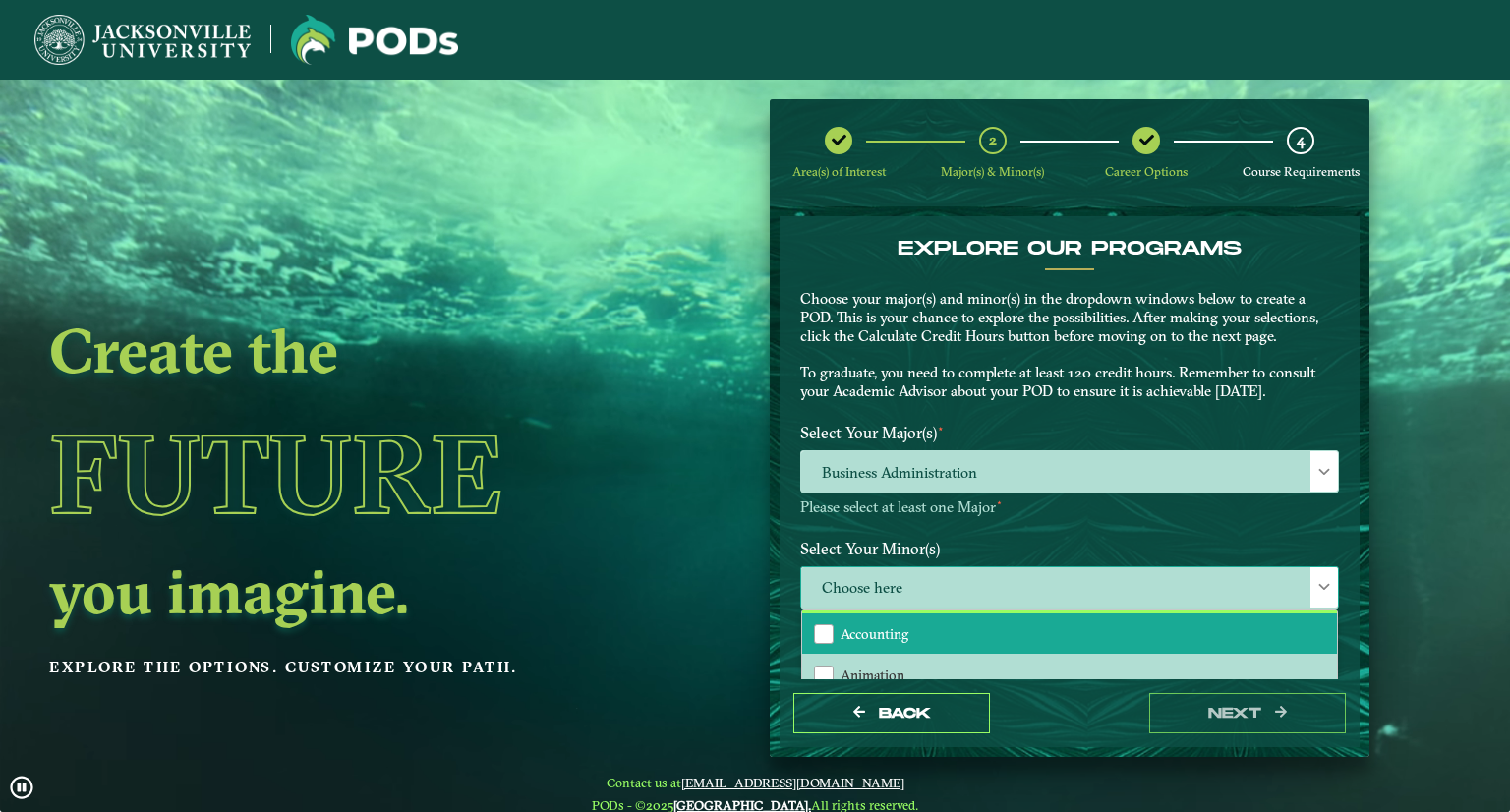
click at [853, 634] on span "Accounting" at bounding box center [875, 634] width 68 height 18
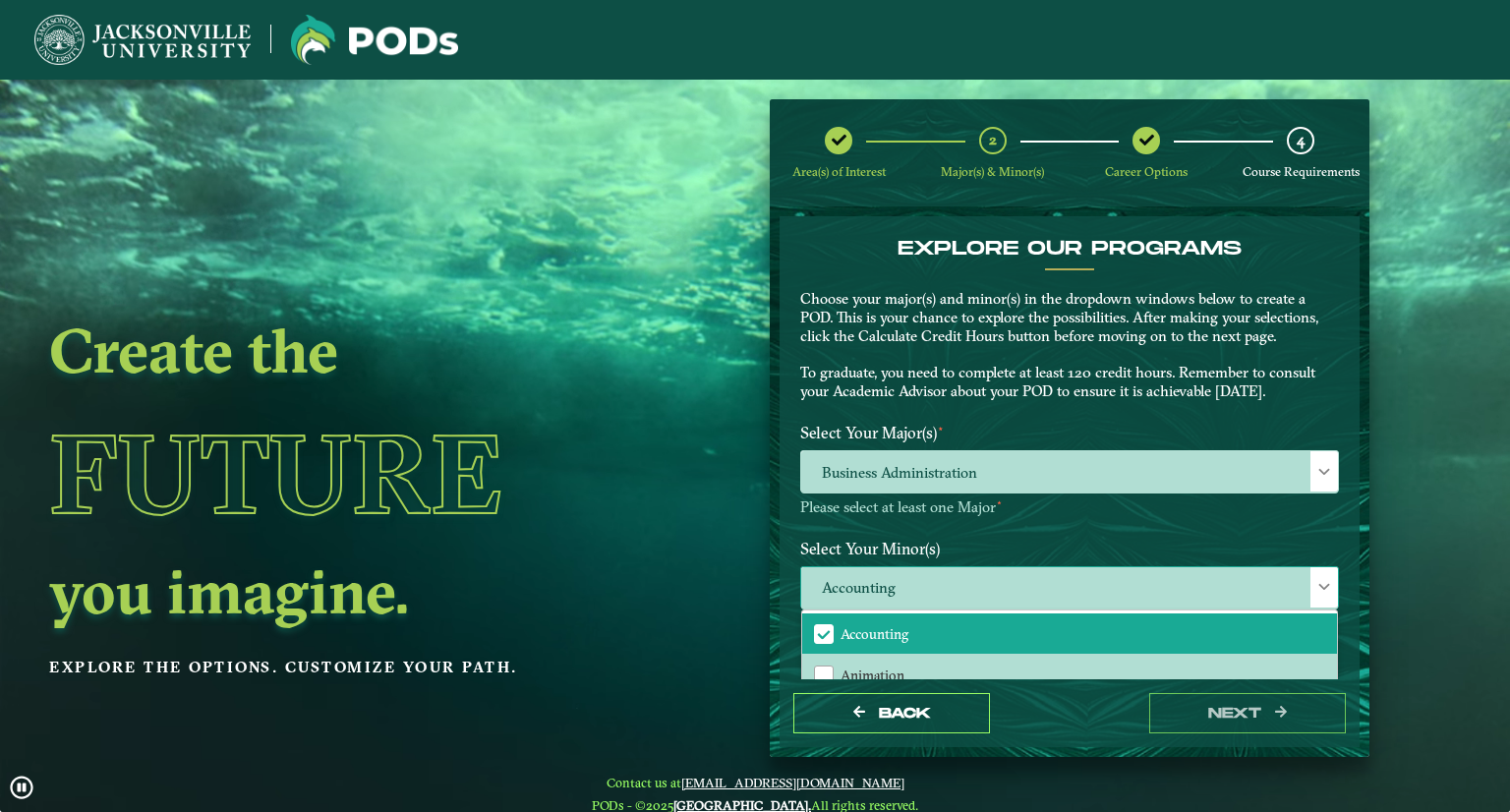
click at [1108, 585] on span "Accounting" at bounding box center [1070, 588] width 537 height 43
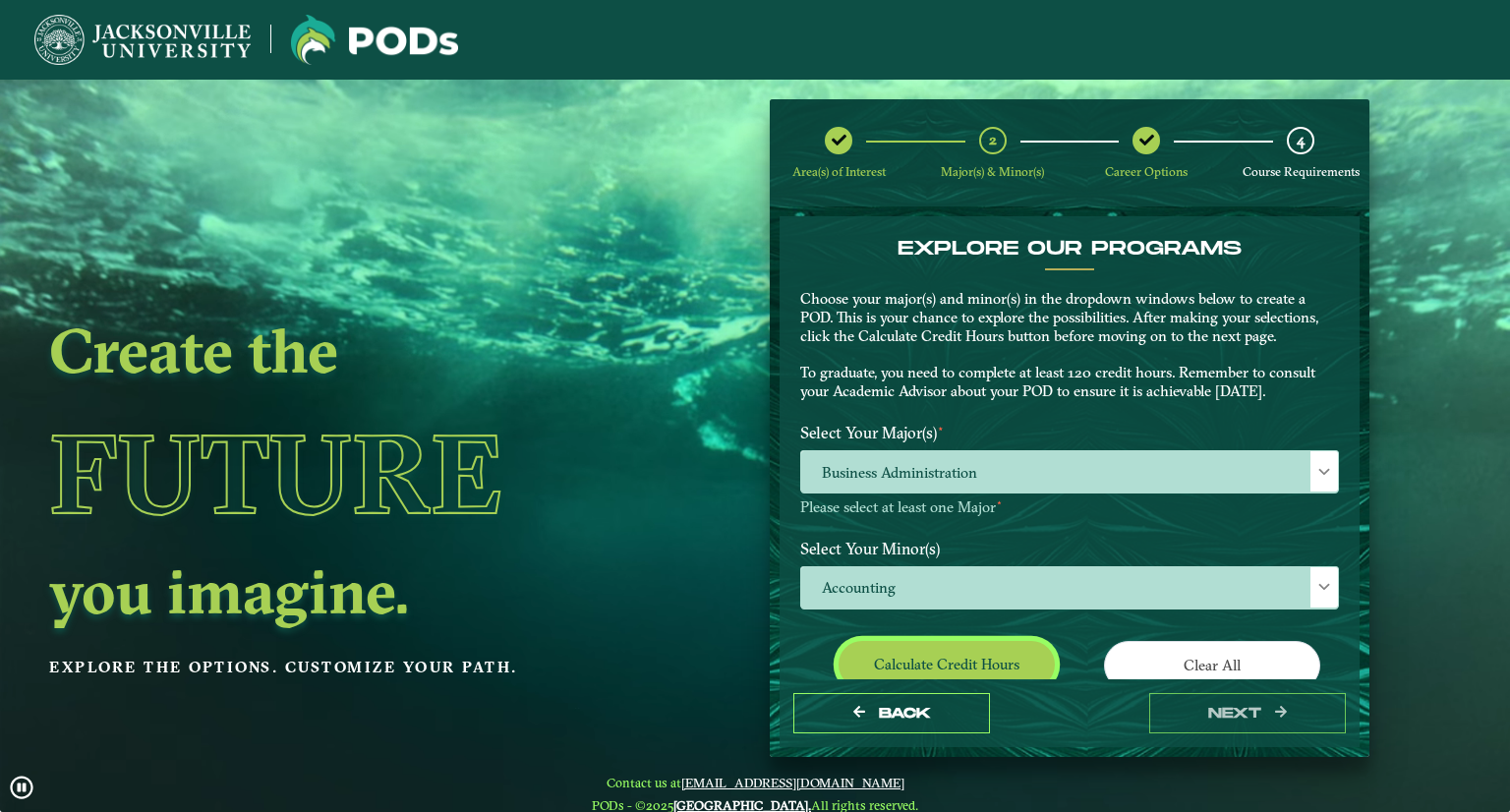
click at [971, 654] on button "Calculate credit hours" at bounding box center [947, 664] width 217 height 46
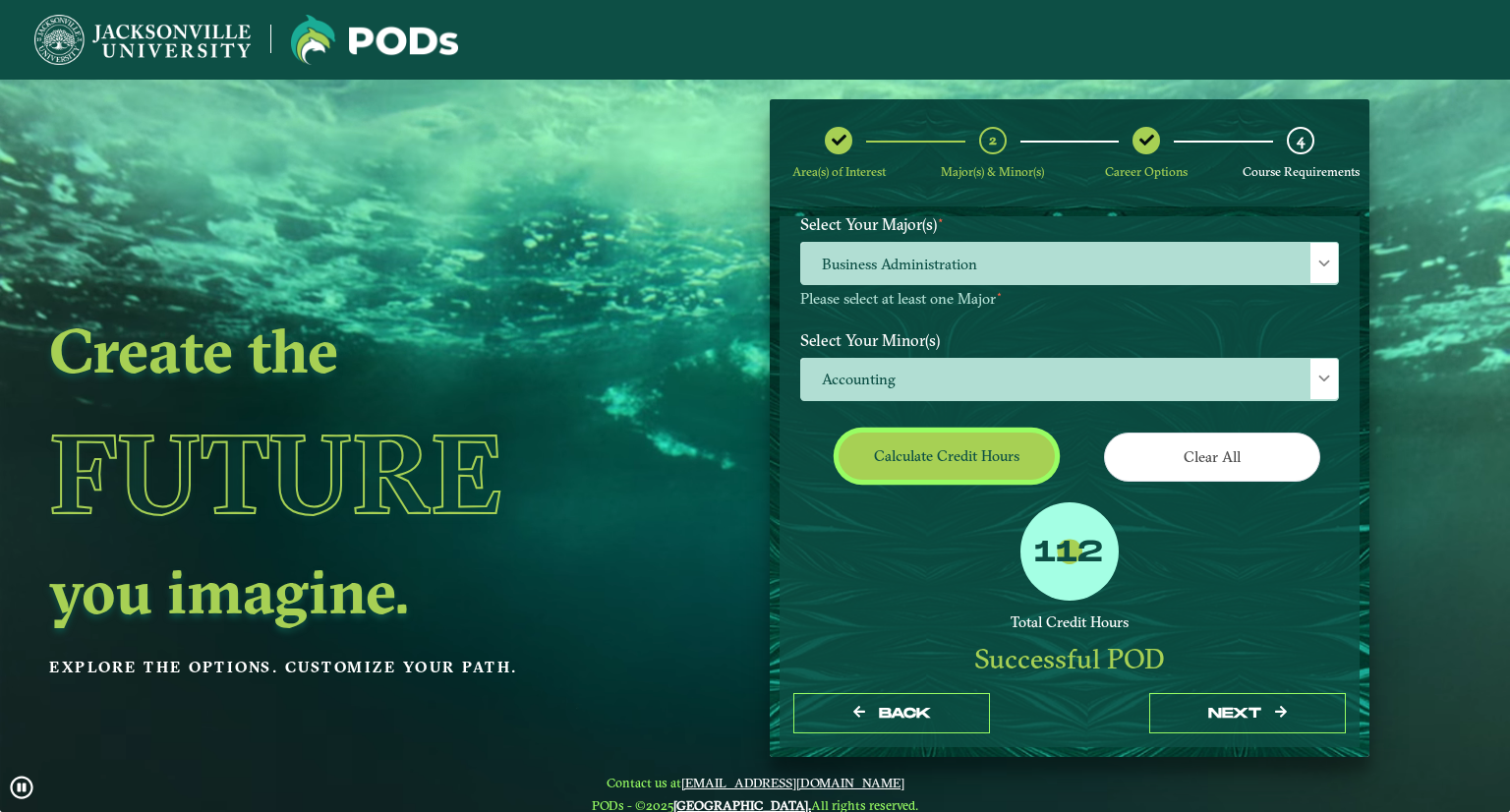
scroll to position [206, 0]
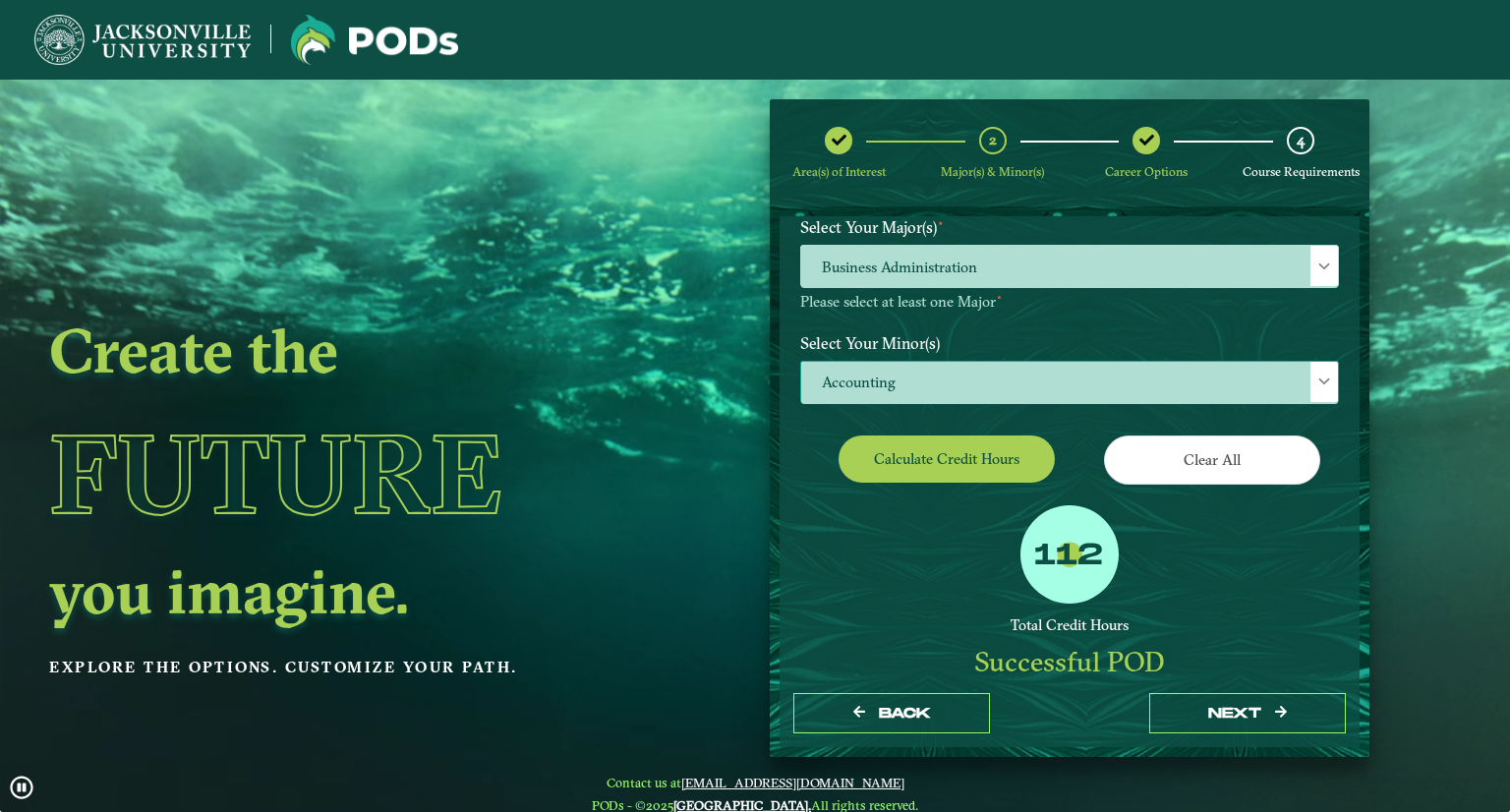
click at [928, 373] on span "Accounting" at bounding box center [1070, 383] width 537 height 43
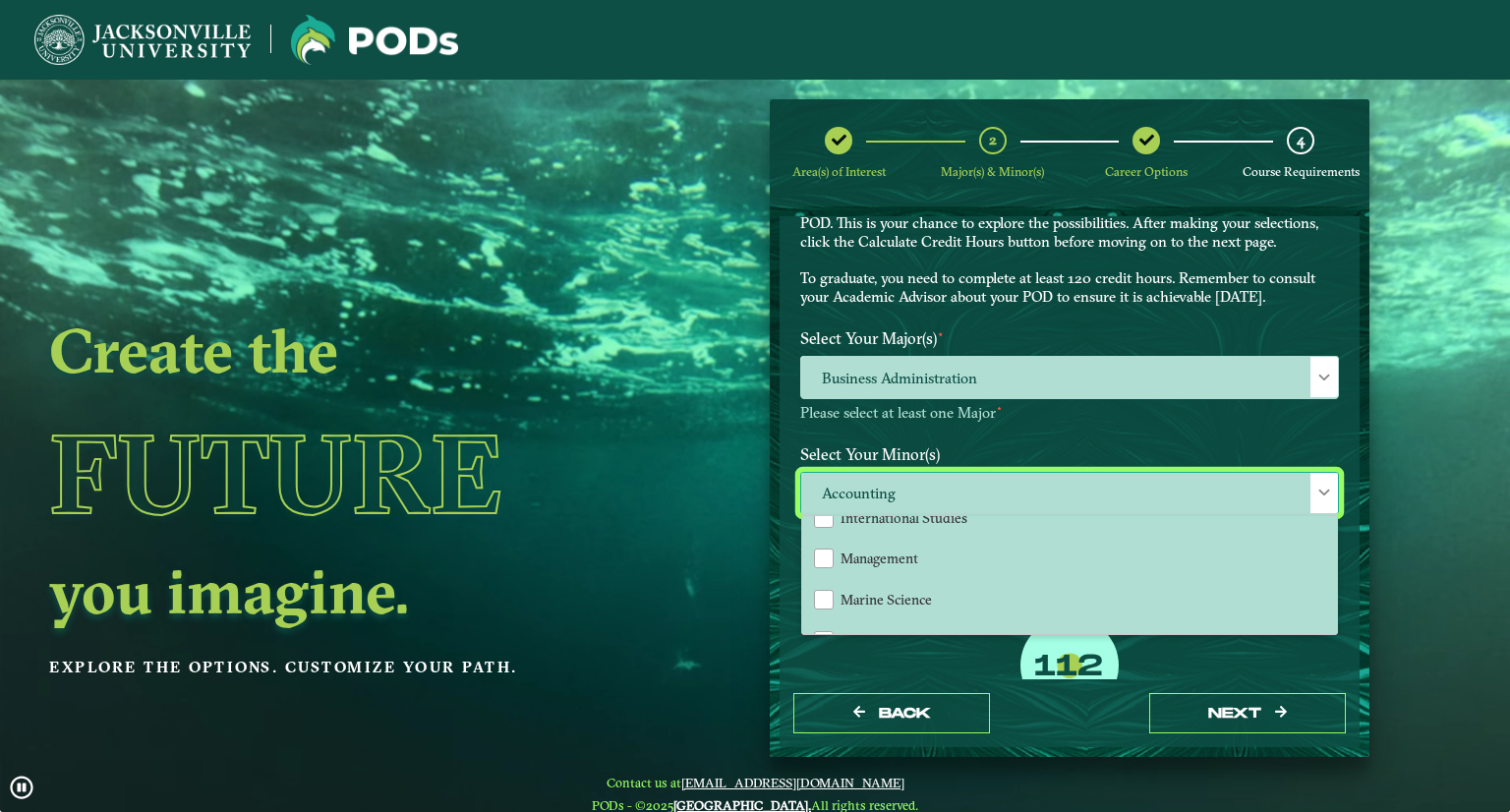
scroll to position [1293, 0]
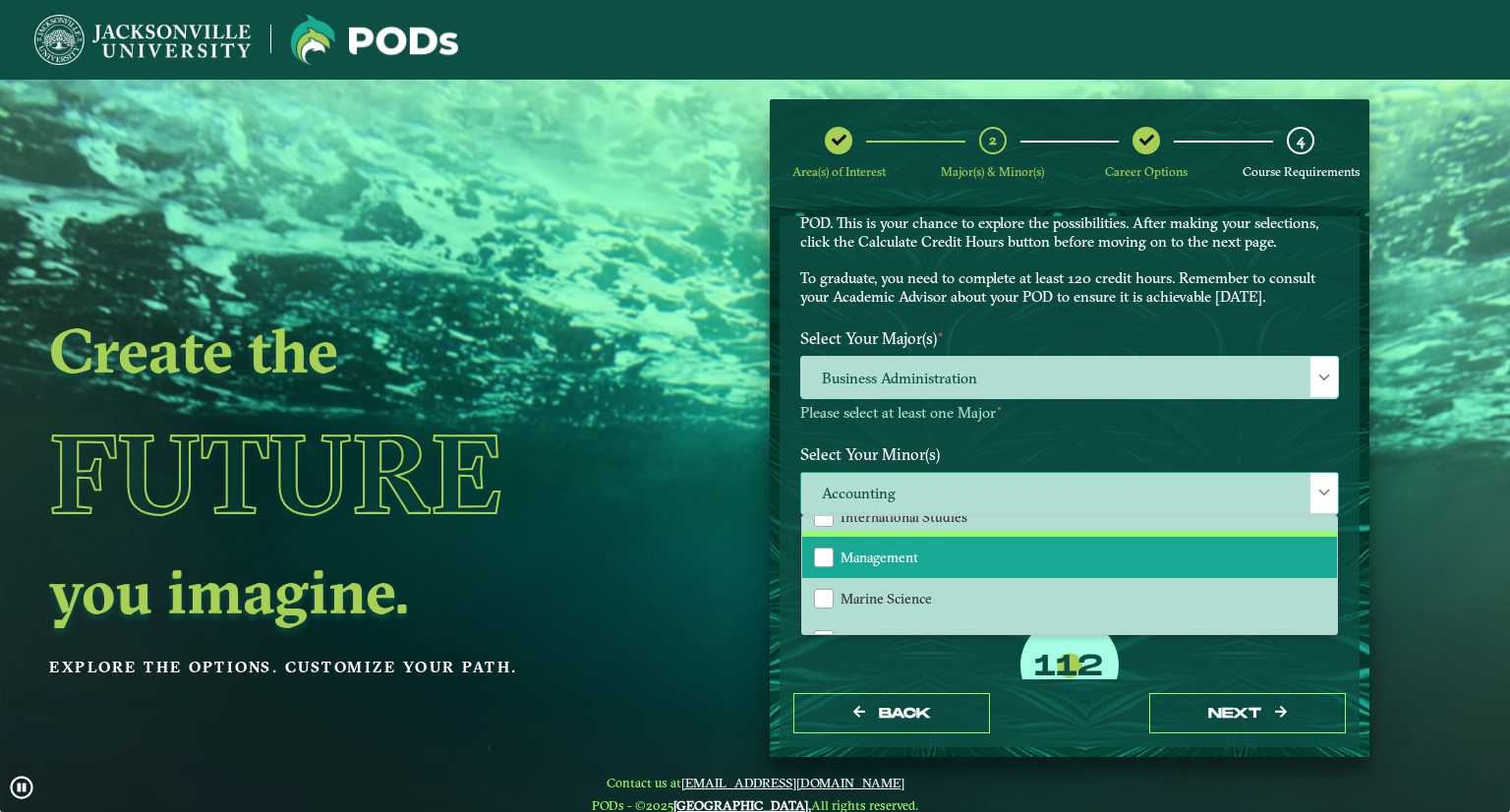
click at [845, 552] on span "Management" at bounding box center [880, 558] width 78 height 18
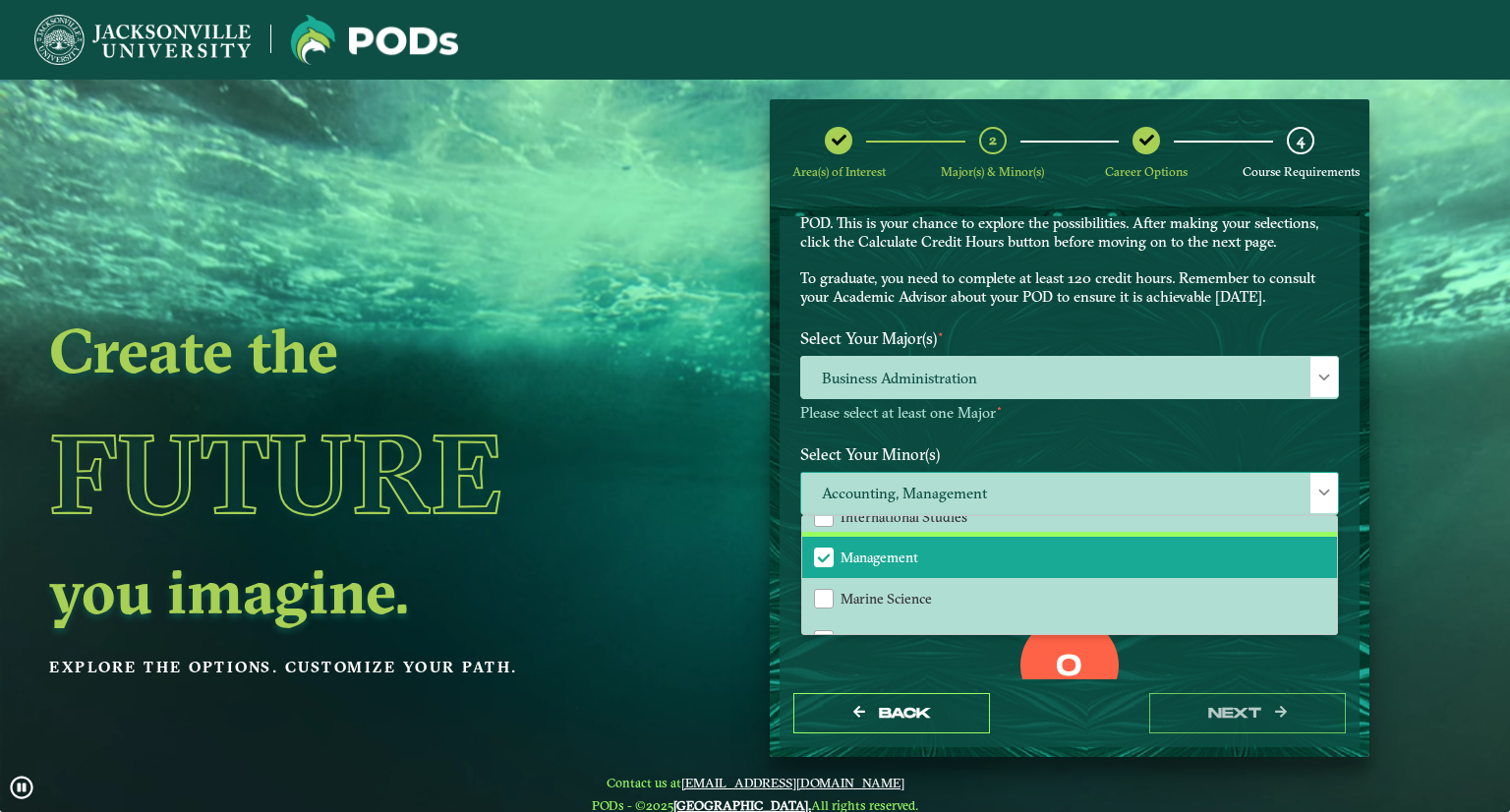
click at [845, 552] on span "Management" at bounding box center [880, 558] width 78 height 18
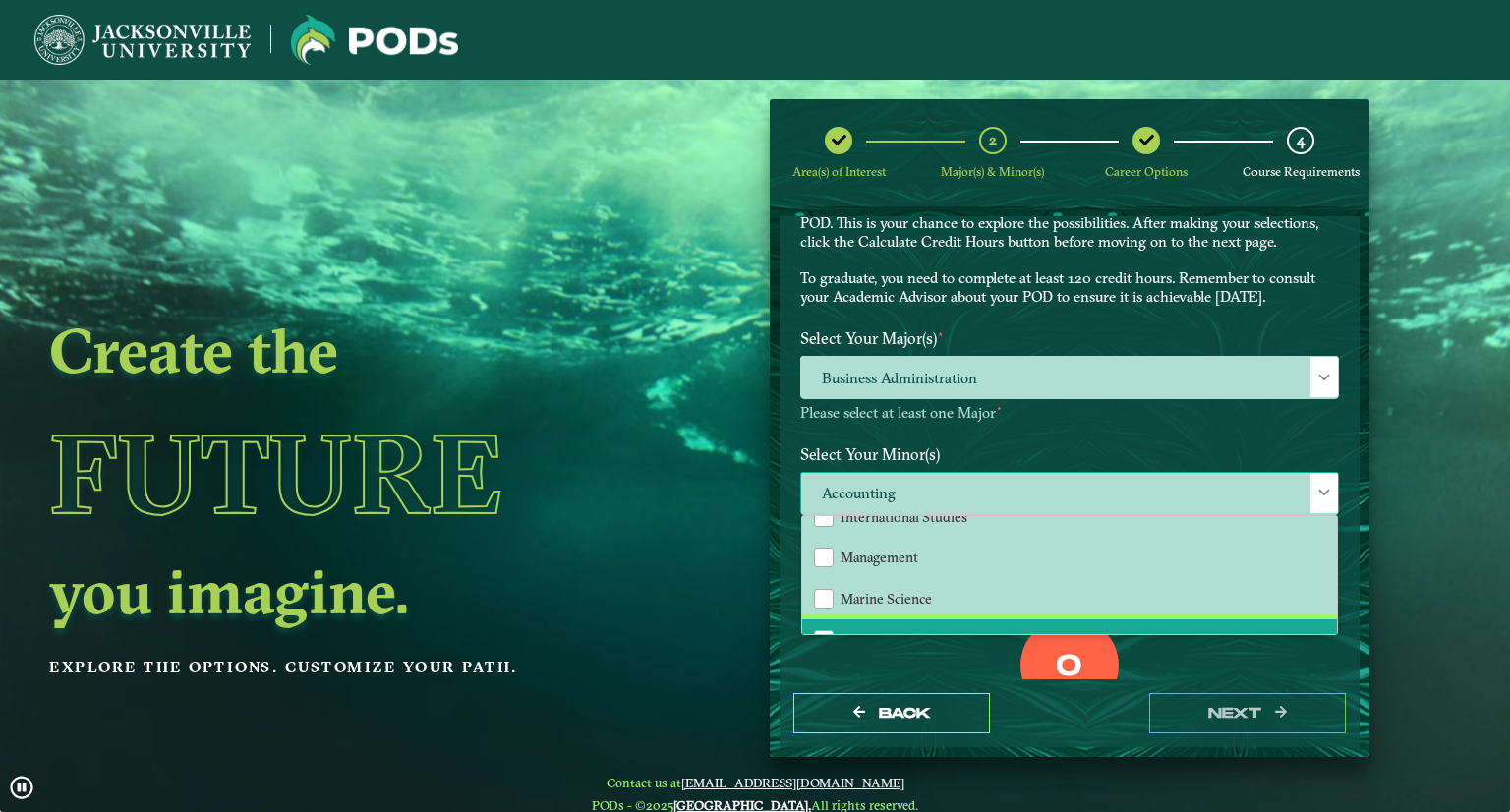
click at [843, 631] on span "Marketing" at bounding box center [872, 640] width 63 height 18
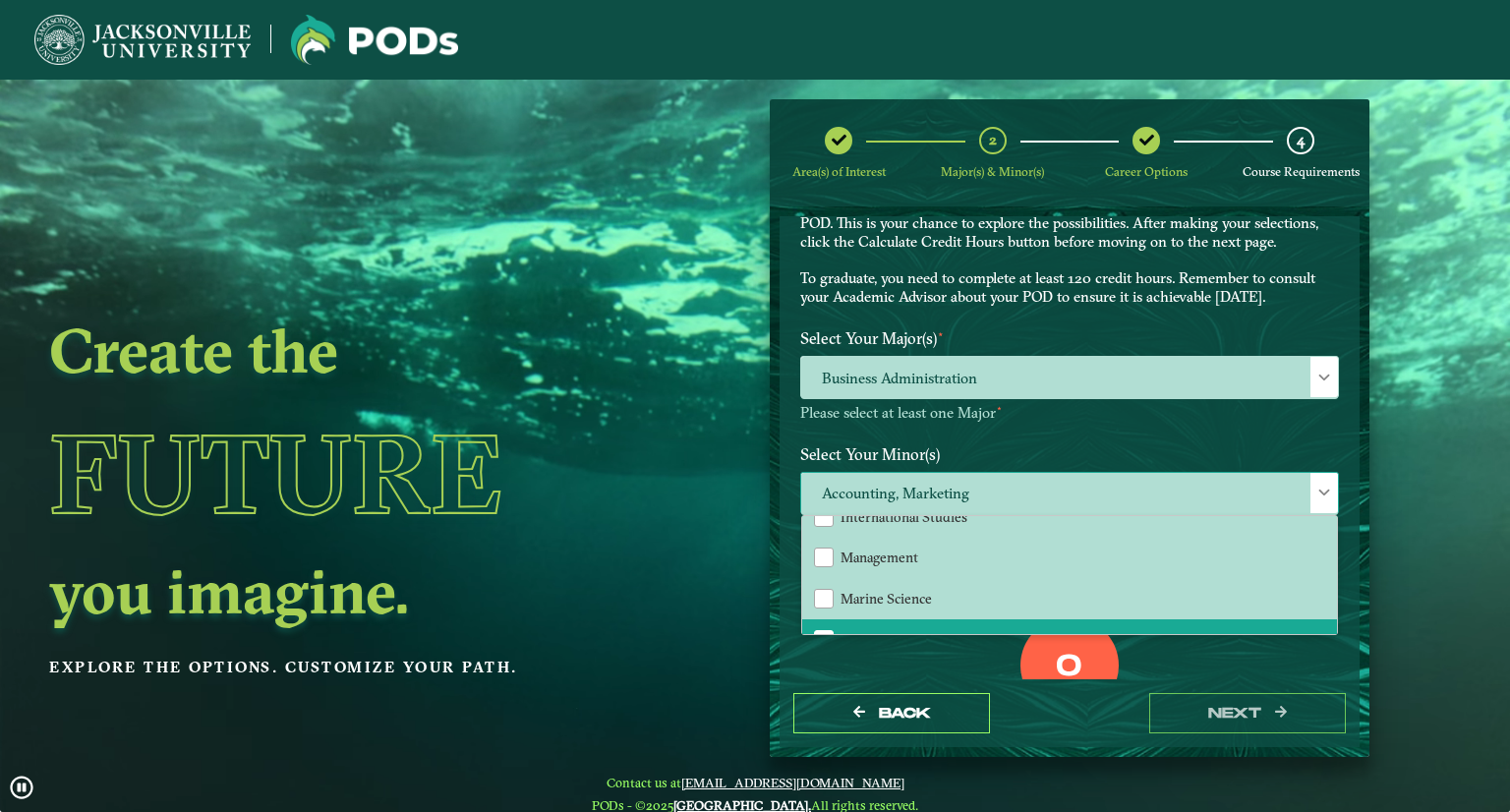
click at [1319, 488] on span at bounding box center [1324, 493] width 14 height 14
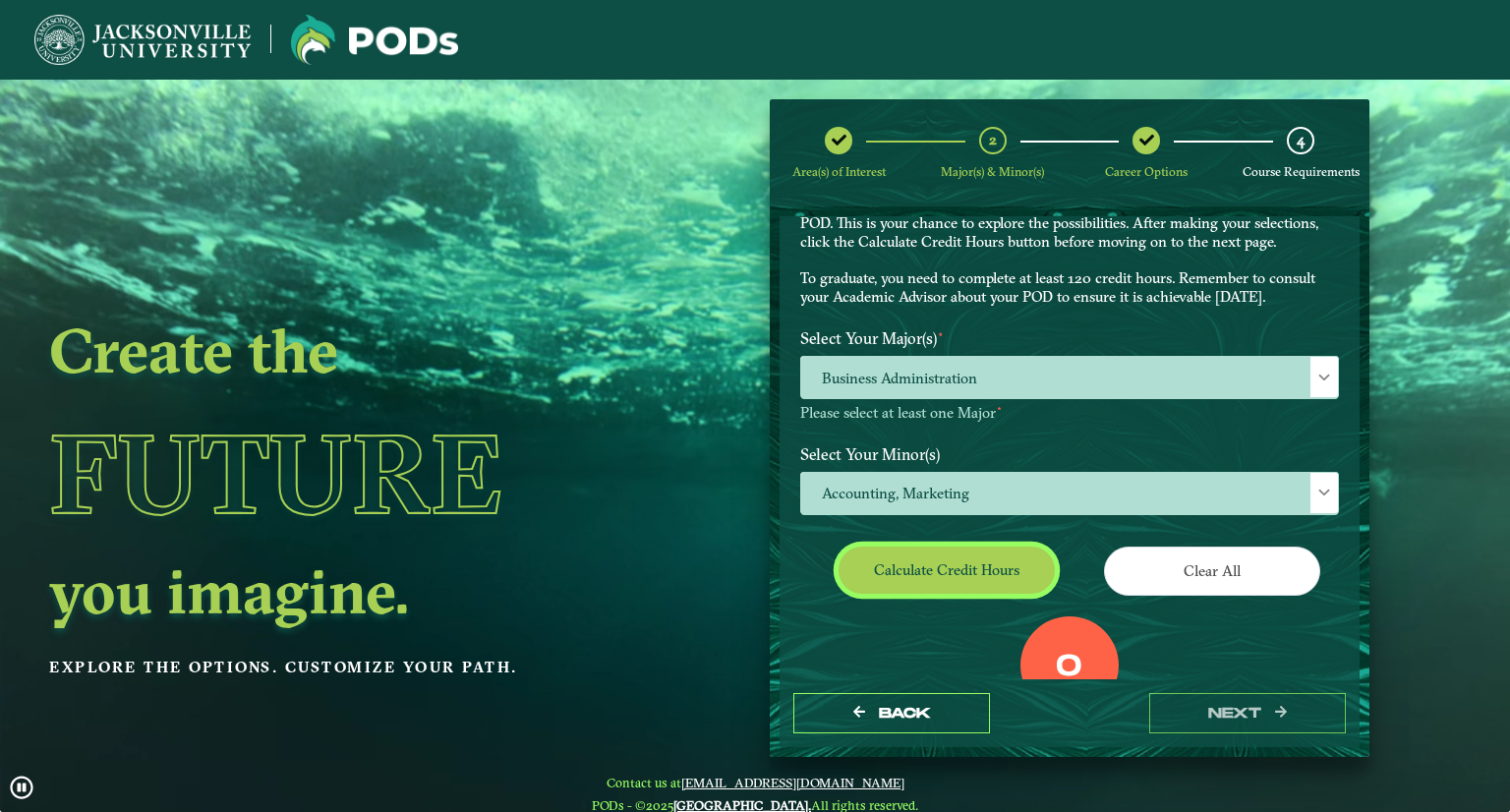
click at [924, 559] on button "Calculate credit hours" at bounding box center [947, 569] width 217 height 46
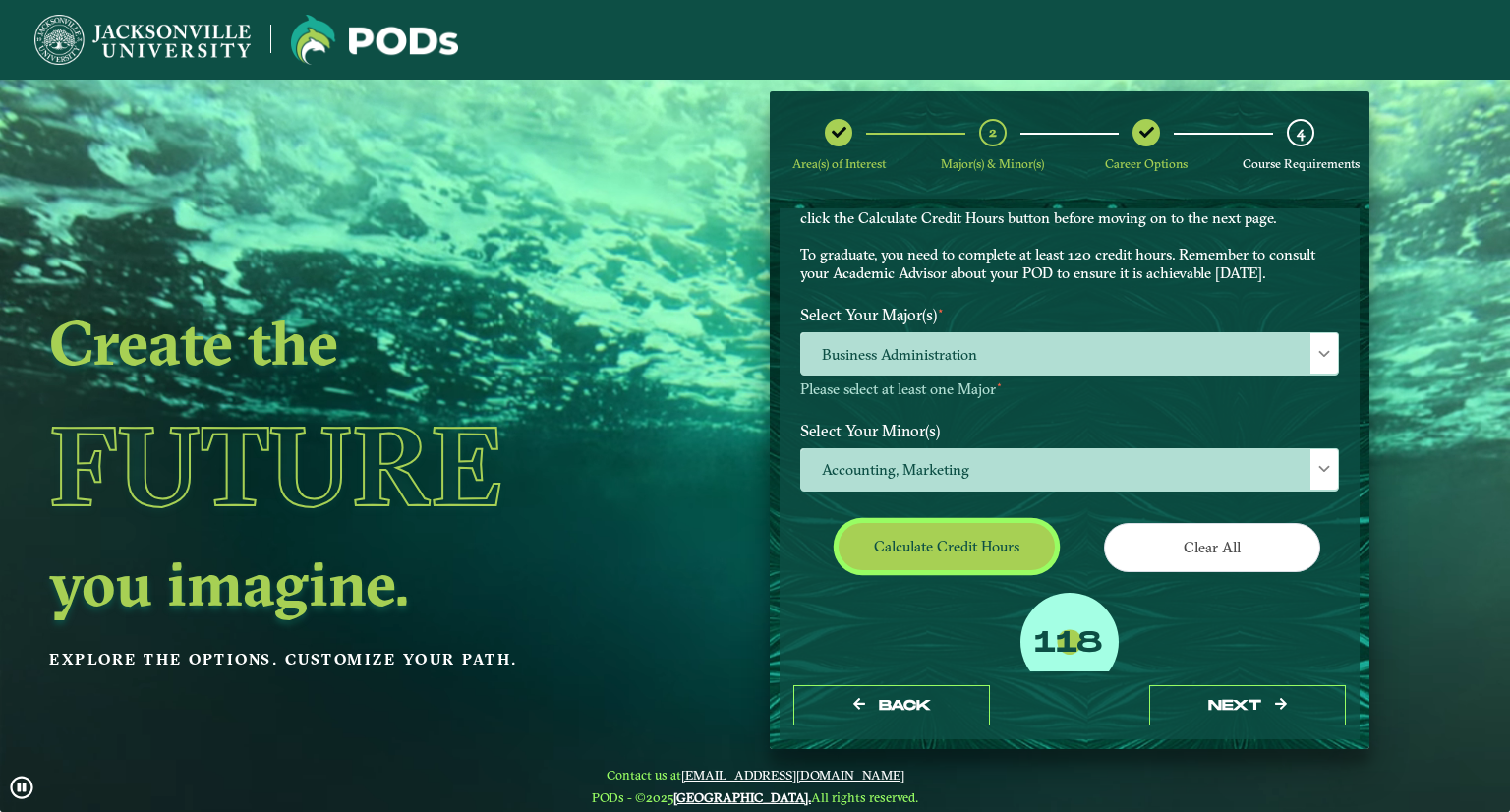
scroll to position [75, 0]
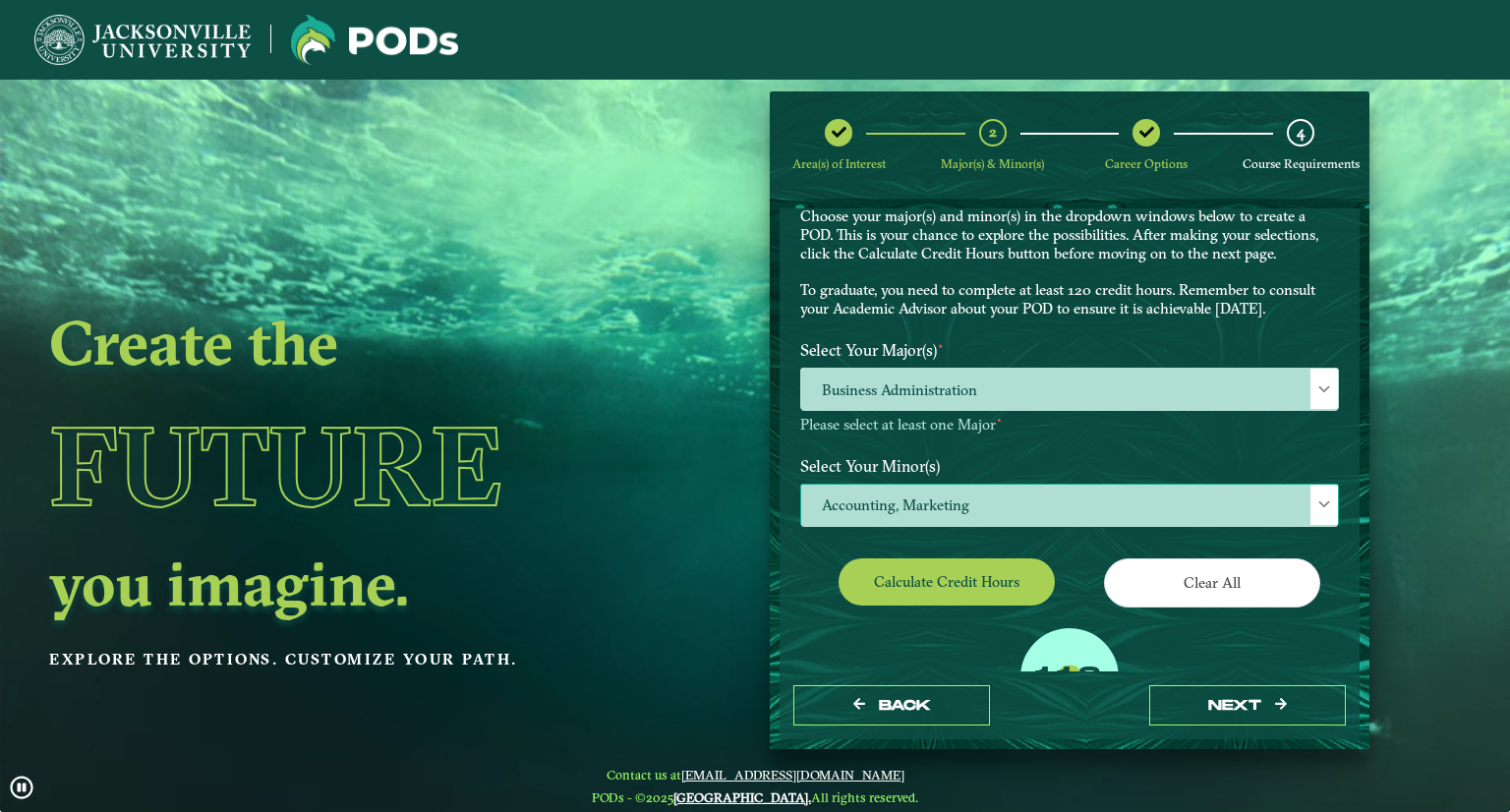
click at [911, 514] on span "Accounting, Marketing" at bounding box center [1070, 506] width 537 height 43
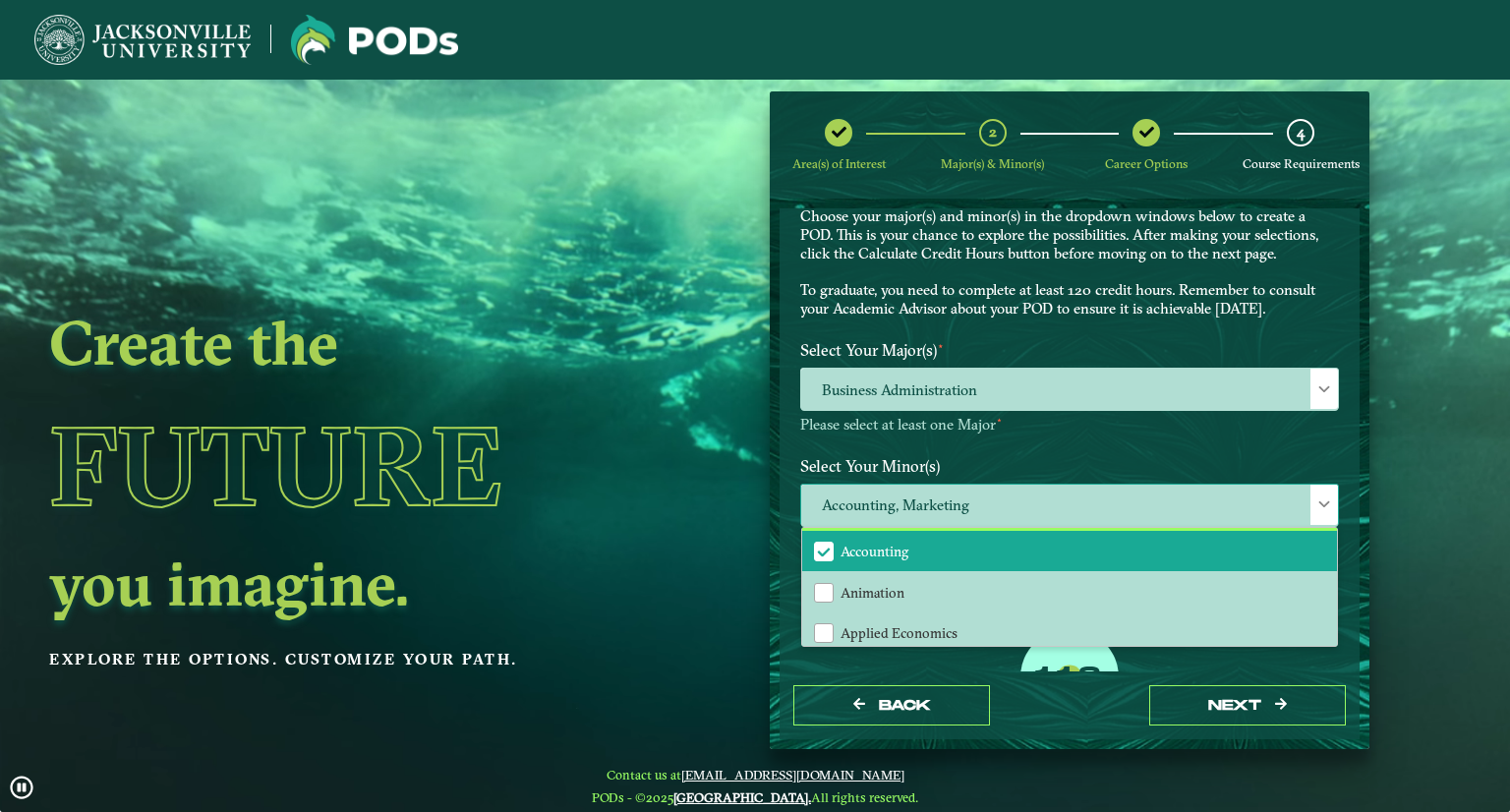
click at [826, 548] on span "Accounting" at bounding box center [824, 552] width 18 height 18
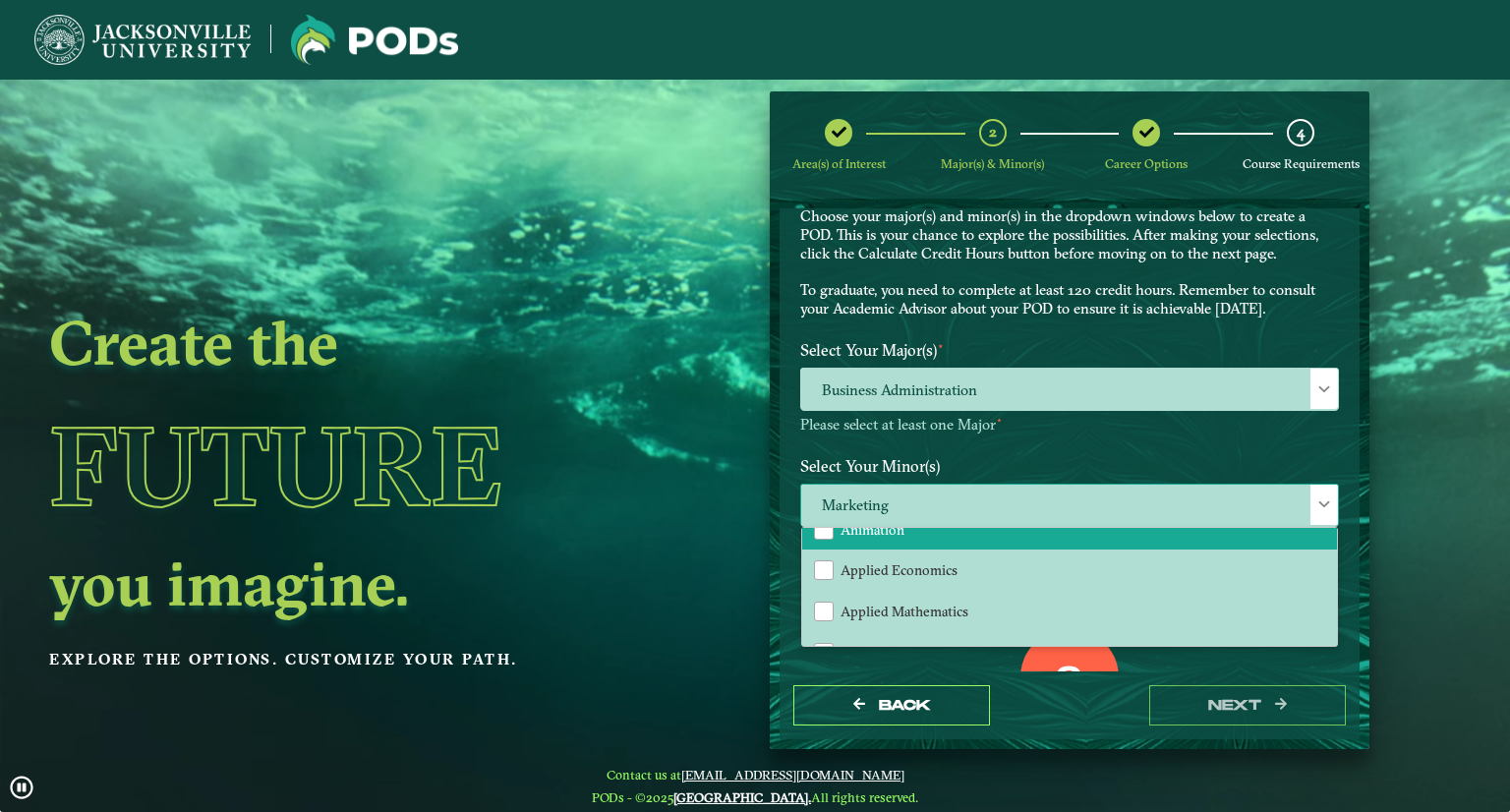
scroll to position [0, 0]
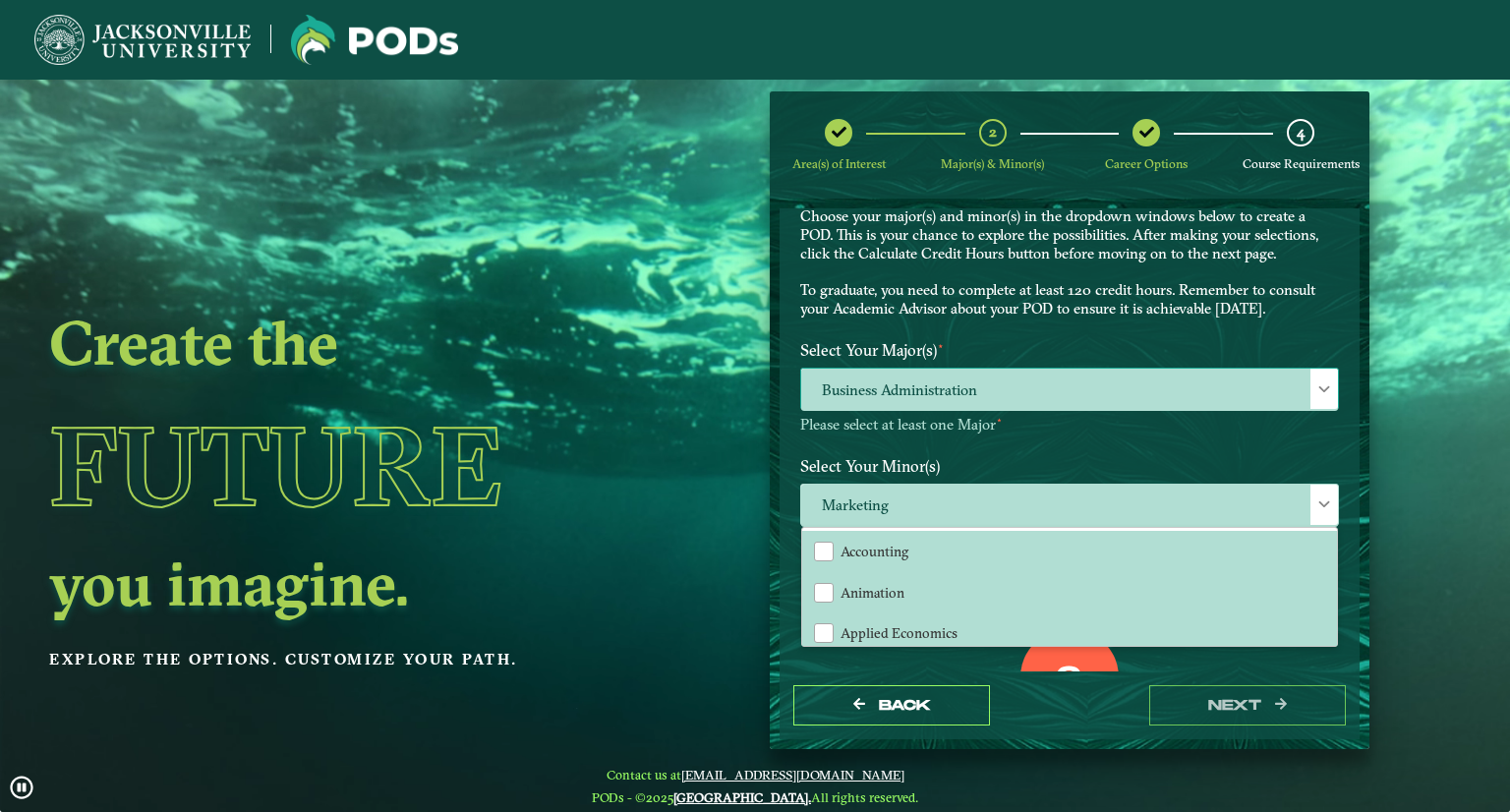
click at [882, 395] on span "Business Administration" at bounding box center [1070, 390] width 537 height 43
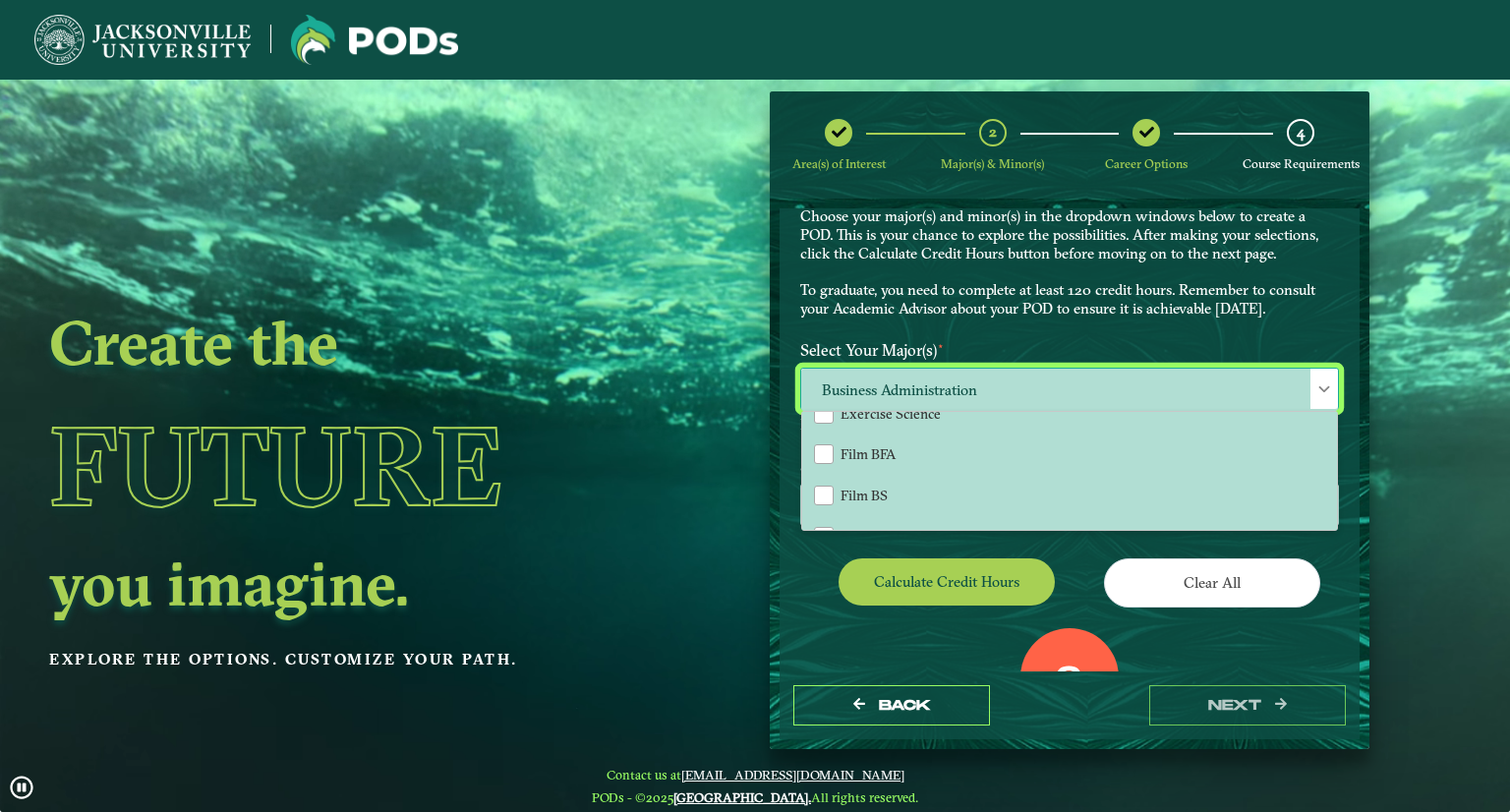
scroll to position [939, 0]
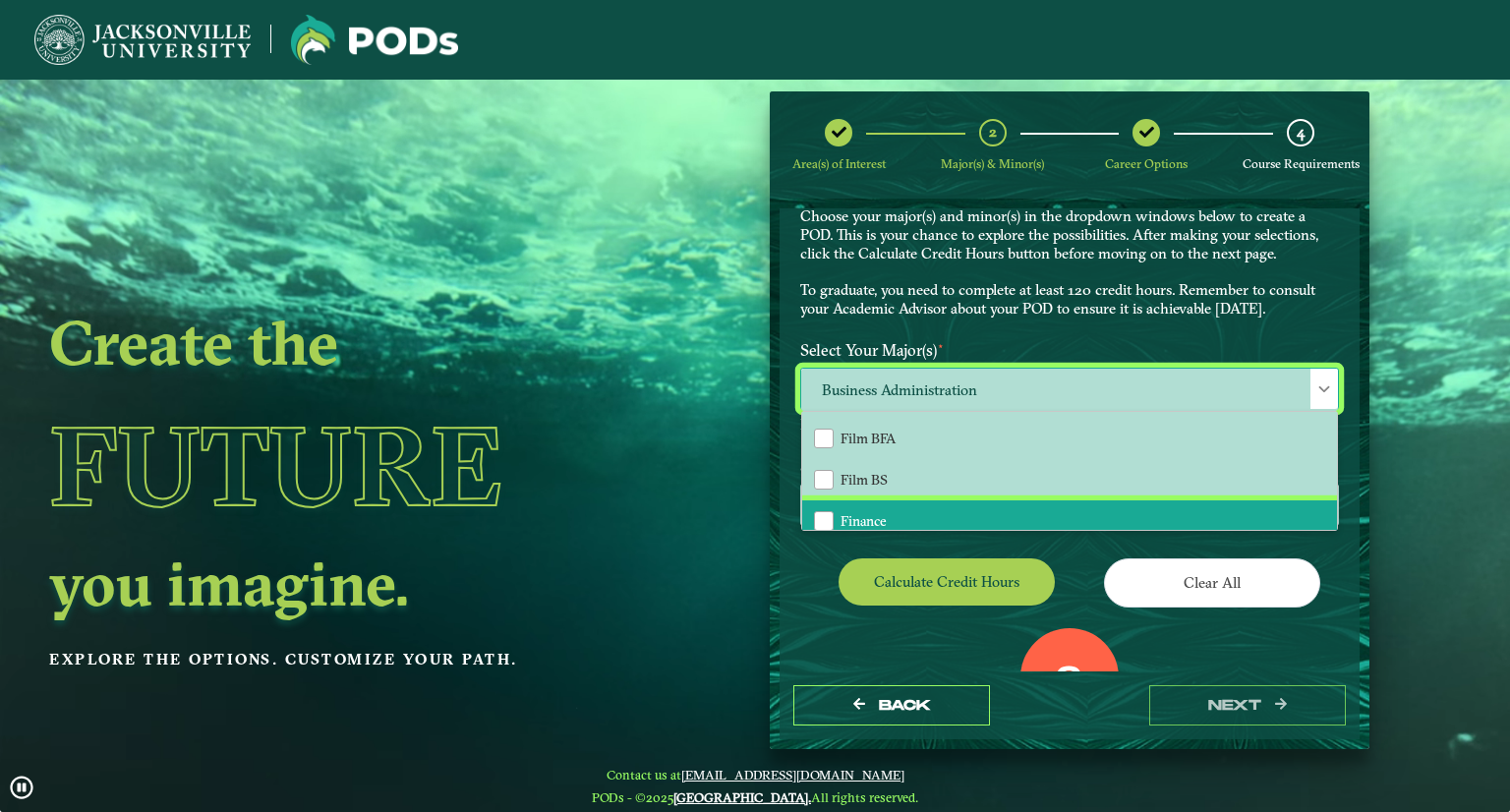
click at [863, 512] on span "Finance" at bounding box center [864, 521] width 46 height 18
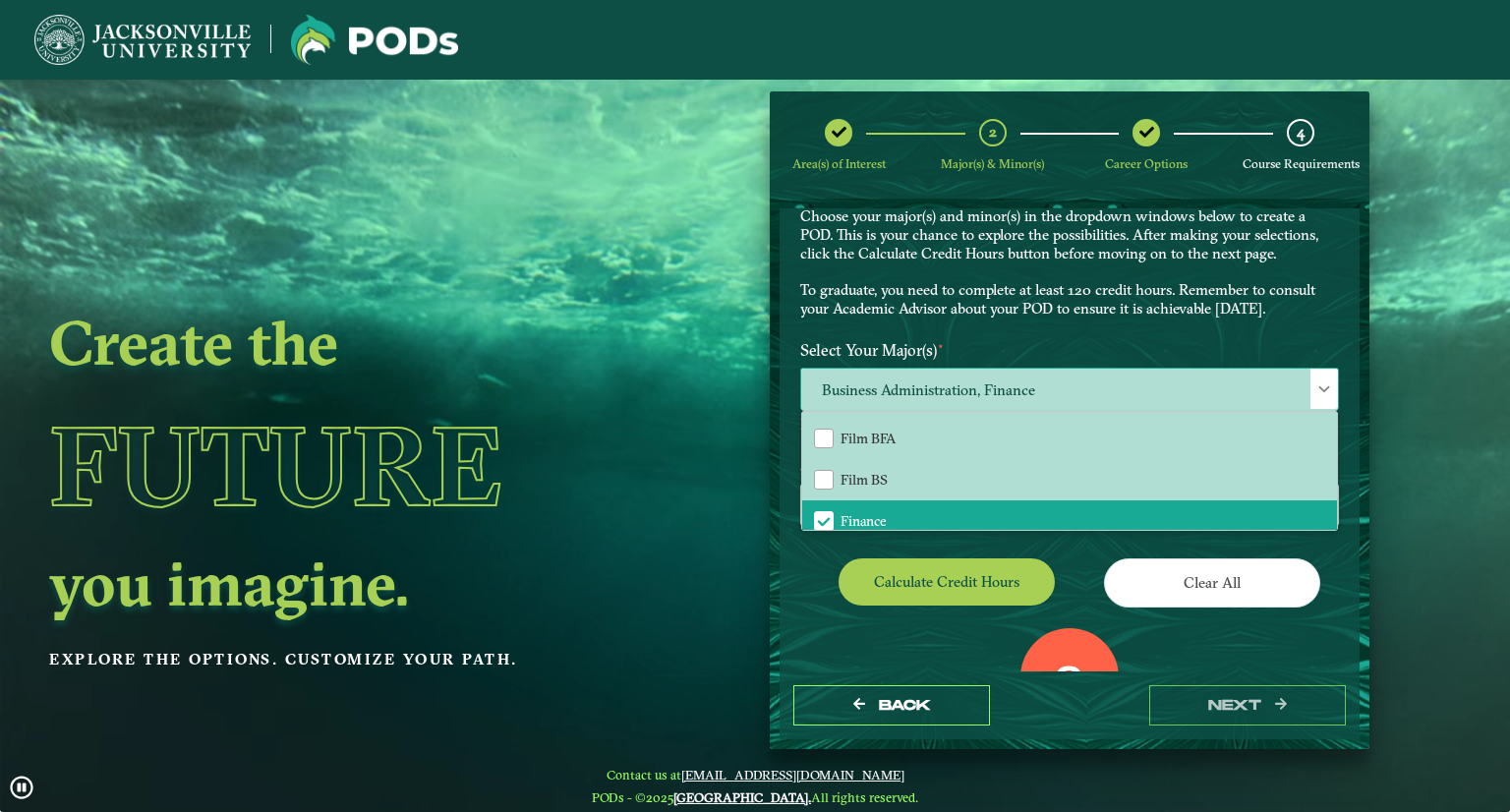
click at [971, 383] on span "Business Administration, Finance" at bounding box center [1070, 390] width 537 height 43
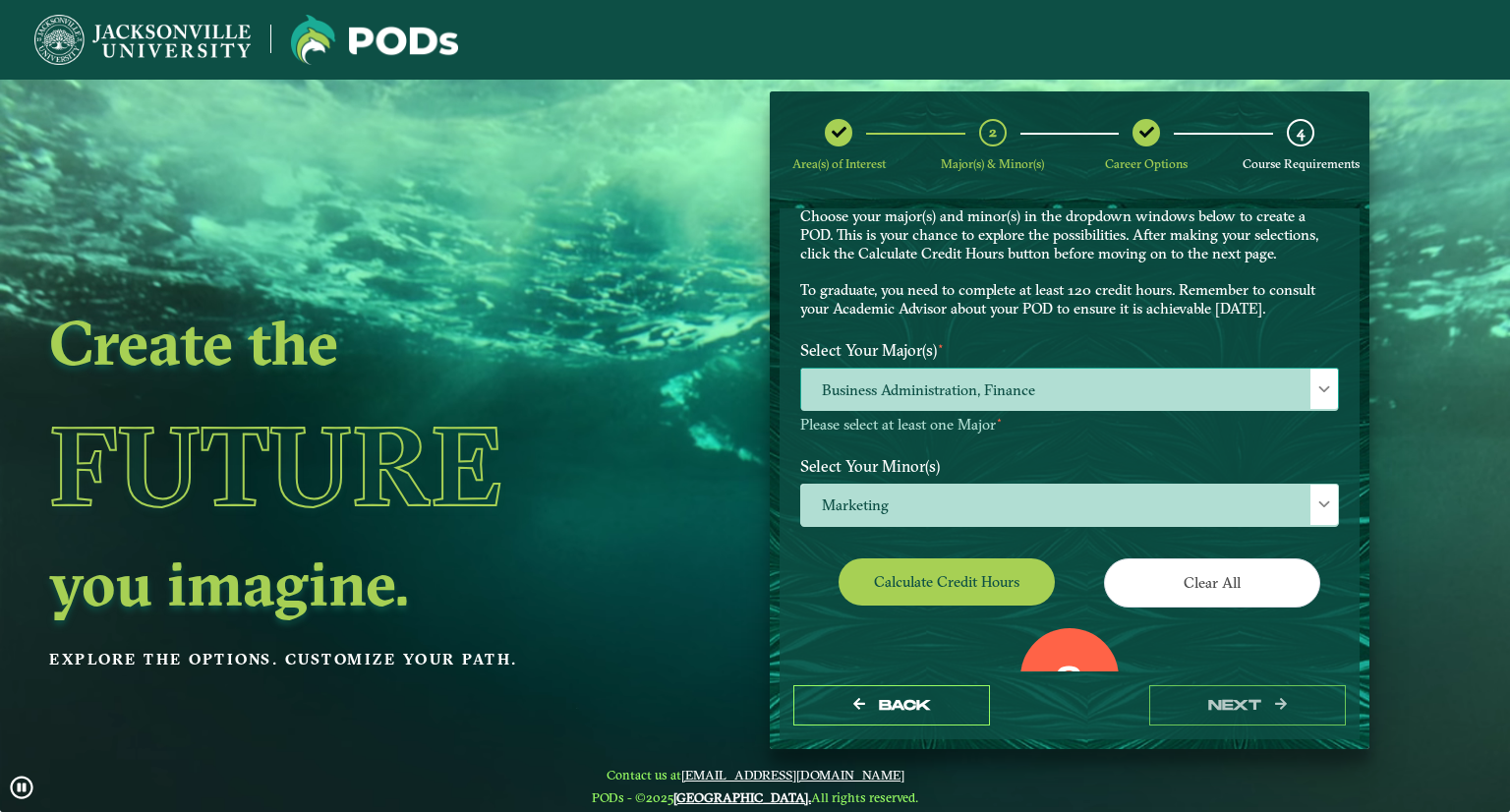
click at [972, 392] on span "Business Administration, Finance" at bounding box center [1070, 390] width 537 height 43
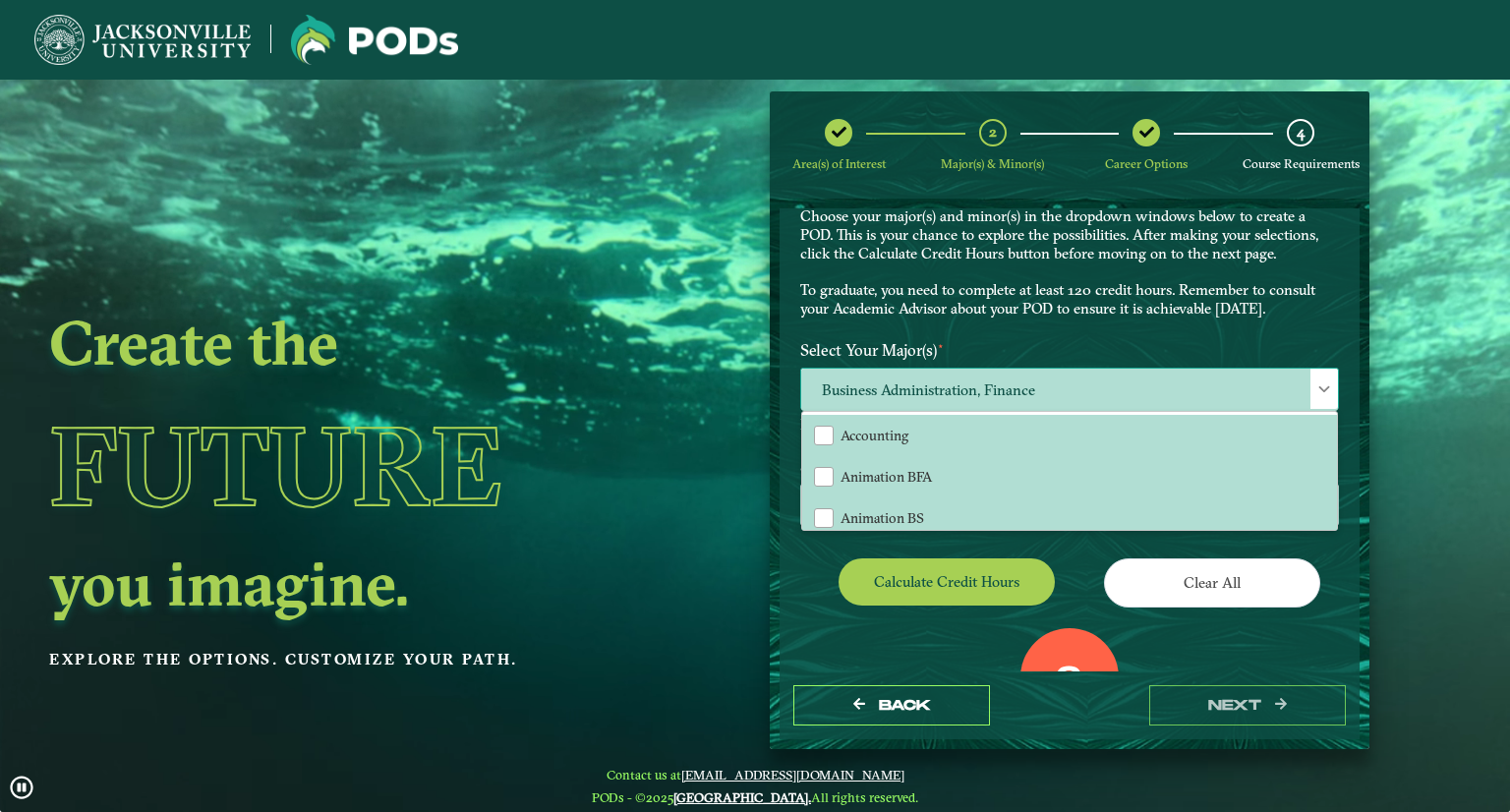
click at [978, 385] on span "Business Administration, Finance" at bounding box center [1070, 390] width 537 height 43
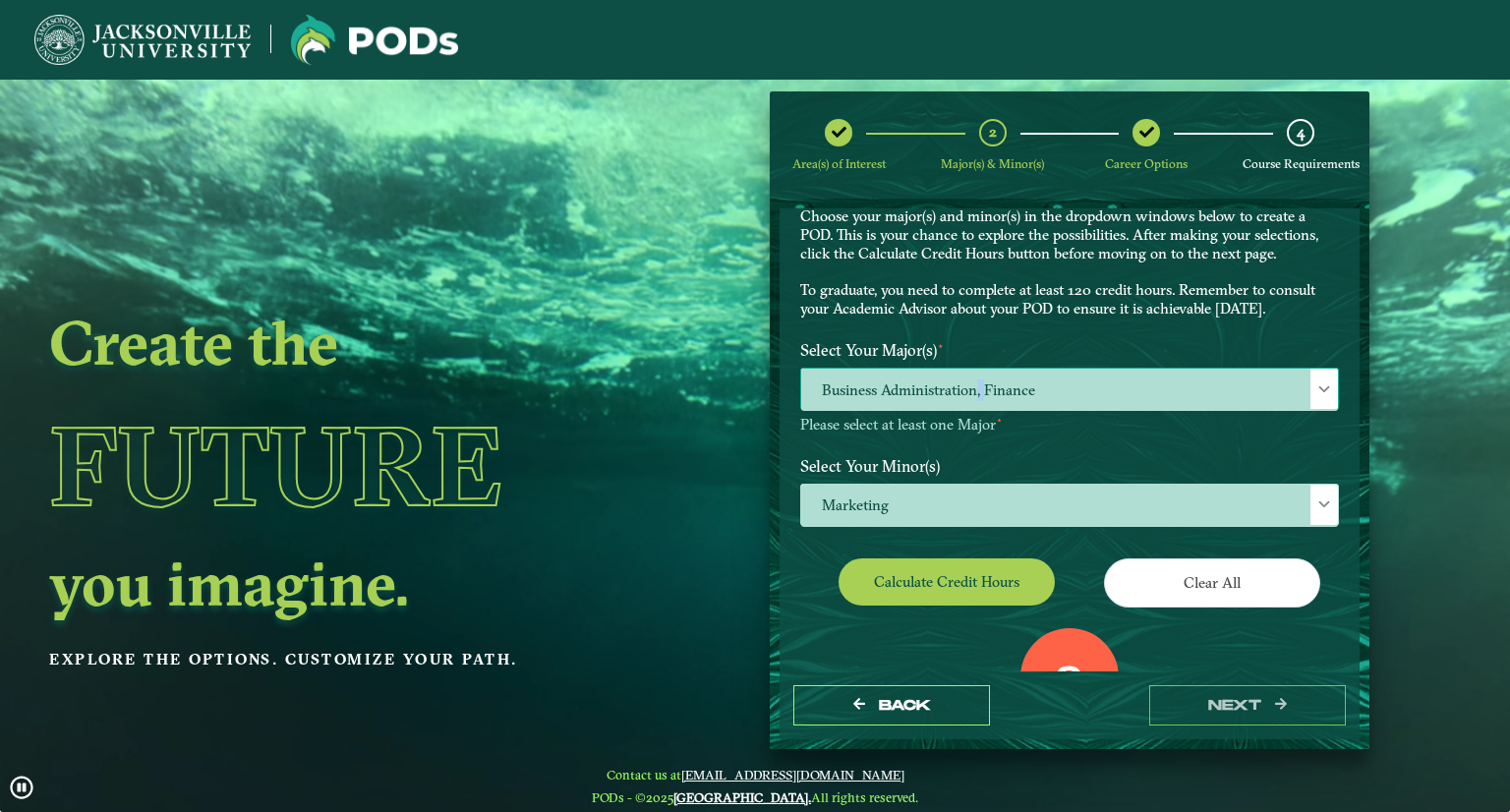
click at [978, 385] on span "Business Administration, Finance" at bounding box center [1070, 390] width 537 height 43
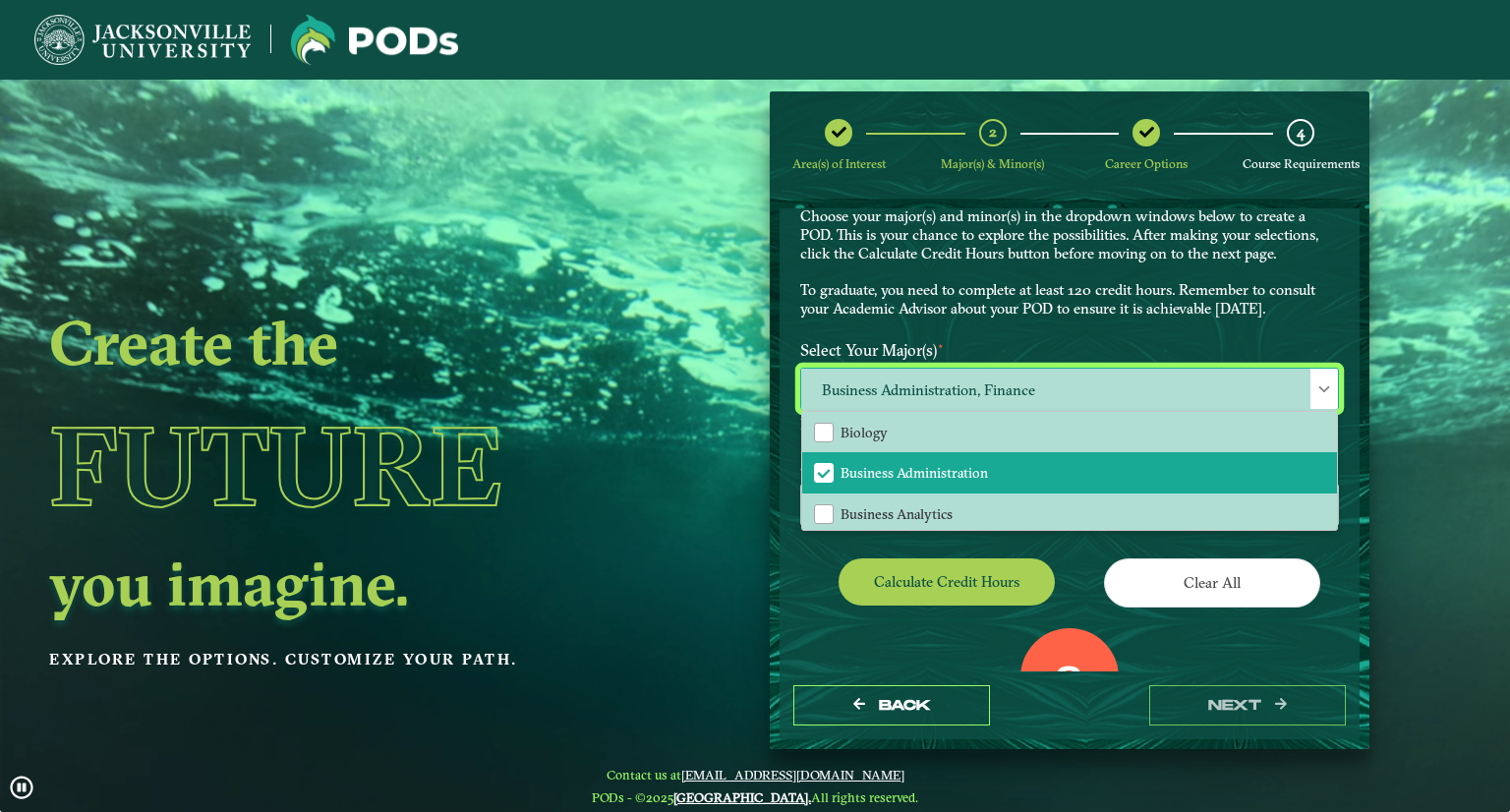
scroll to position [390, 0]
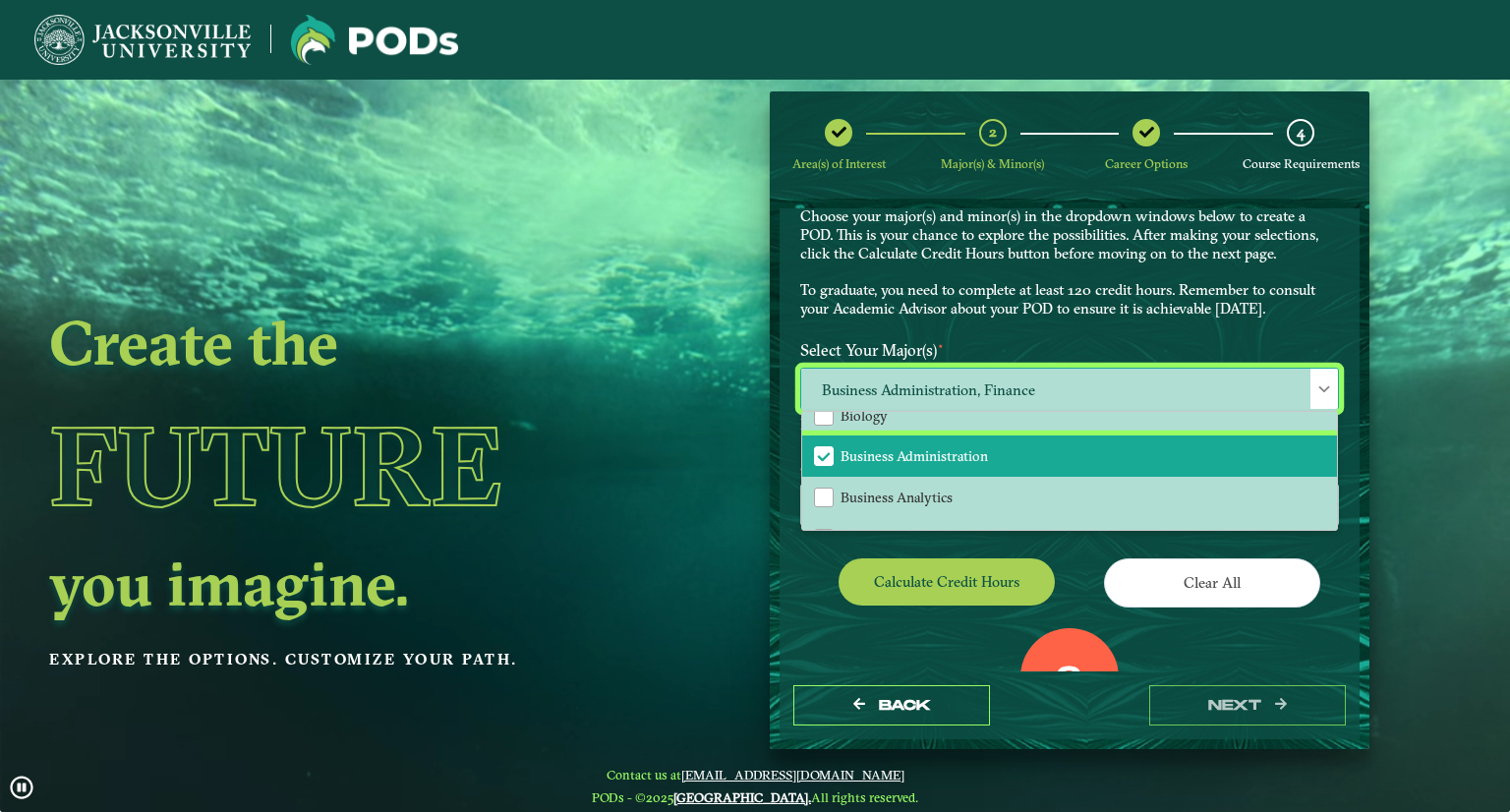
click at [823, 449] on span "Business Administration" at bounding box center [824, 456] width 18 height 18
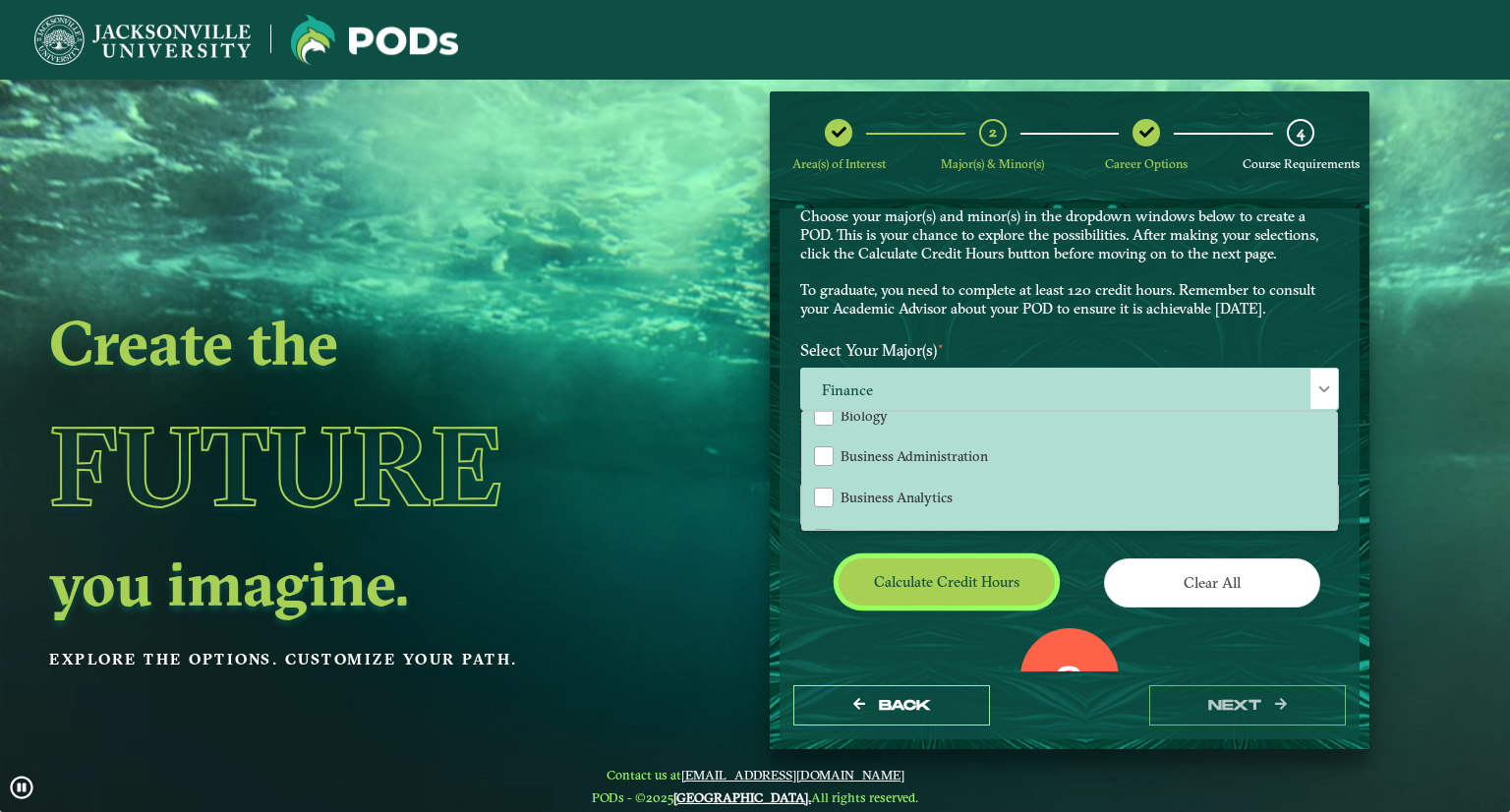
click at [975, 579] on button "Calculate credit hours" at bounding box center [947, 581] width 217 height 46
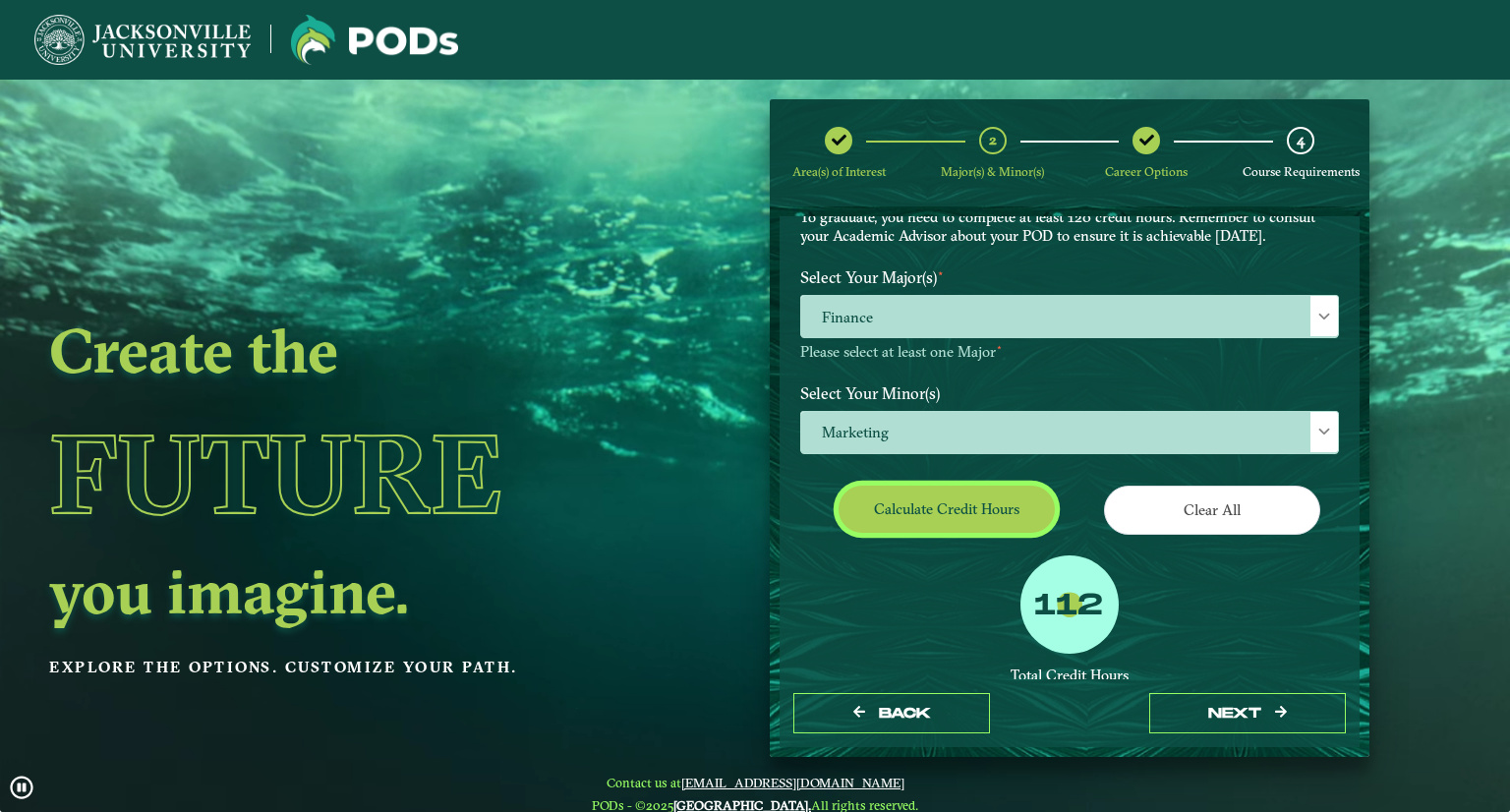
scroll to position [159, 0]
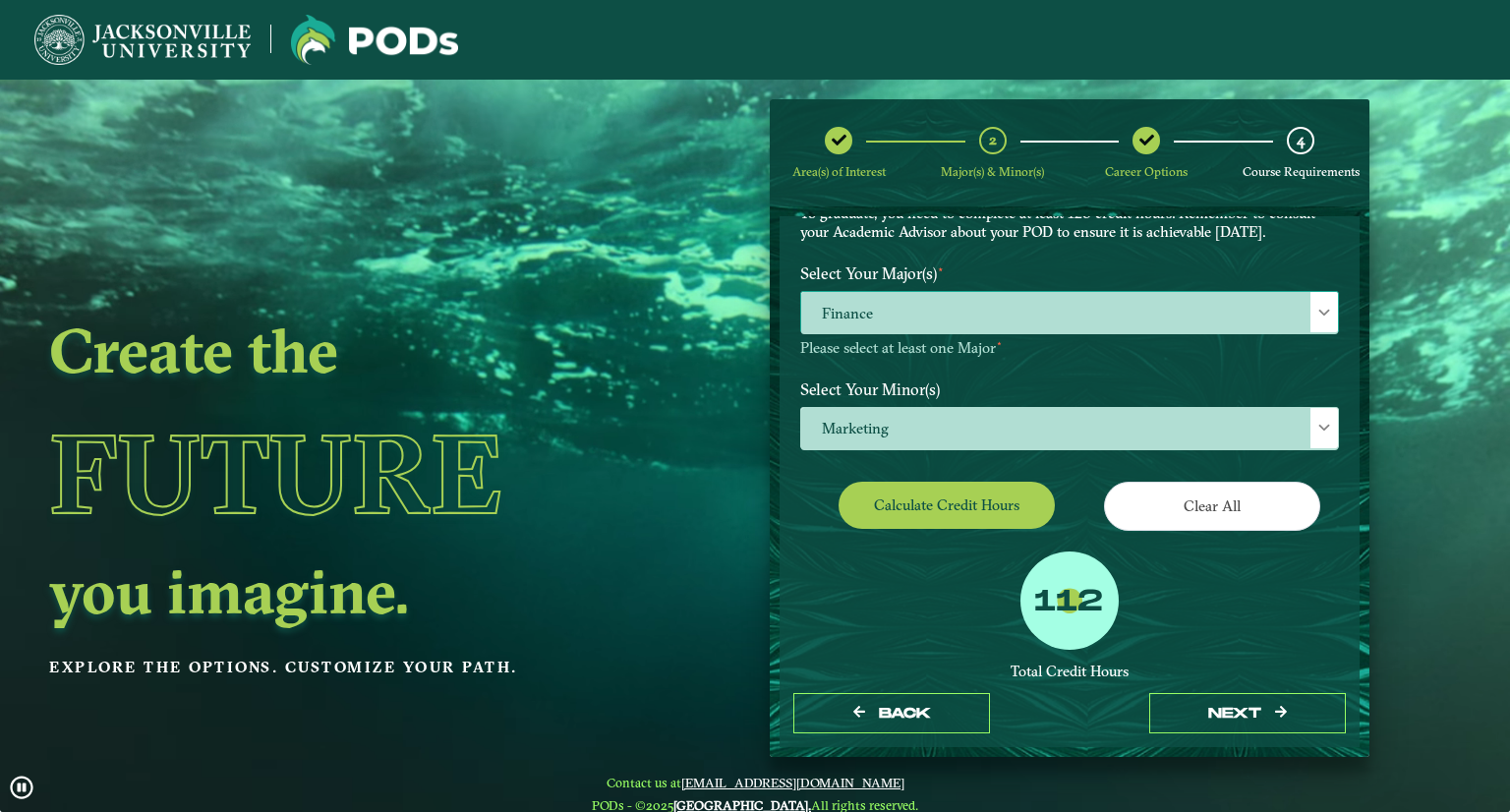
click at [953, 319] on span "Finance" at bounding box center [1070, 313] width 537 height 43
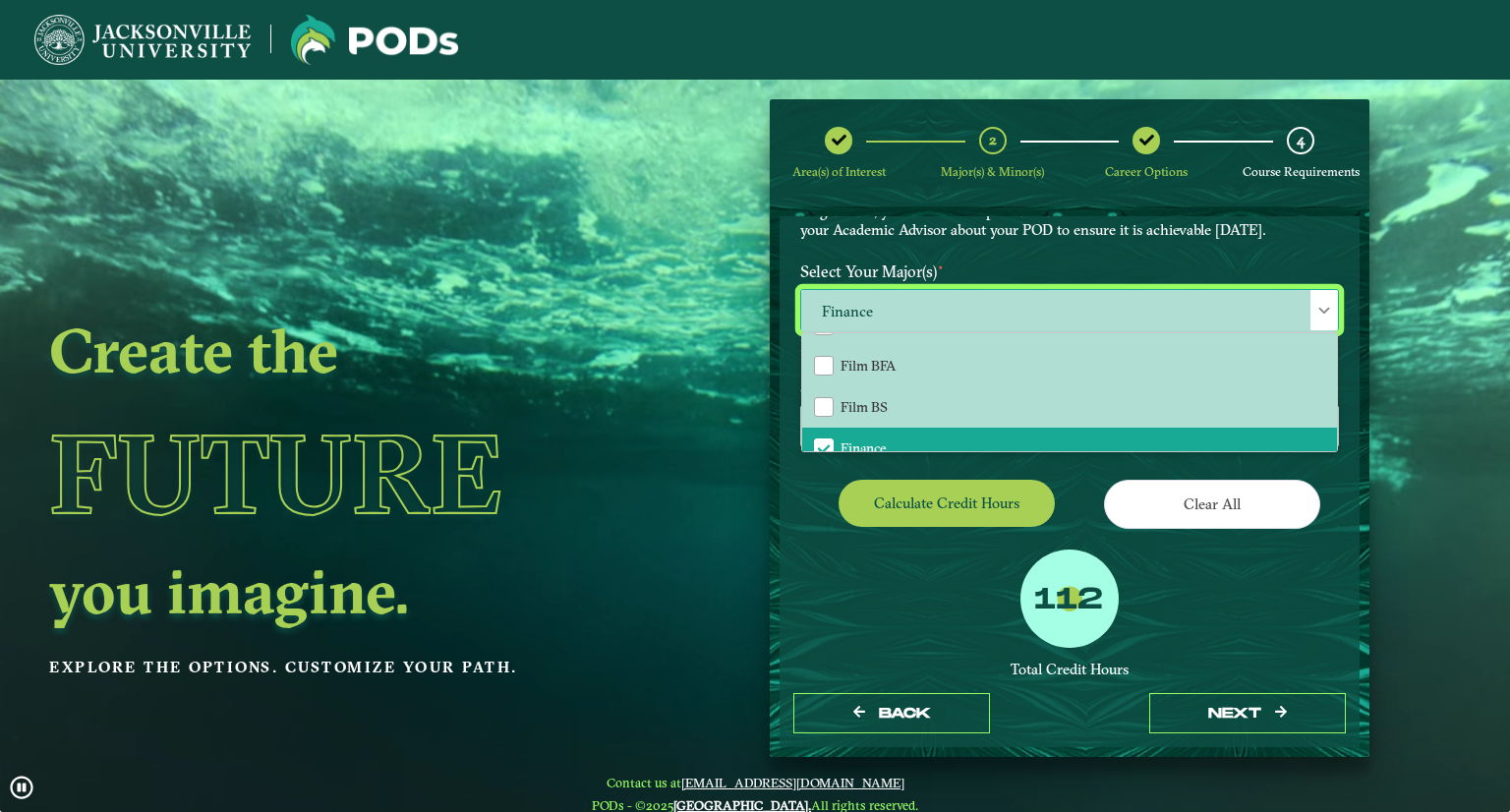
scroll to position [961, 0]
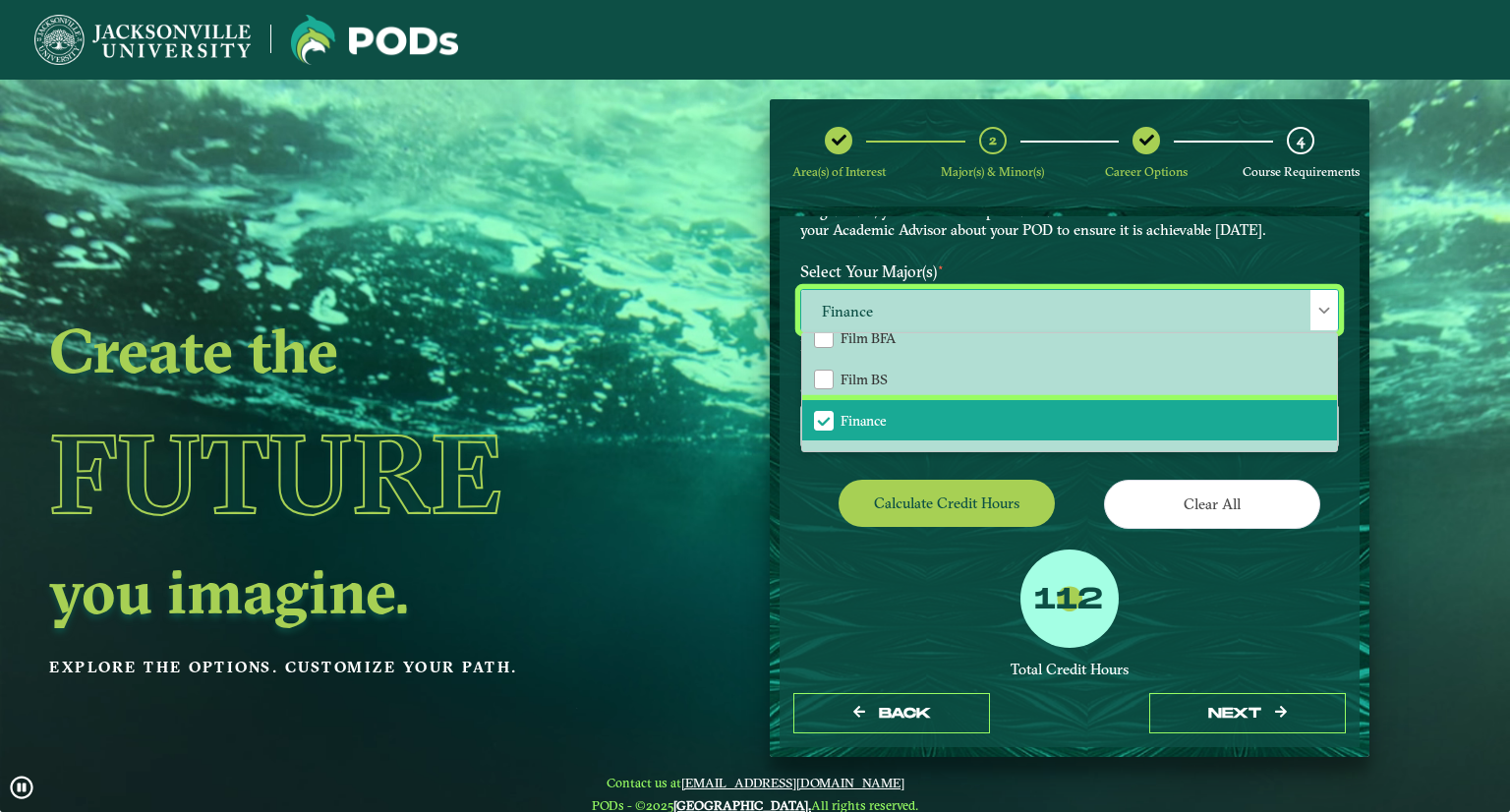
click at [865, 411] on span "Finance" at bounding box center [864, 420] width 46 height 18
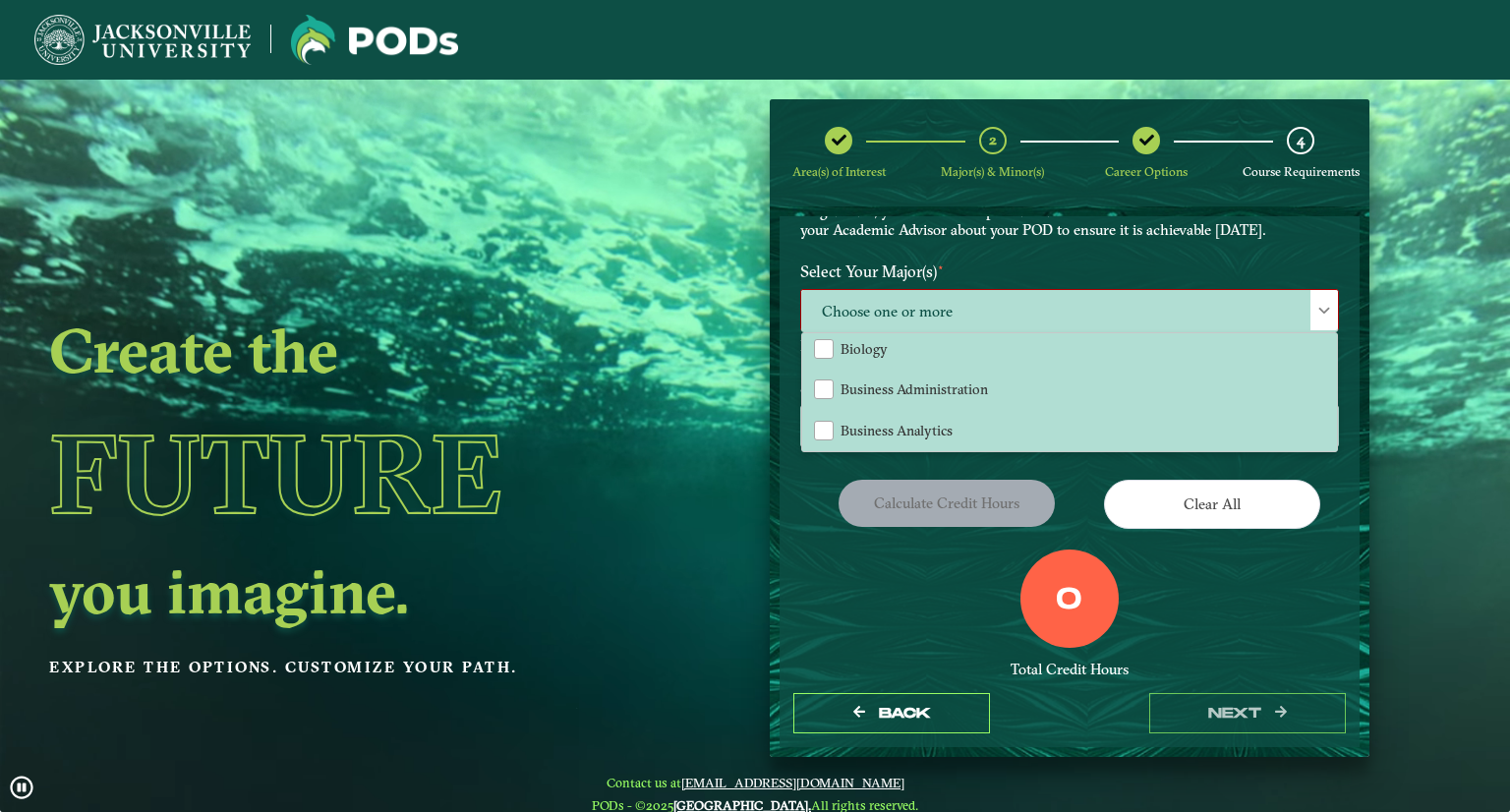
scroll to position [378, 0]
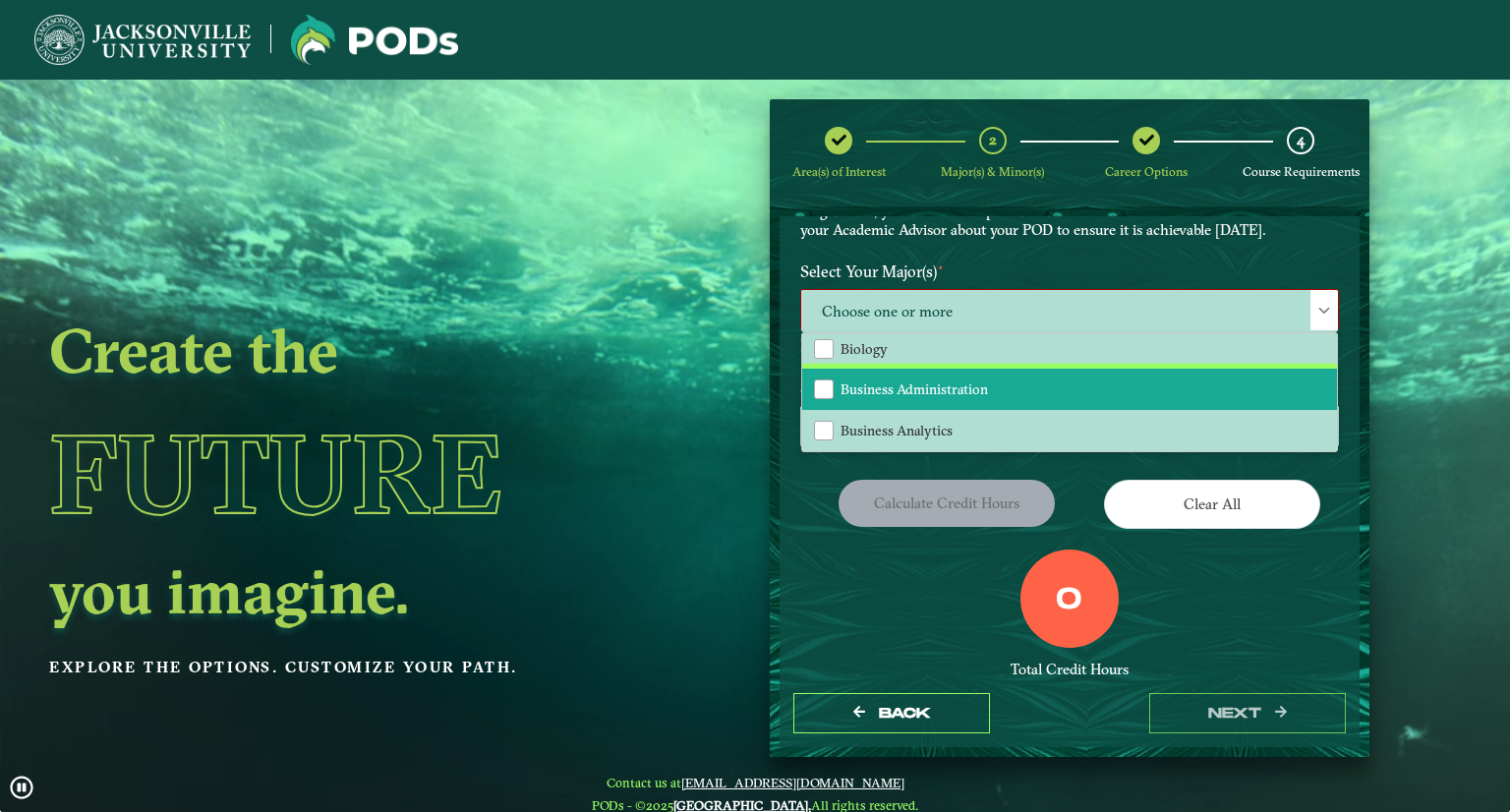
click at [873, 383] on span "Business Administration" at bounding box center [915, 390] width 147 height 18
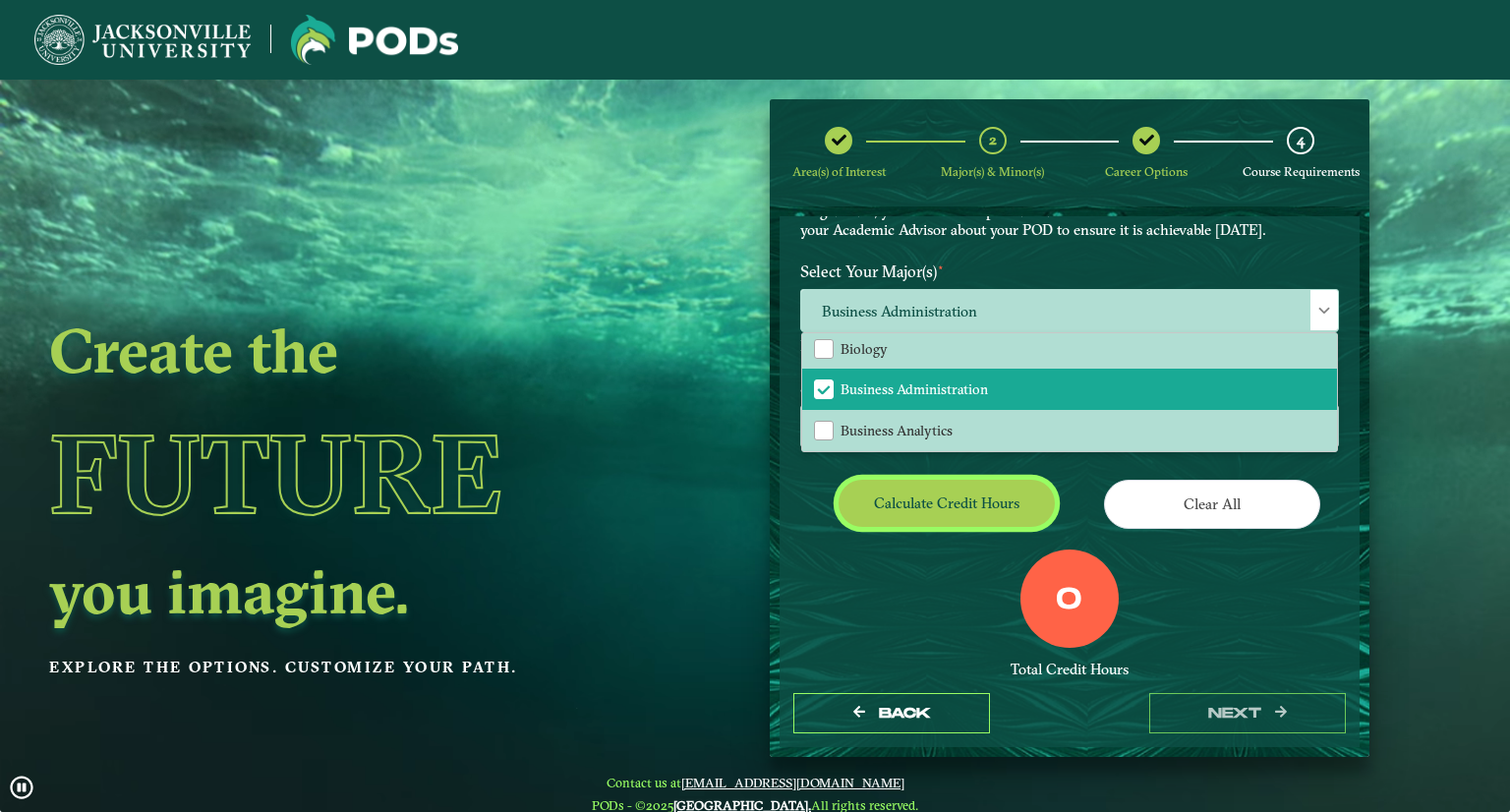
click at [928, 500] on button "Calculate credit hours" at bounding box center [947, 503] width 217 height 46
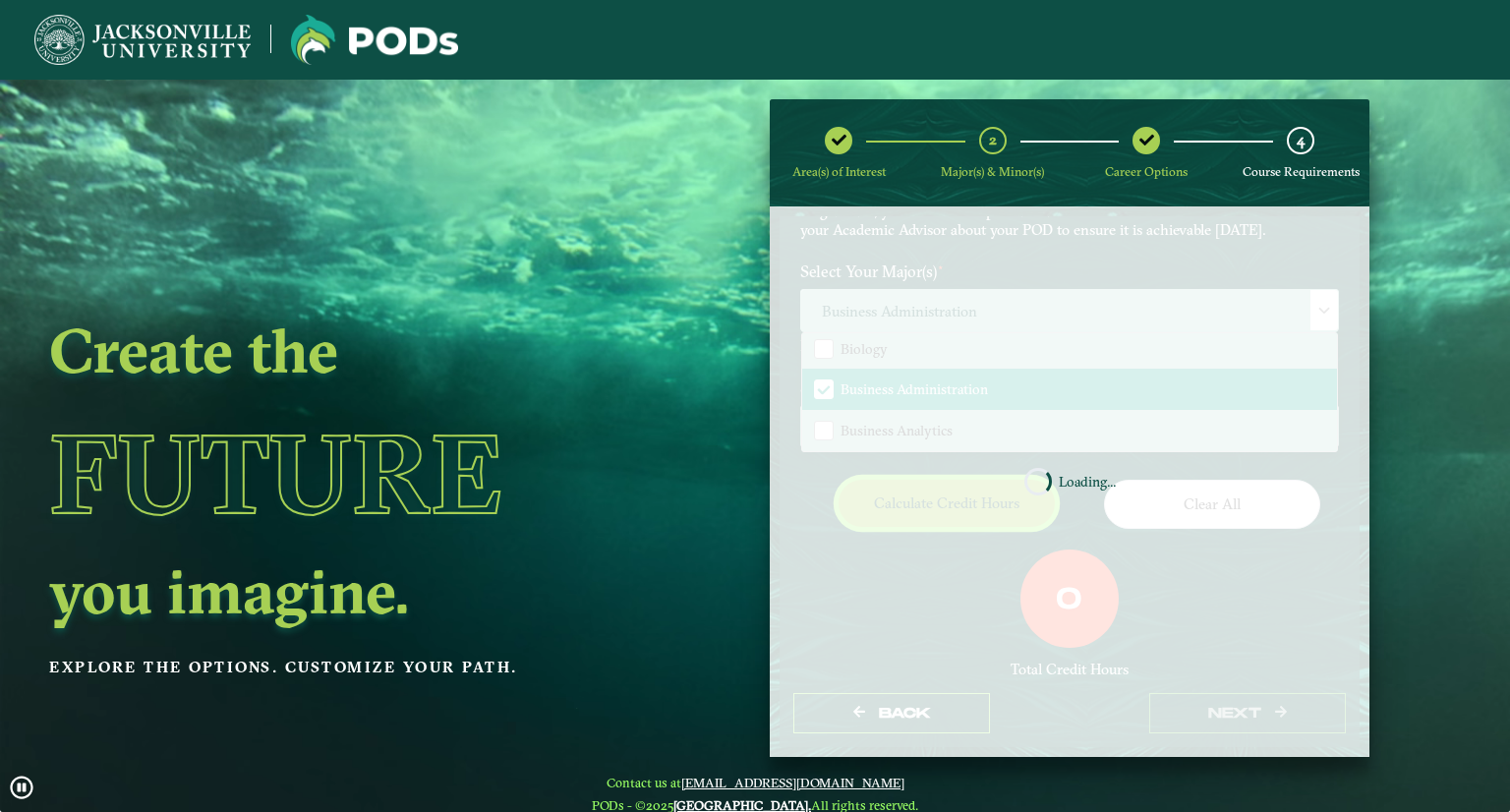
scroll to position [159, 0]
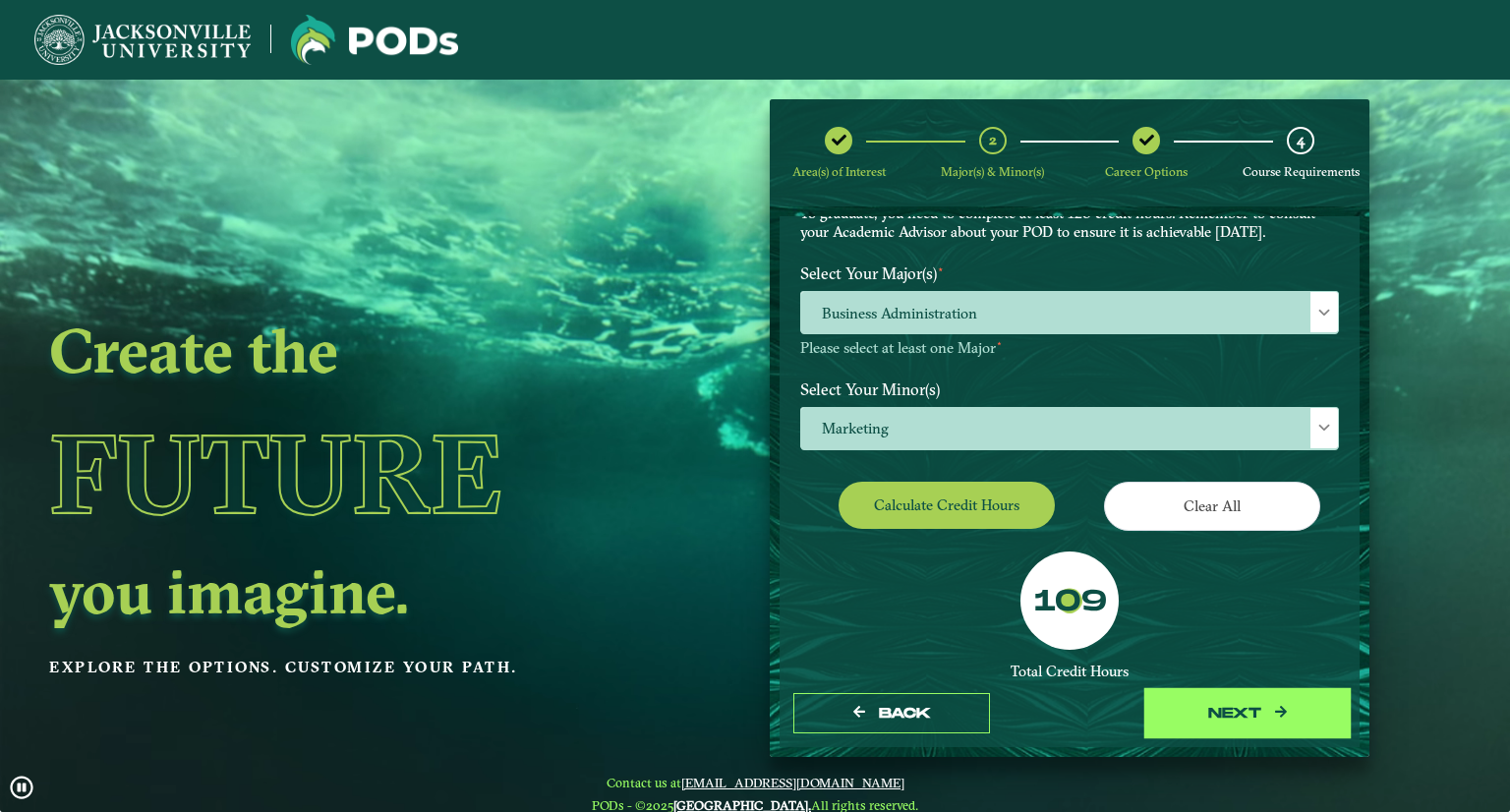
click at [1246, 729] on button "next" at bounding box center [1248, 713] width 197 height 41
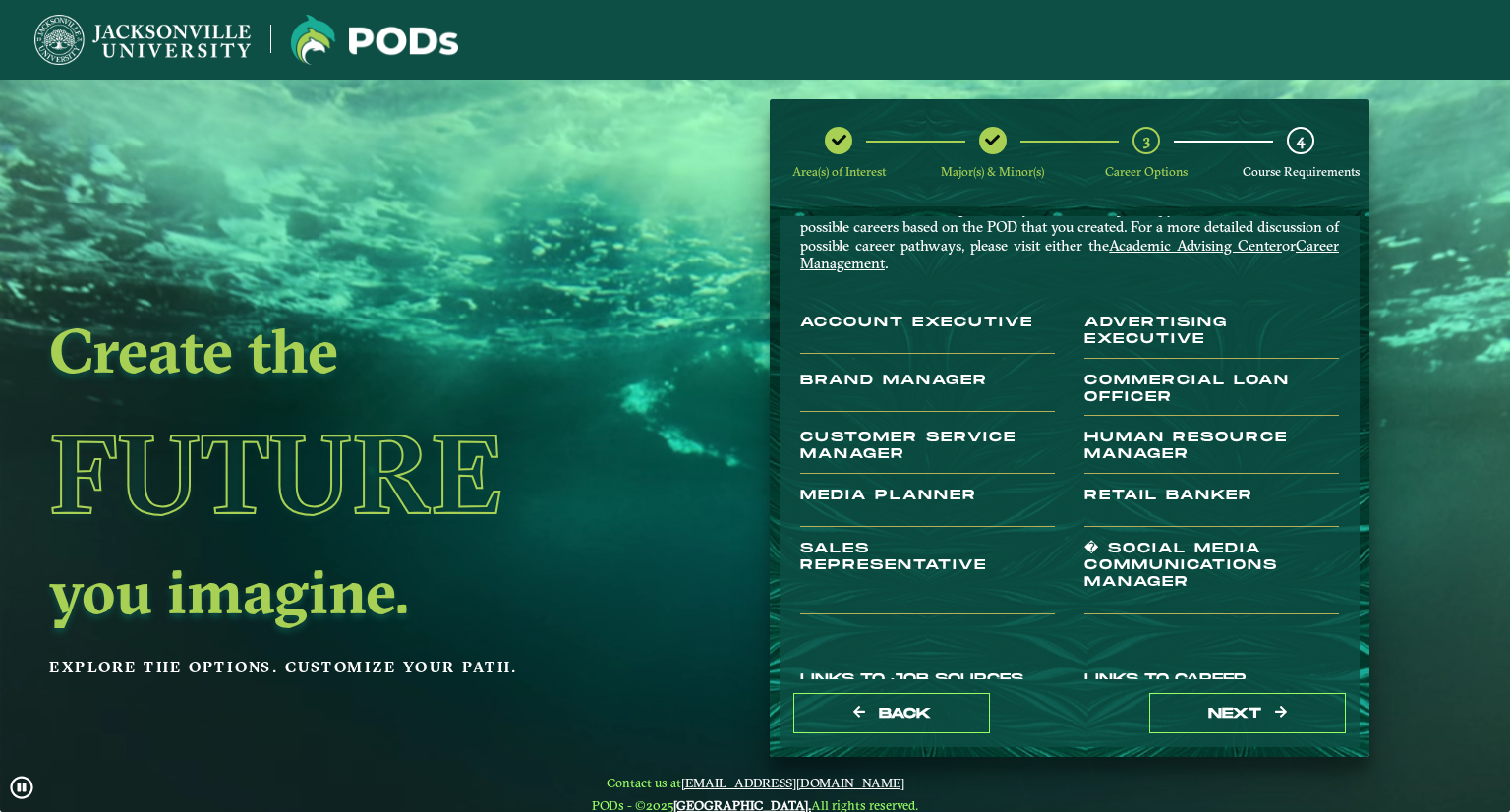
scroll to position [40, 0]
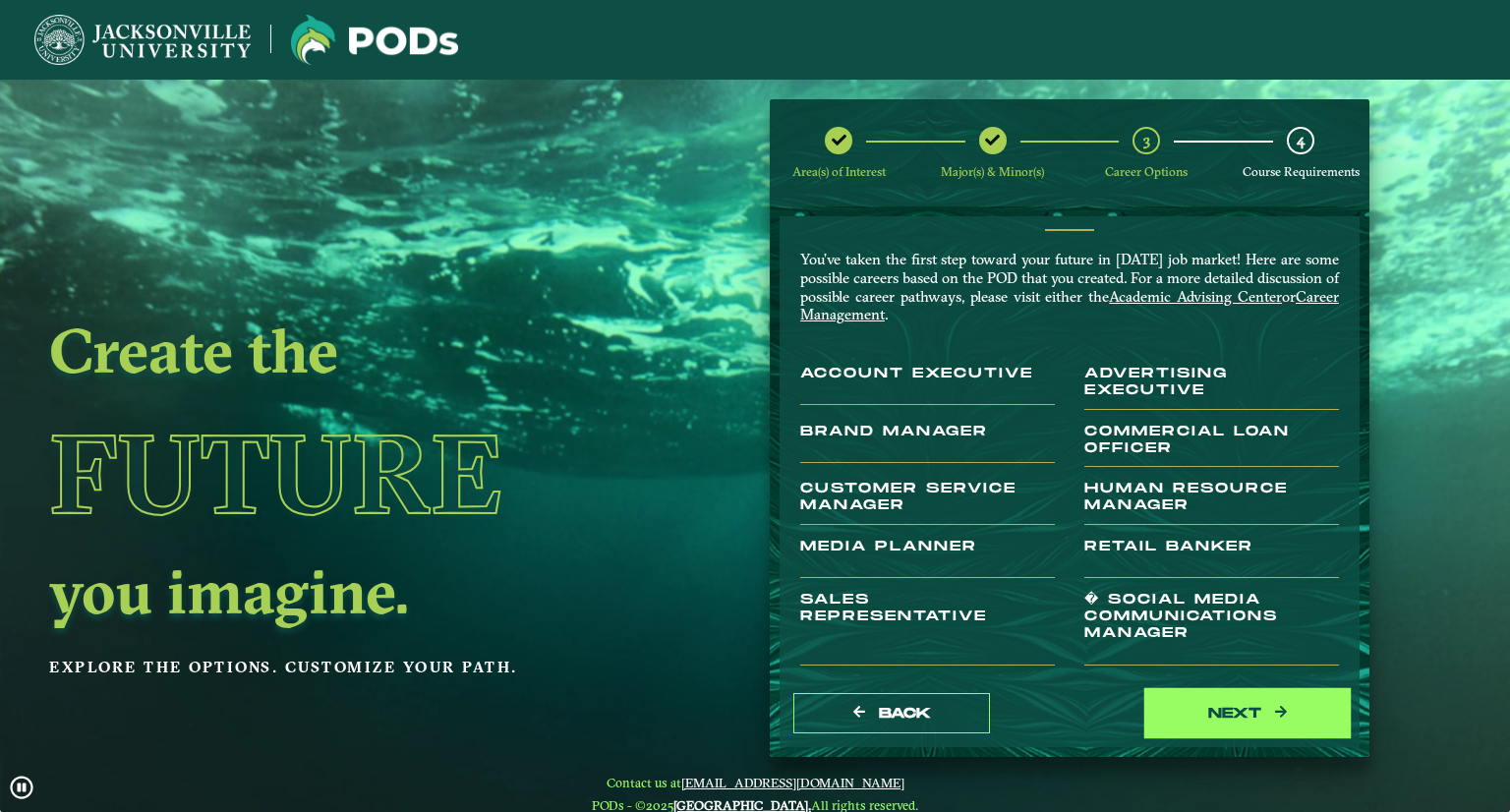
click at [1285, 711] on button "next" at bounding box center [1248, 713] width 197 height 41
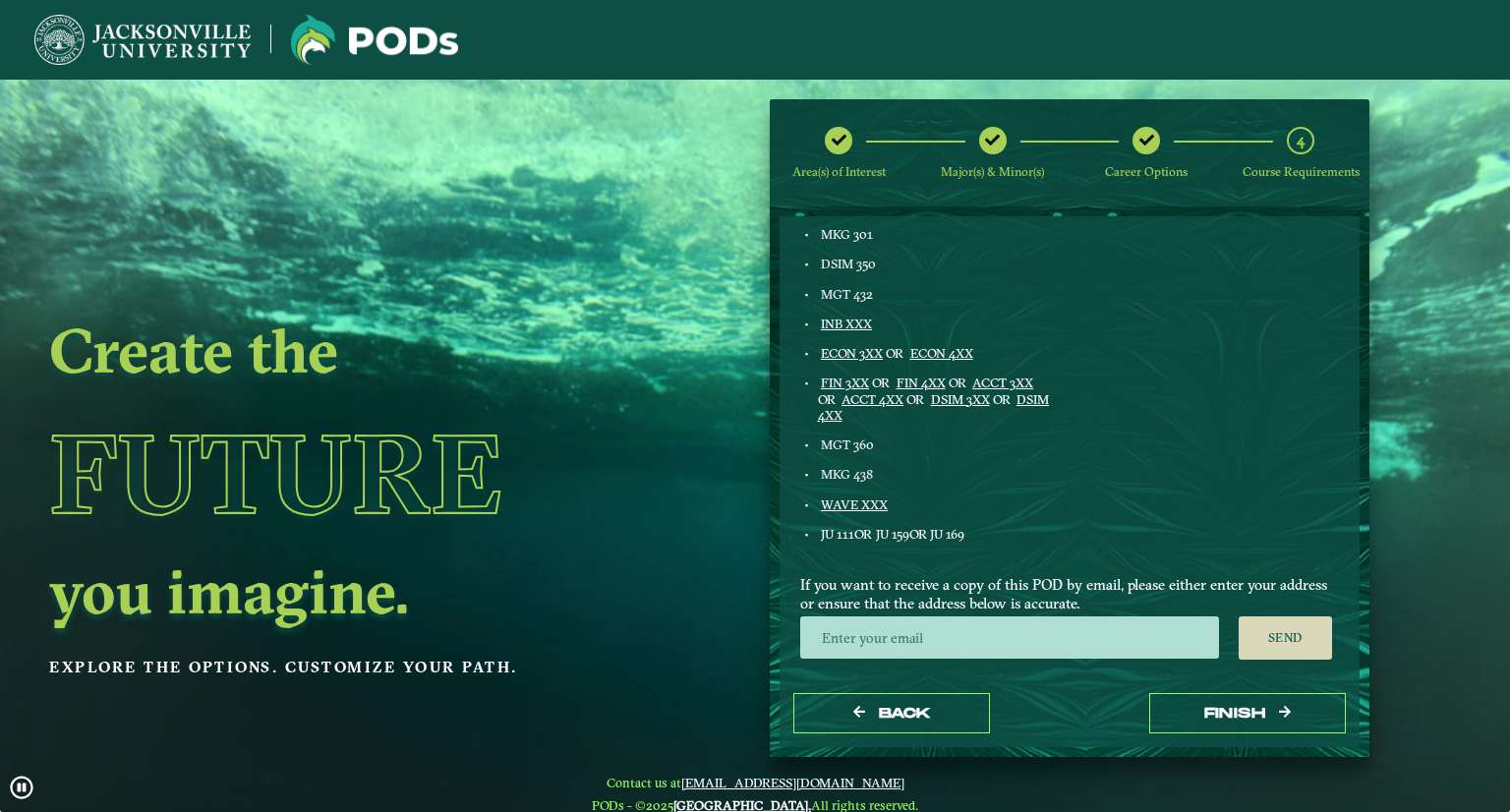
scroll to position [79, 0]
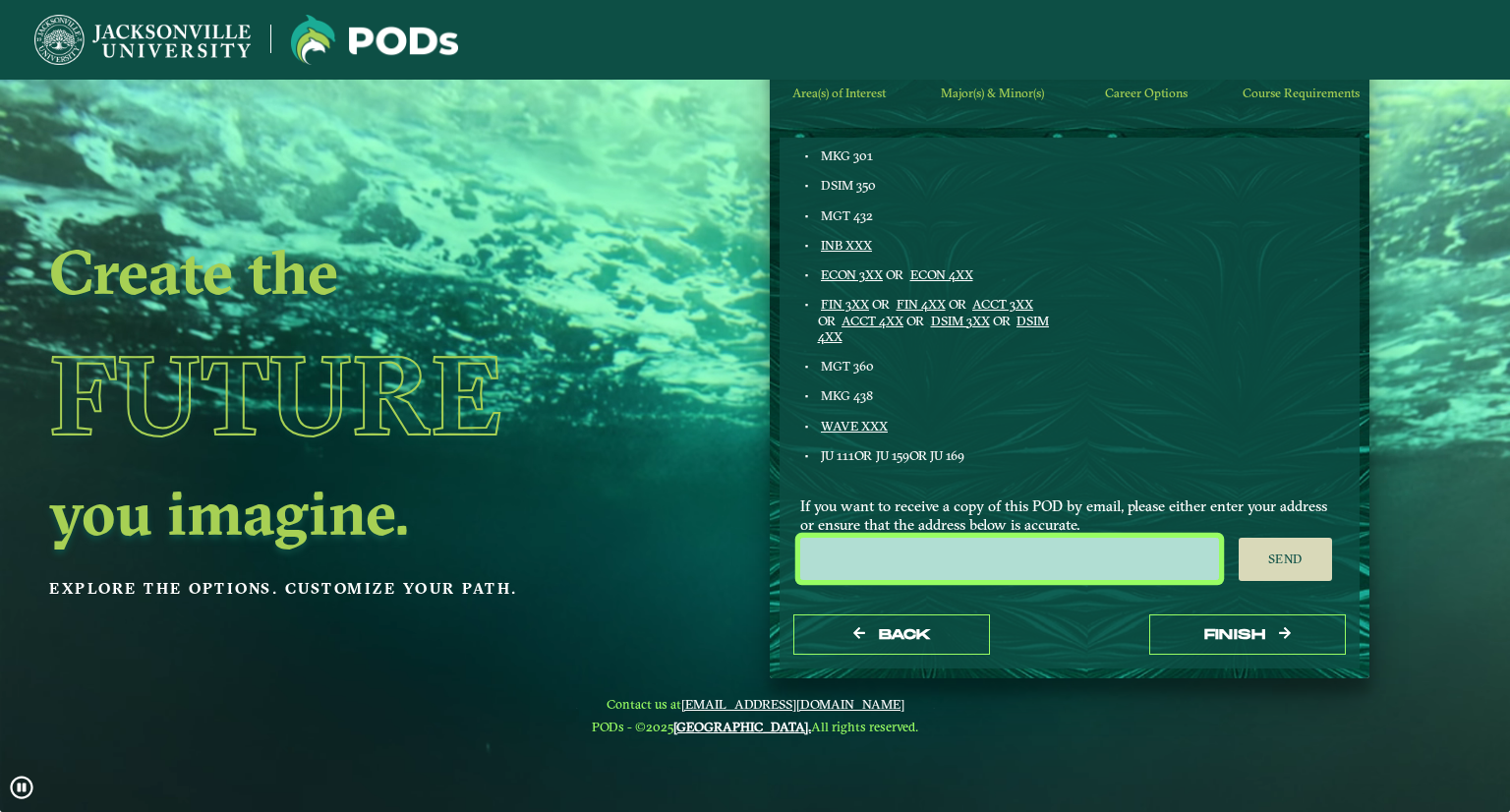
click at [1031, 558] on input "email" at bounding box center [1009, 559] width 419 height 43
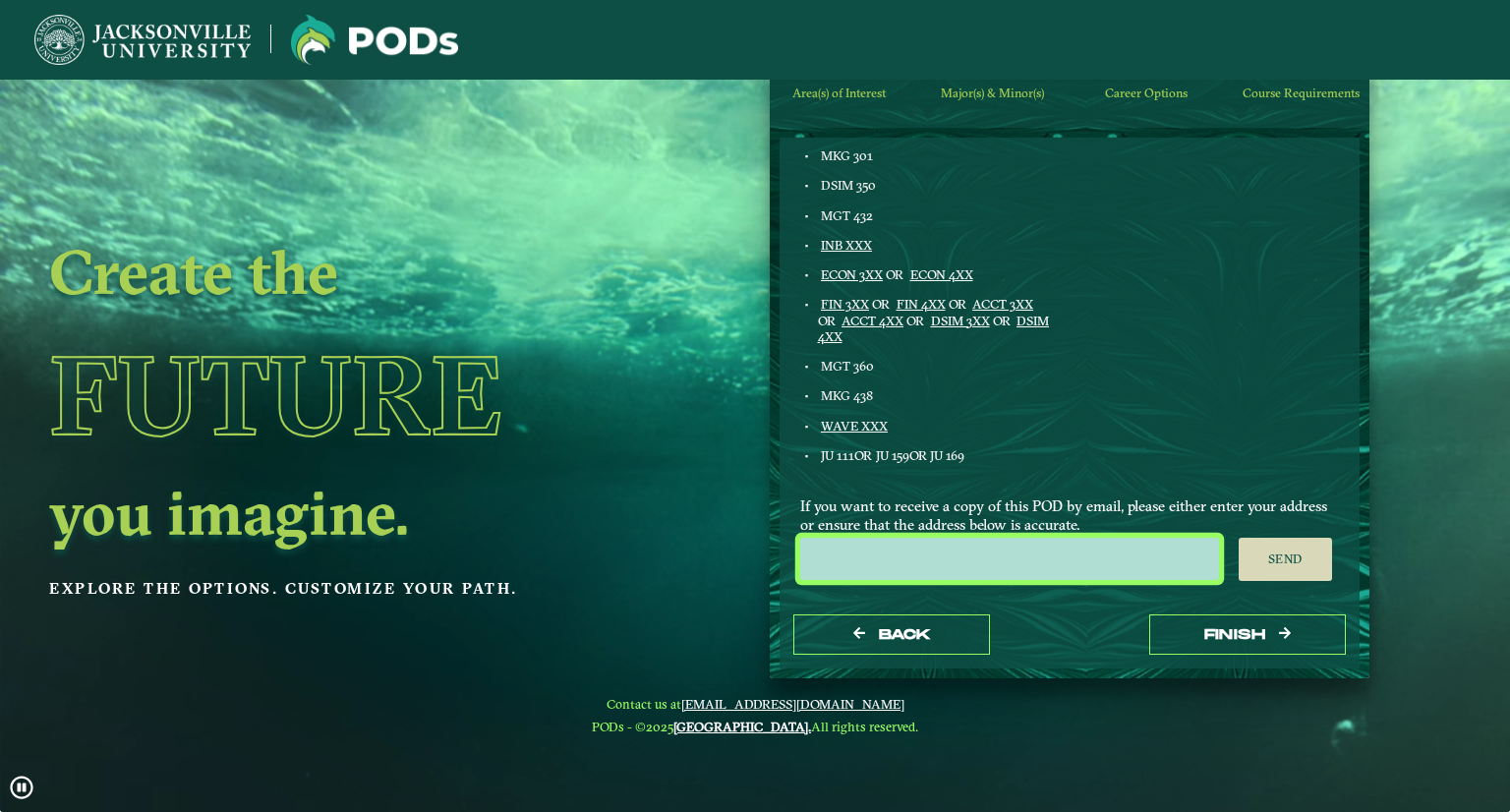
click at [1031, 558] on input "email" at bounding box center [1009, 559] width 419 height 43
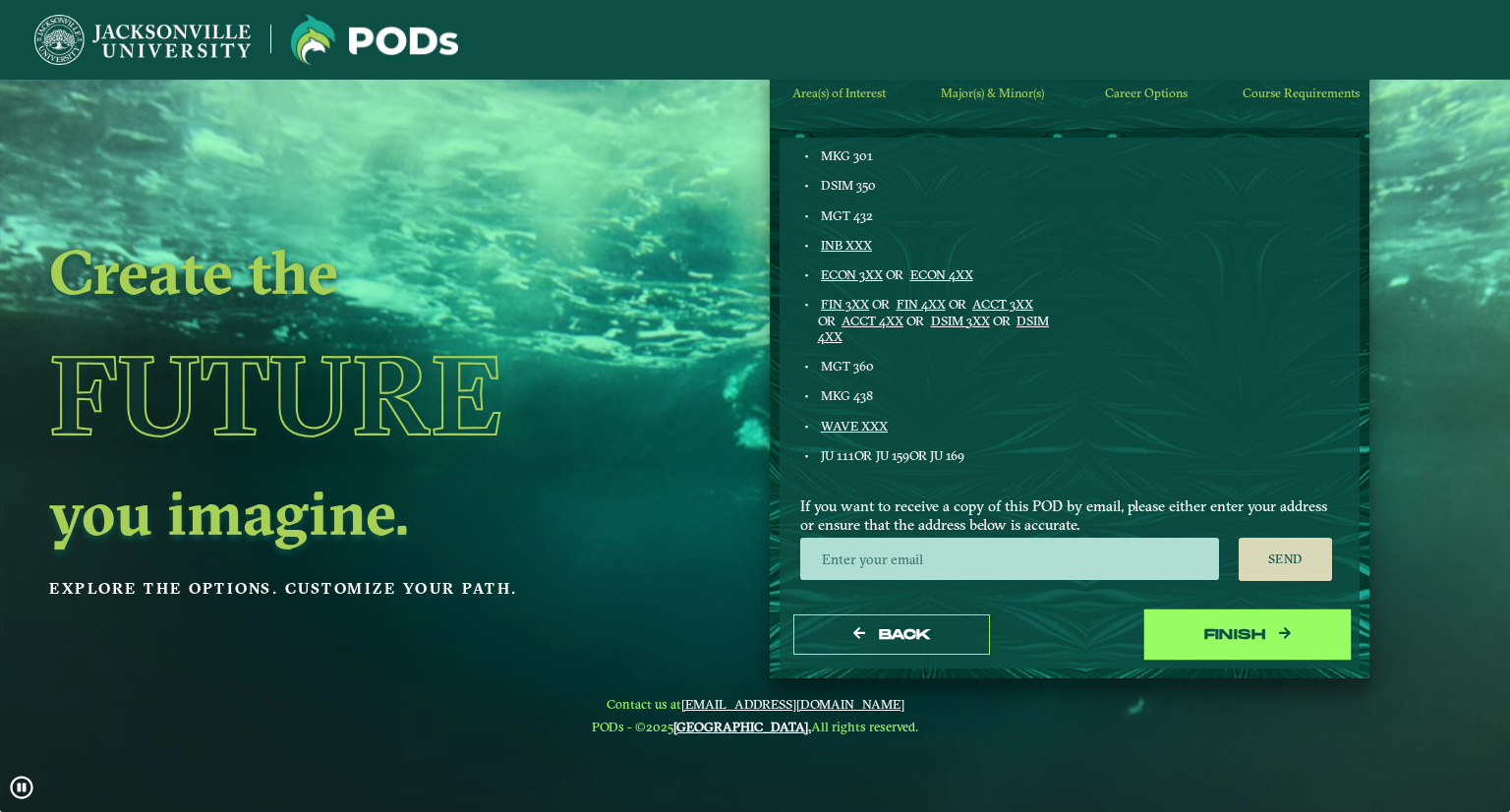
click at [1182, 645] on button "Finish" at bounding box center [1248, 634] width 197 height 41
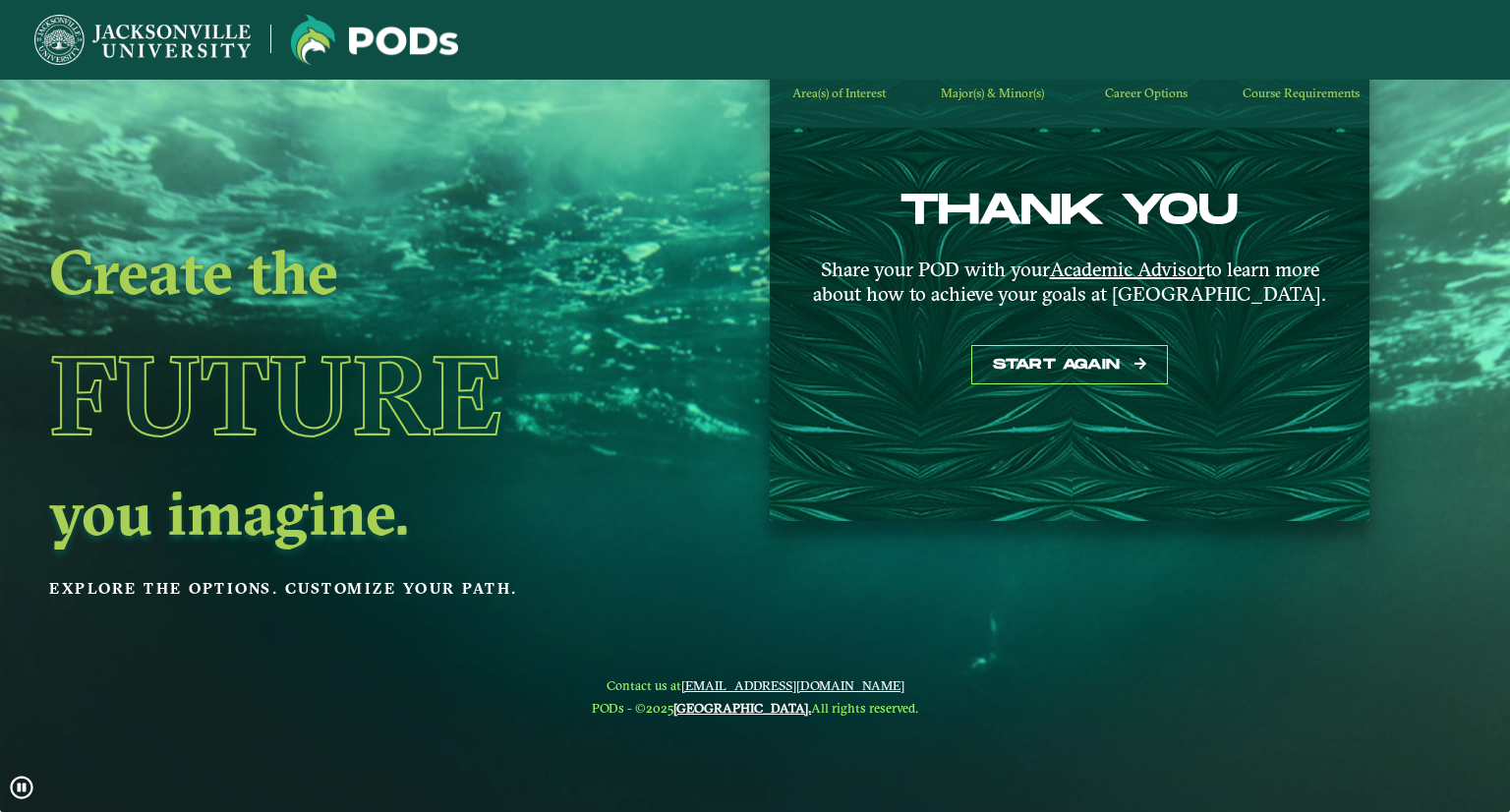
click at [1279, 95] on span "Course Requirements" at bounding box center [1301, 92] width 117 height 15
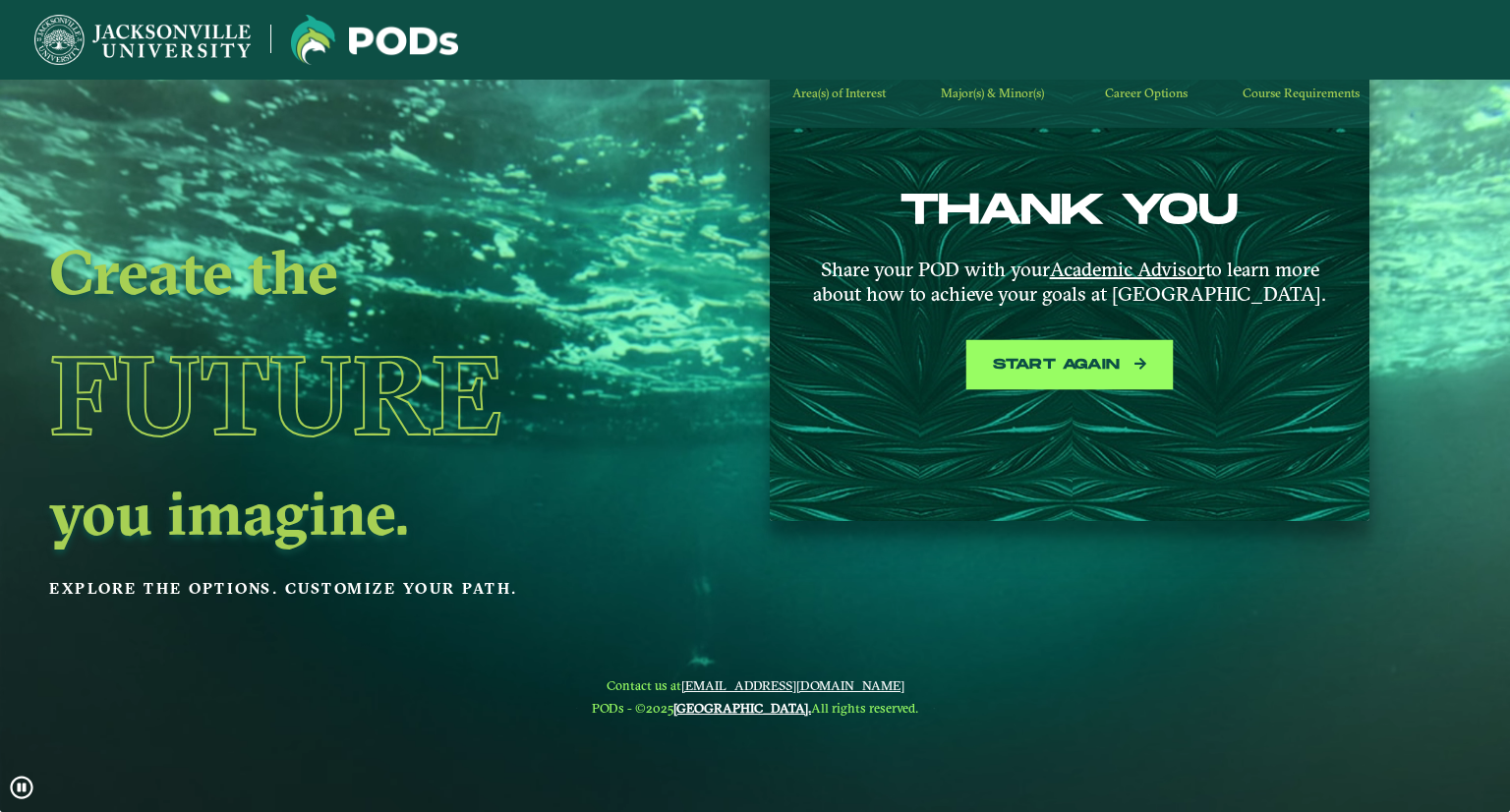
click at [1059, 370] on button "Start again" at bounding box center [1070, 365] width 197 height 41
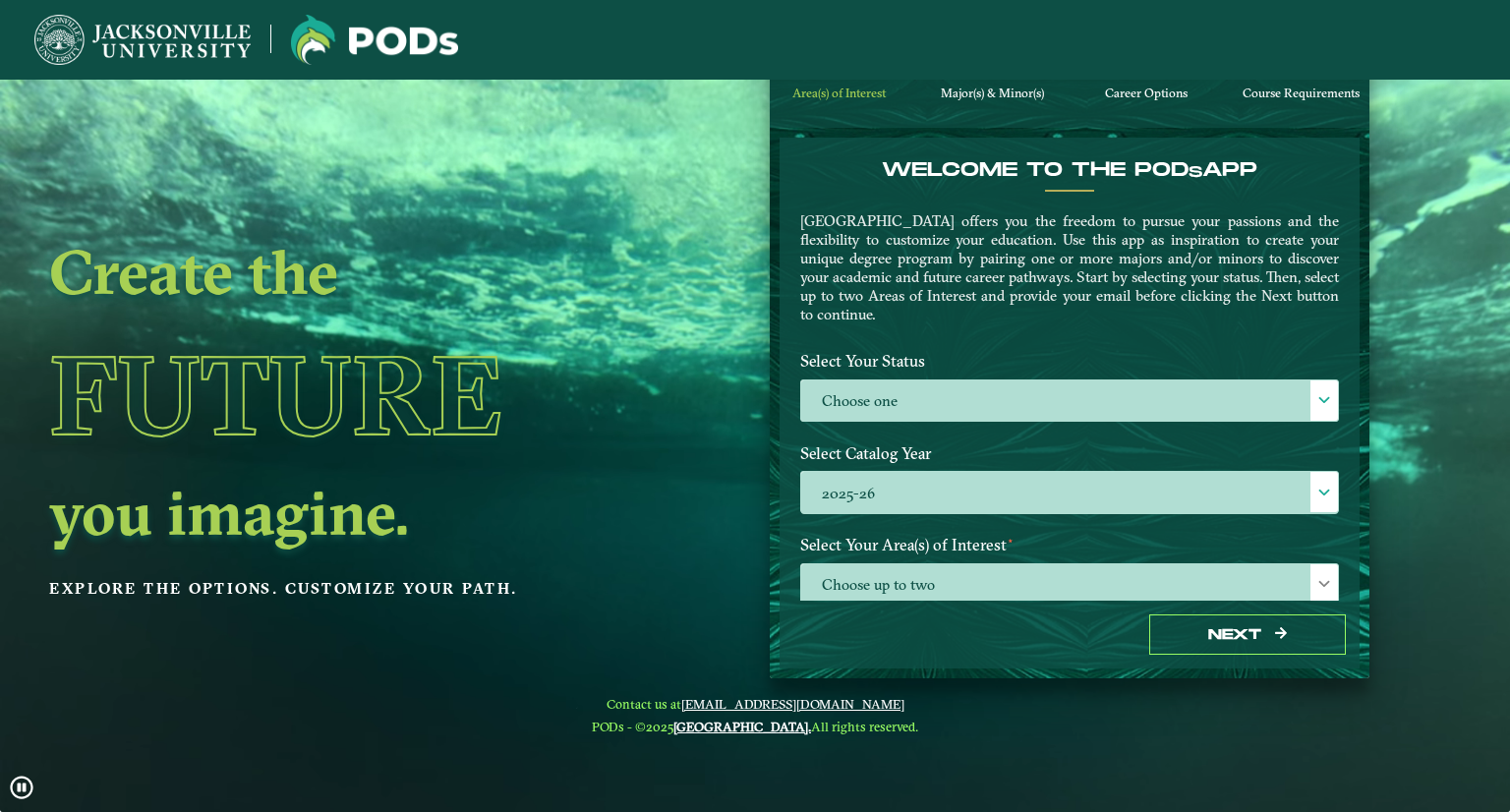
scroll to position [38, 0]
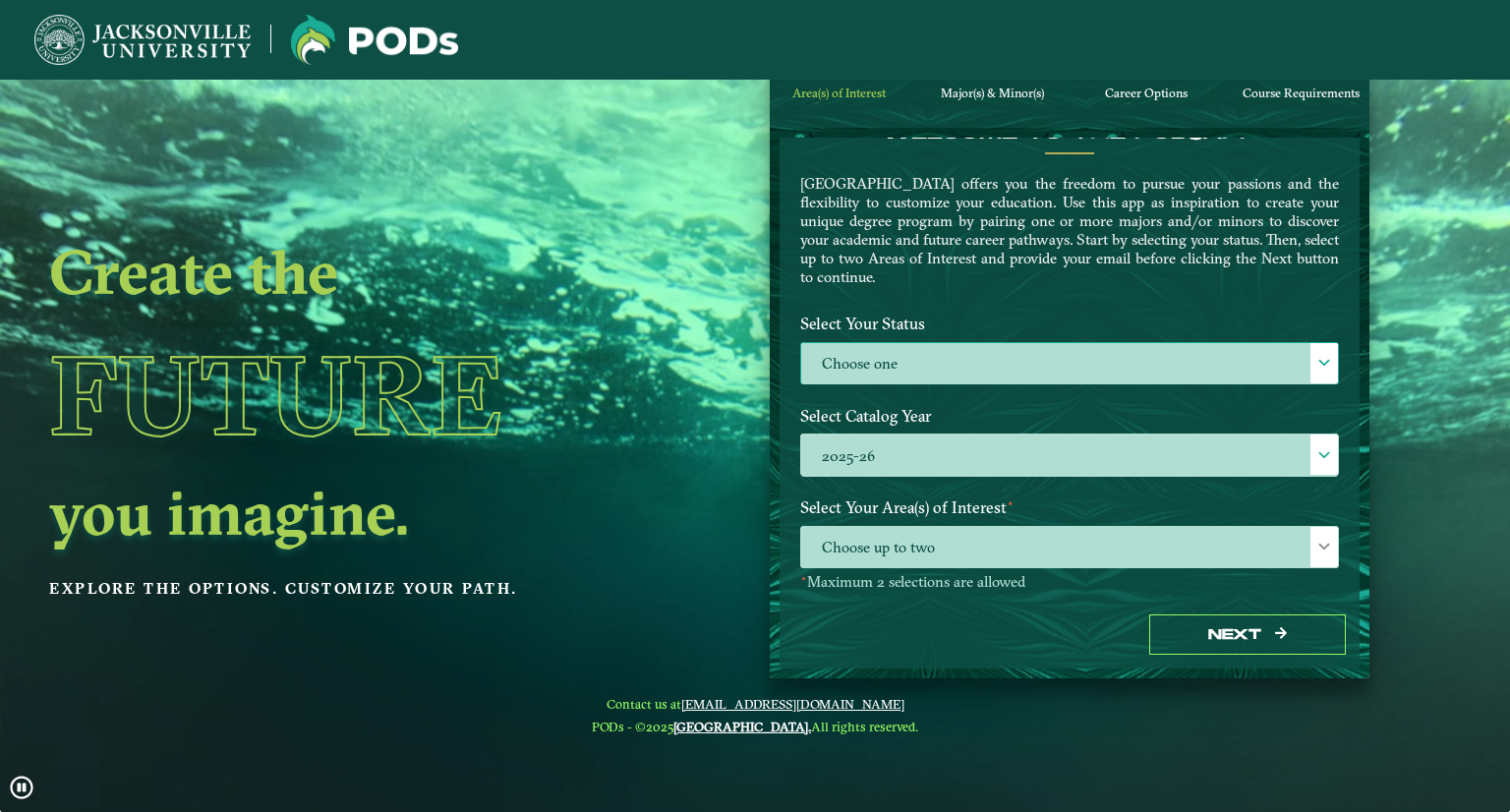
click at [901, 345] on label "Choose one" at bounding box center [1070, 364] width 537 height 43
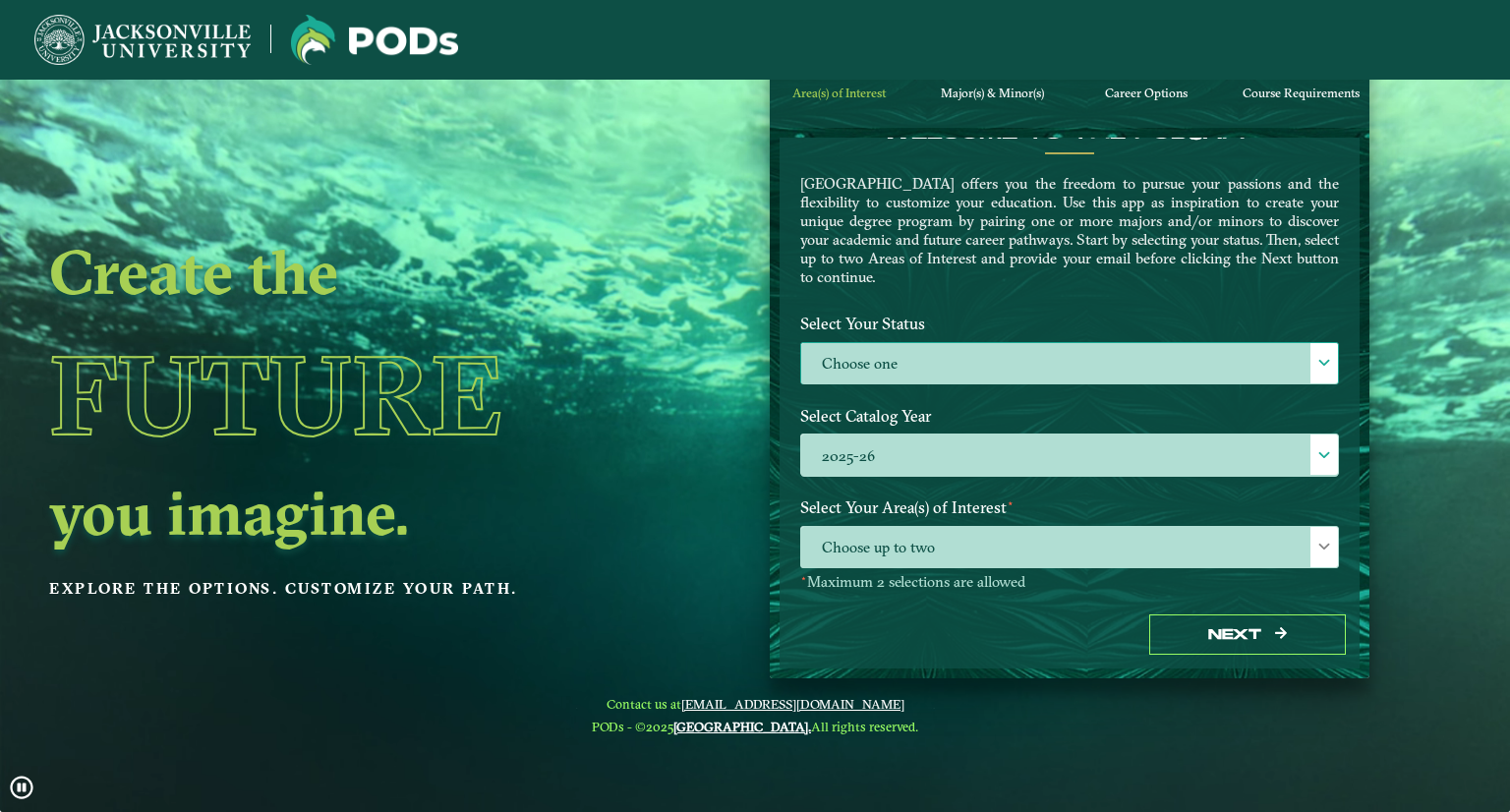
scroll to position [10, 85]
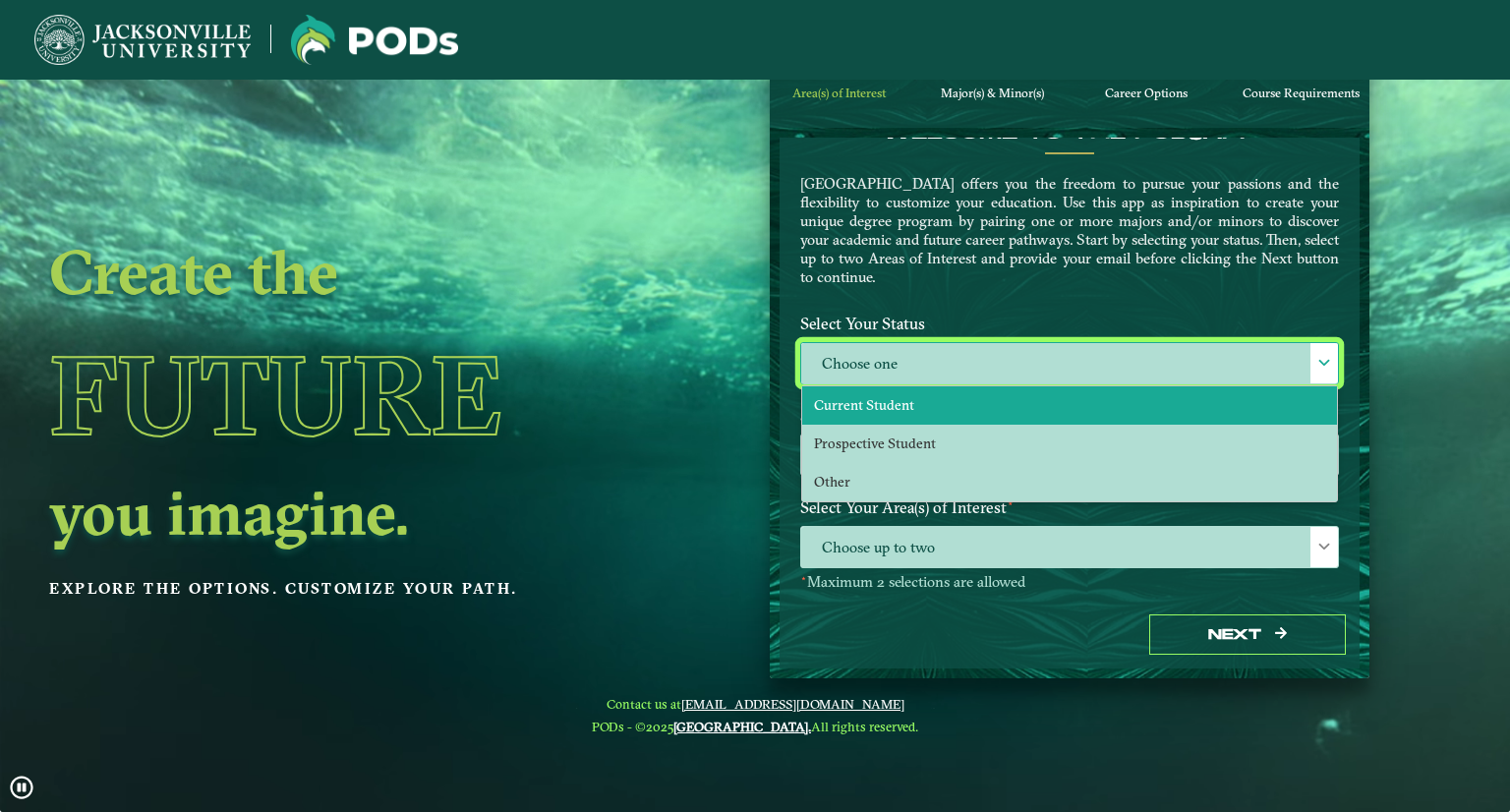
click at [838, 397] on span "Current Student" at bounding box center [864, 406] width 100 height 18
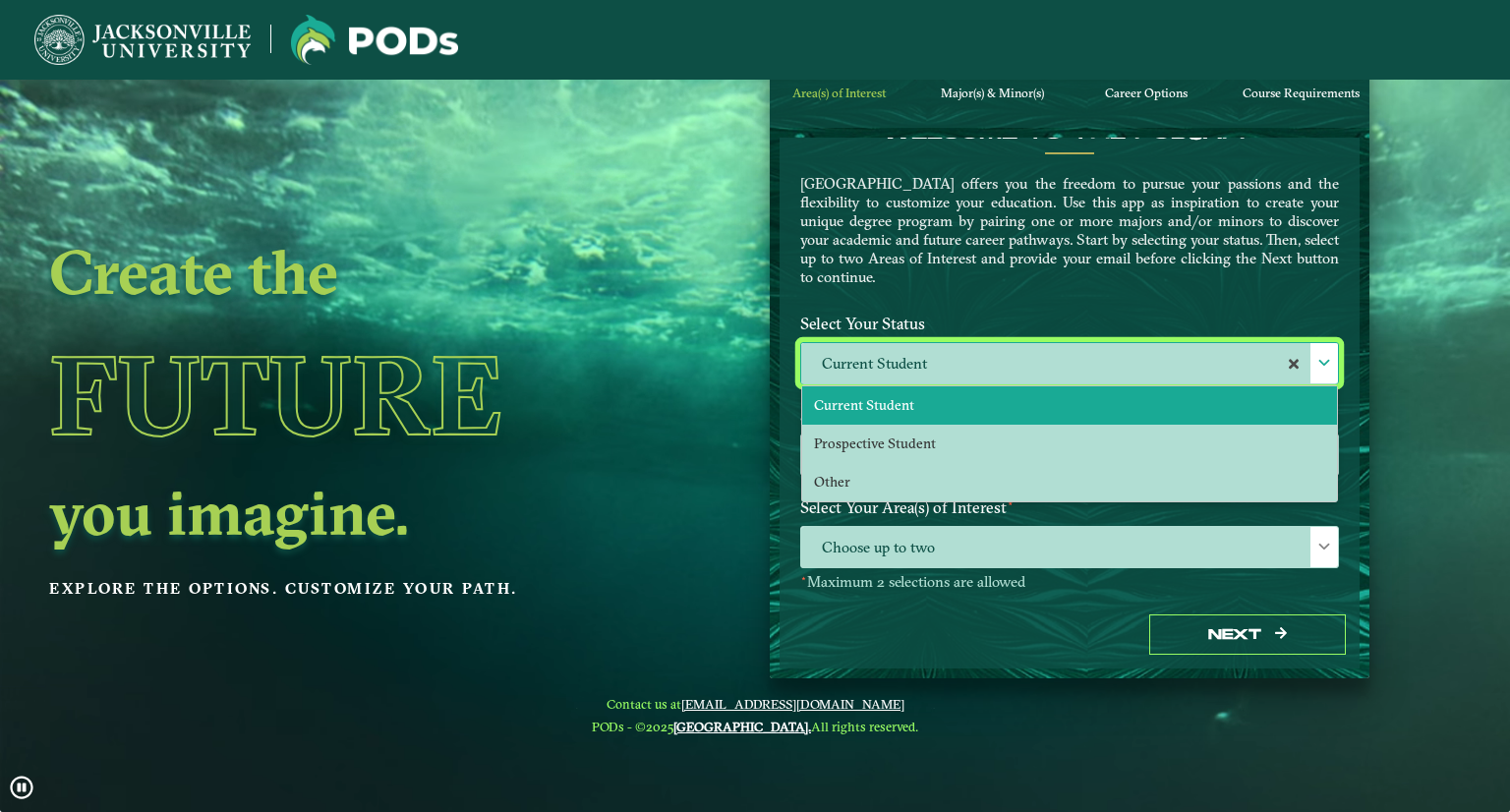
select select "[object Object]"
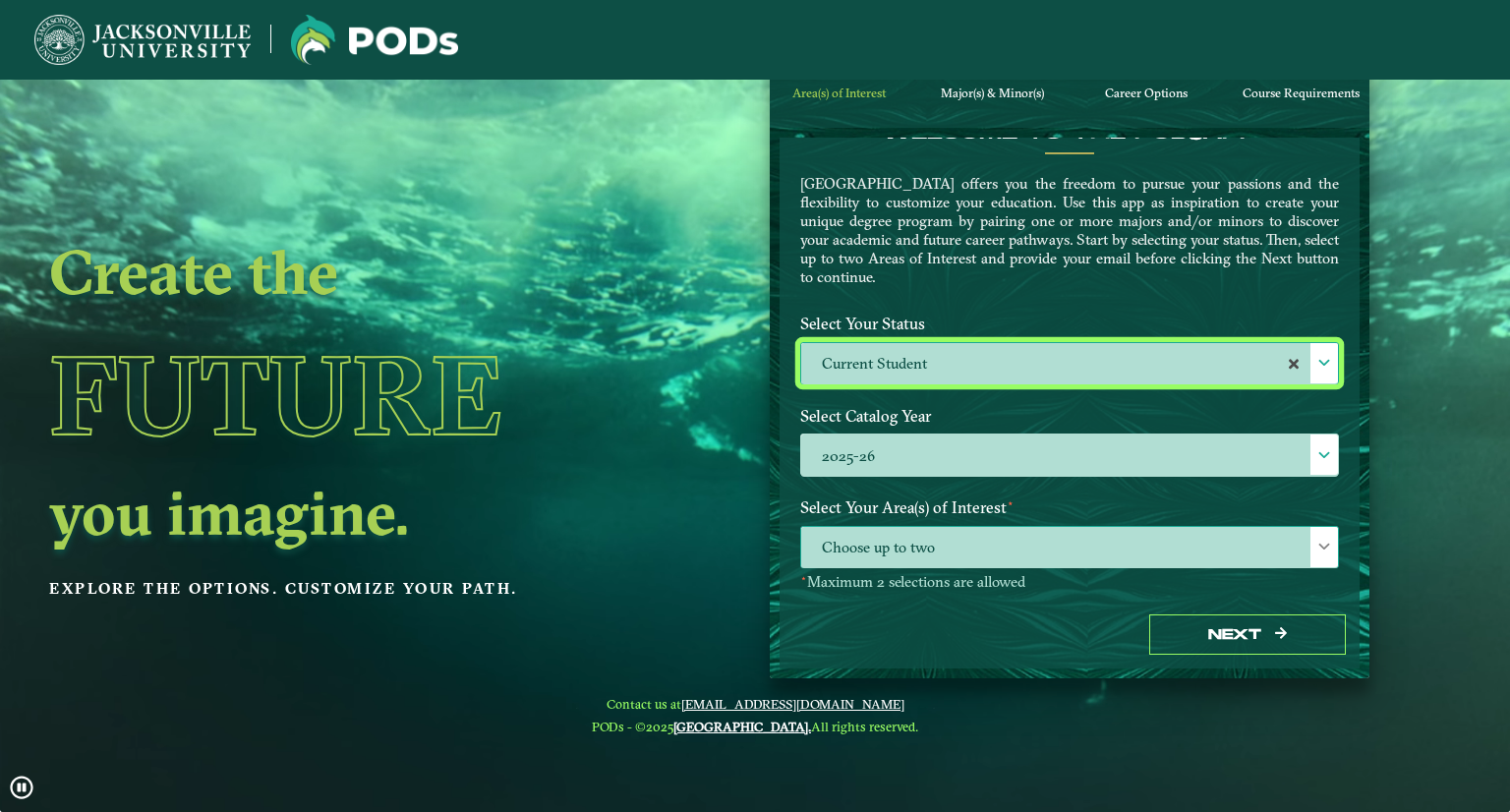
click at [869, 540] on span "Choose up to two" at bounding box center [1070, 548] width 537 height 43
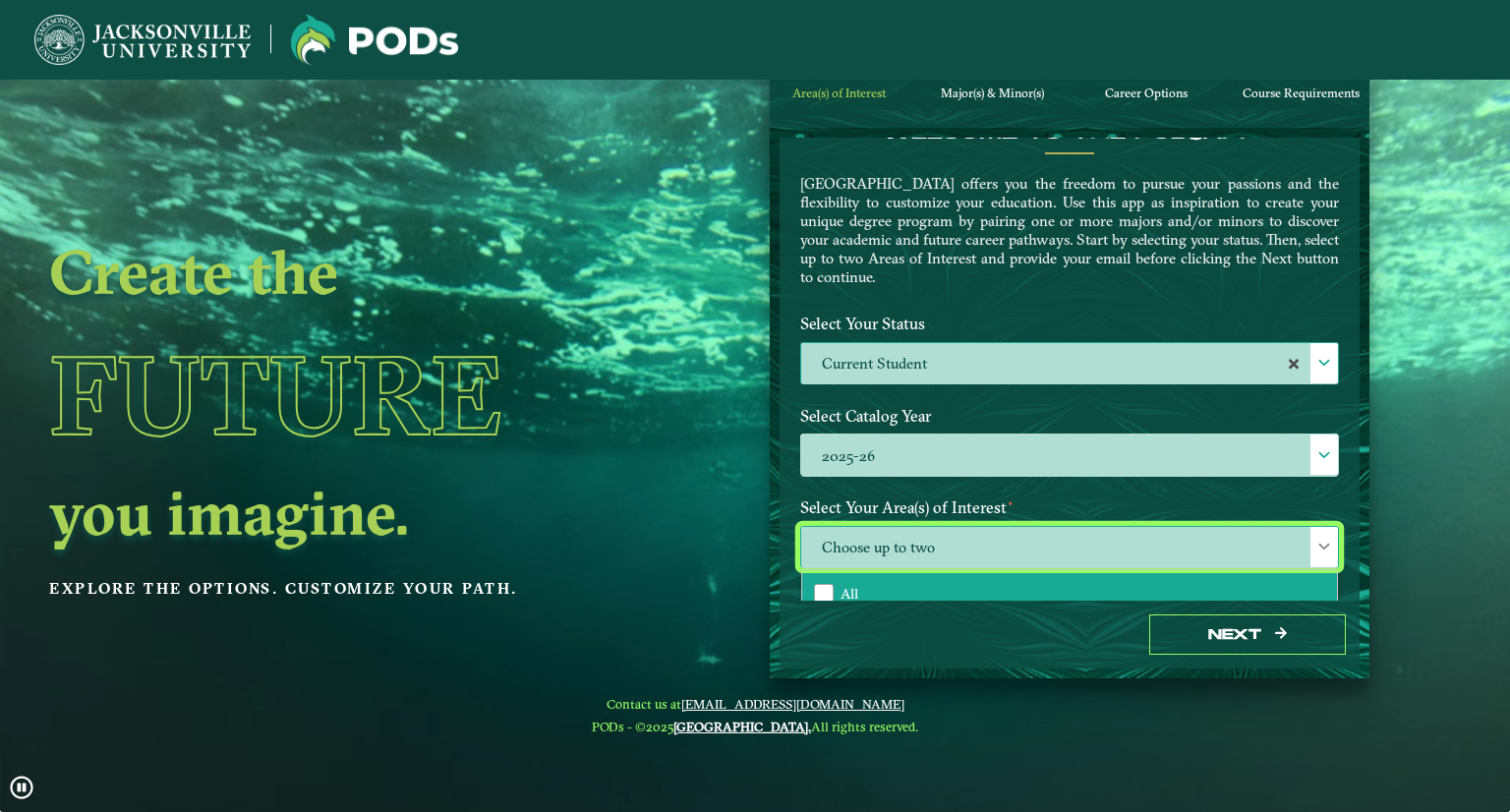
click at [832, 582] on li "All" at bounding box center [1070, 594] width 535 height 42
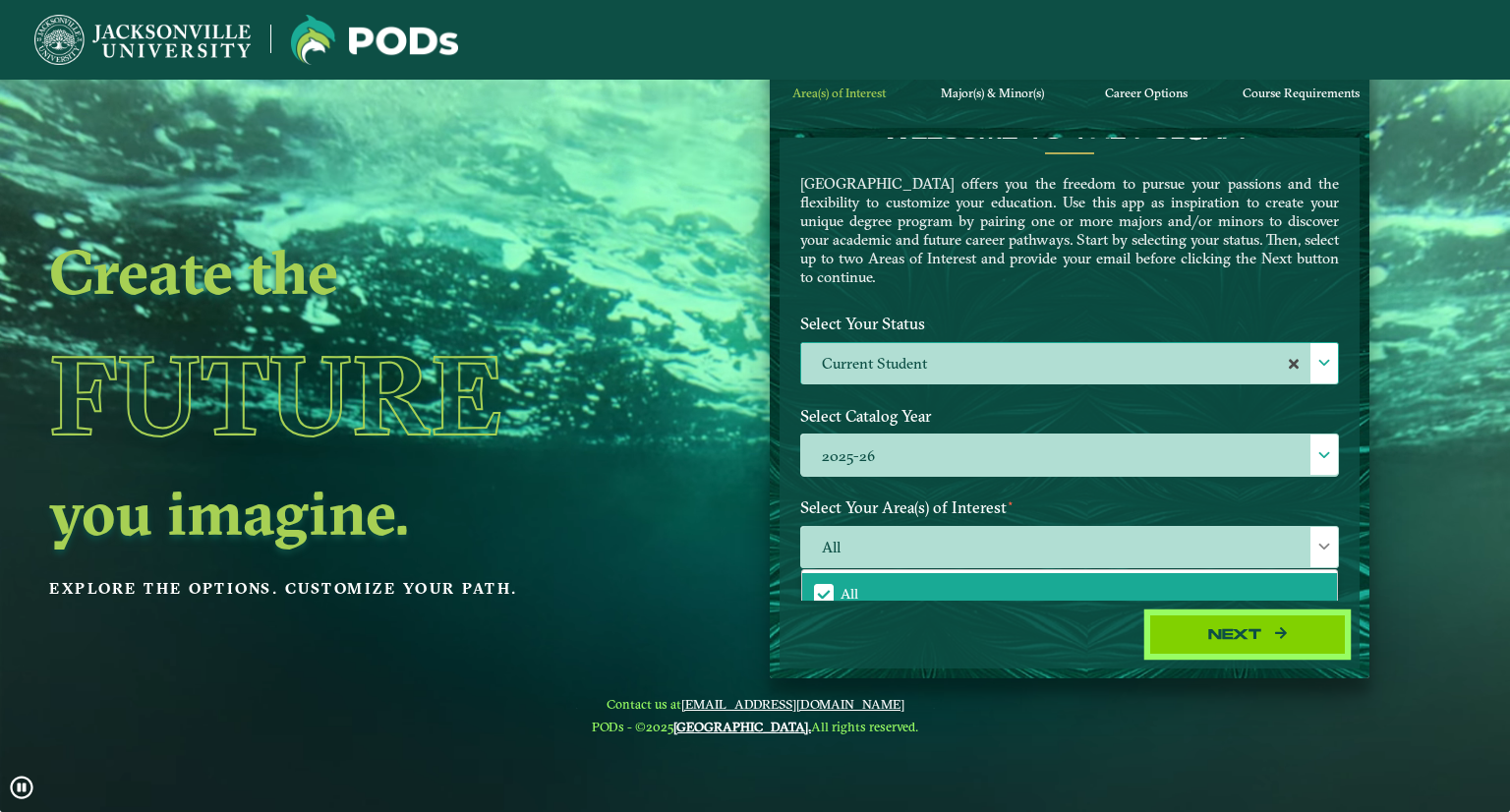
click at [1268, 646] on button "Next" at bounding box center [1248, 634] width 197 height 41
